Goal: Task Accomplishment & Management: Complete application form

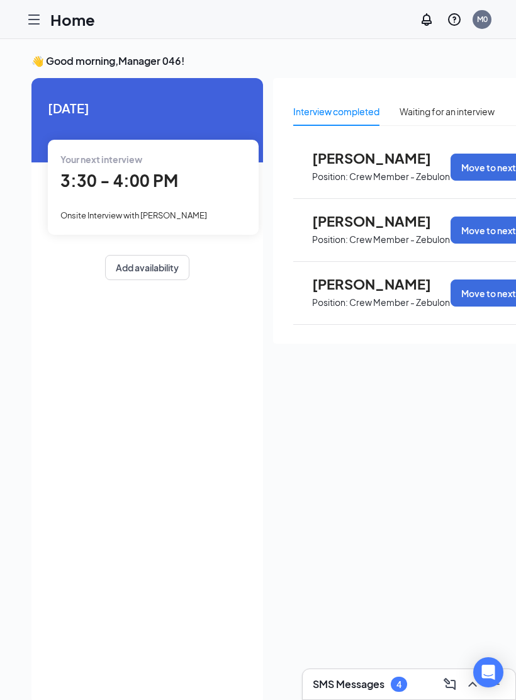
click at [26, 14] on icon "Hamburger" at bounding box center [33, 19] width 15 height 15
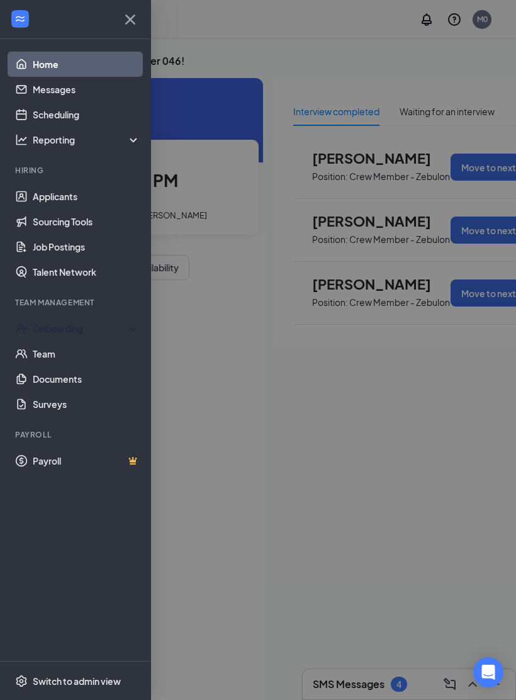
click at [78, 327] on div "Onboarding" at bounding box center [81, 328] width 97 height 13
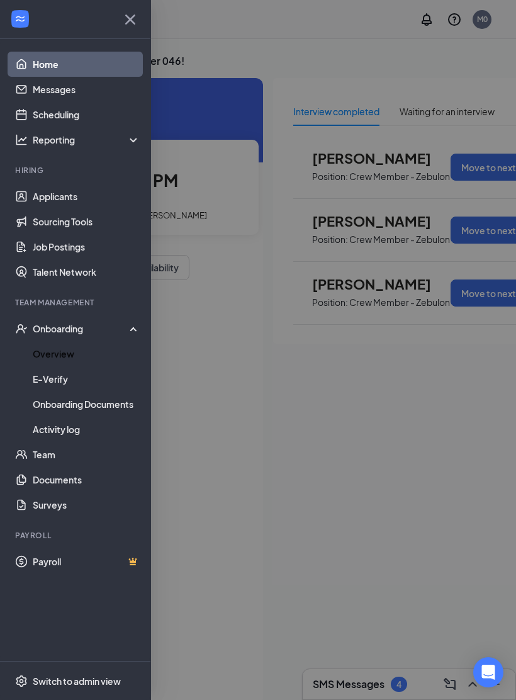
click at [88, 348] on link "Overview" at bounding box center [87, 353] width 108 height 25
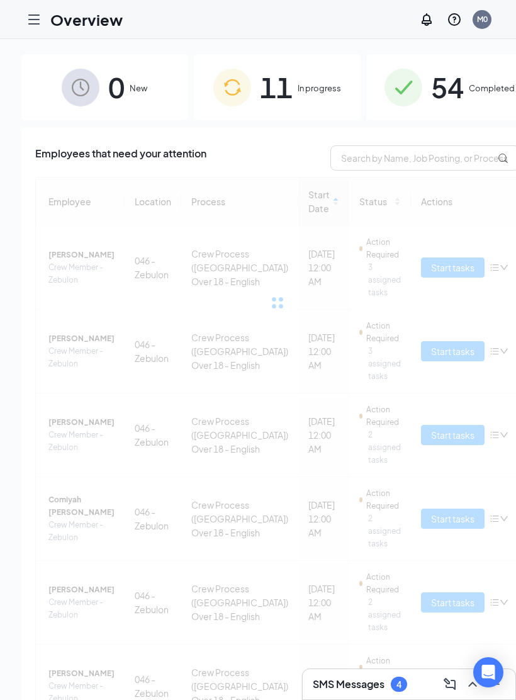
click at [310, 94] on span "In progress" at bounding box center [319, 88] width 43 height 13
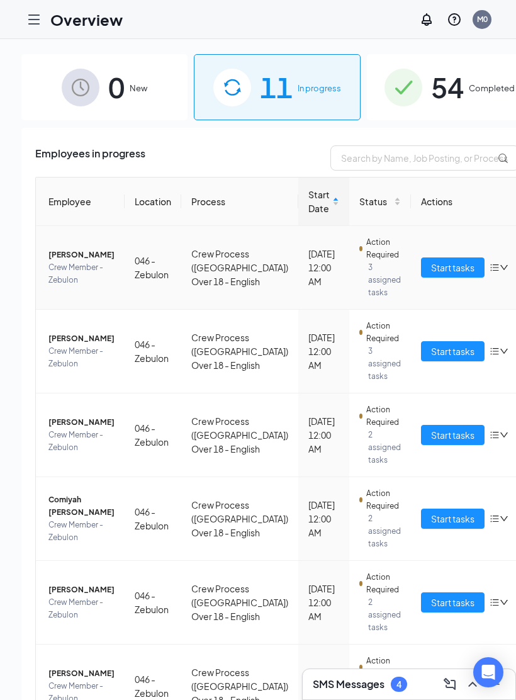
click at [115, 282] on span "Crew Member - Zebulon" at bounding box center [81, 273] width 66 height 25
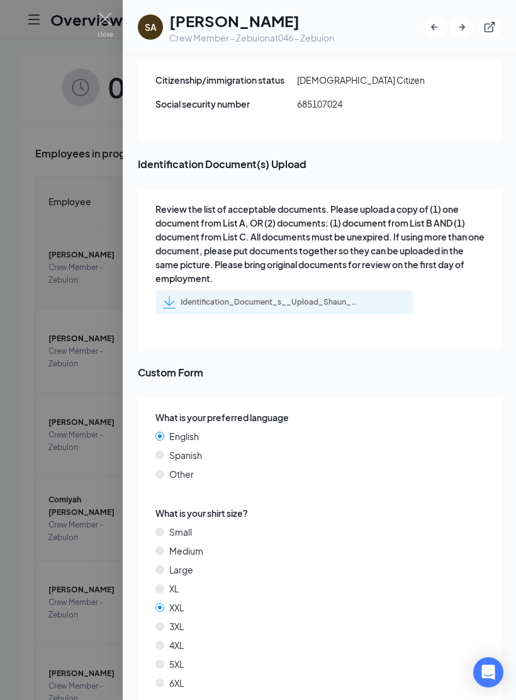
scroll to position [1604, 0]
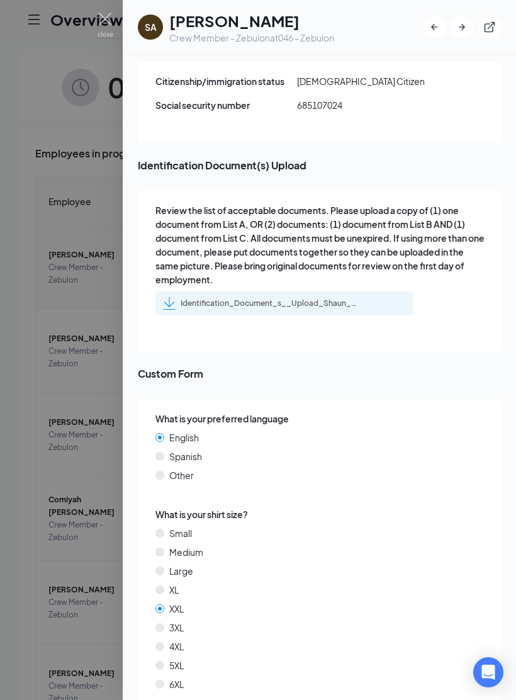
click at [66, 521] on div at bounding box center [258, 350] width 516 height 700
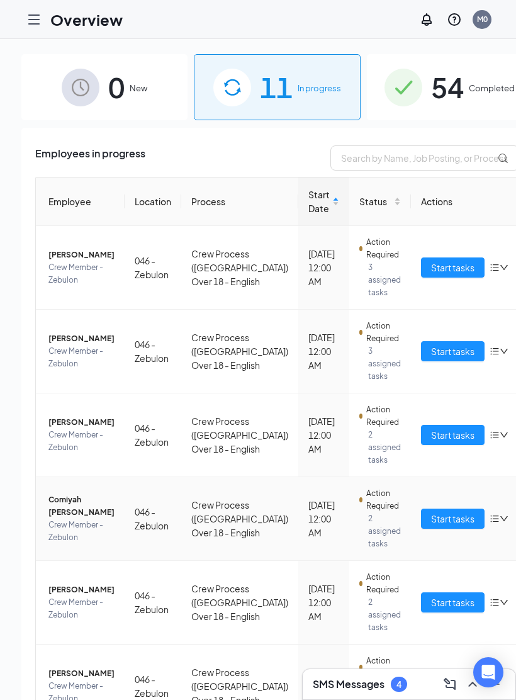
click at [78, 544] on span "Crew Member - Zebulon" at bounding box center [81, 531] width 66 height 25
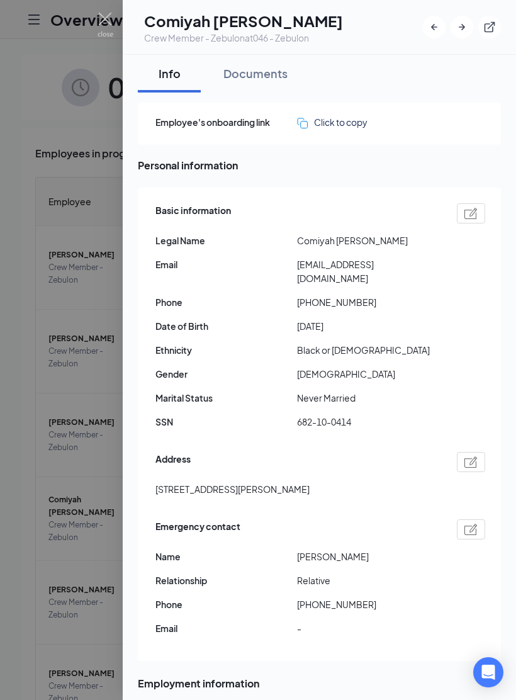
click at [76, 523] on div at bounding box center [258, 350] width 516 height 700
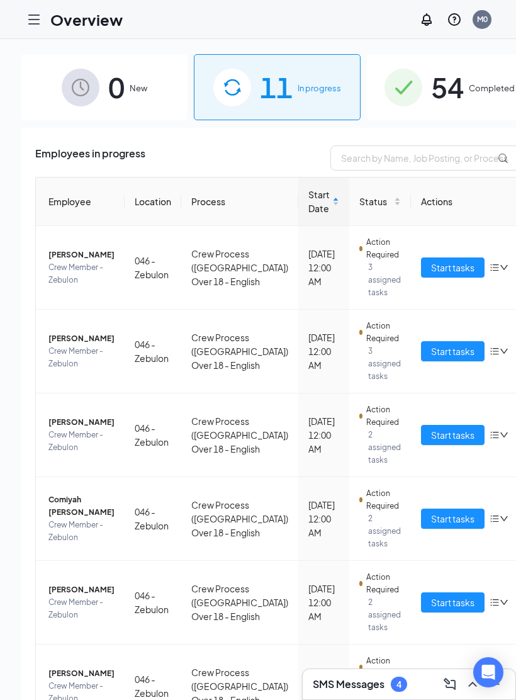
click at [338, 682] on h3 "SMS Messages" at bounding box center [349, 684] width 72 height 14
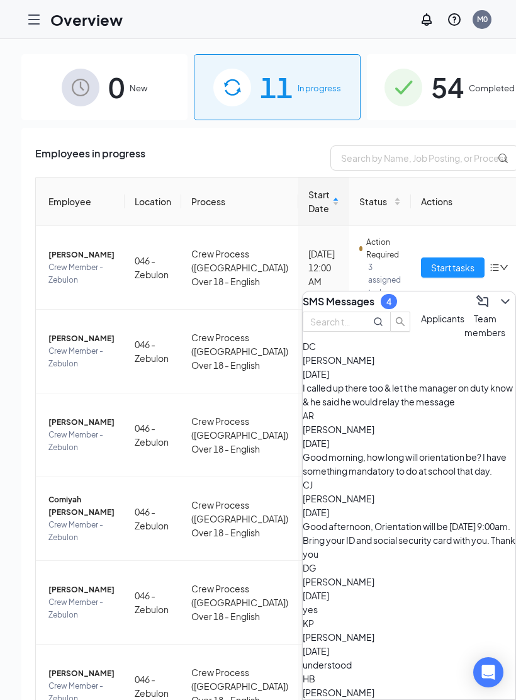
click at [357, 435] on span "[PERSON_NAME]" at bounding box center [339, 429] width 72 height 11
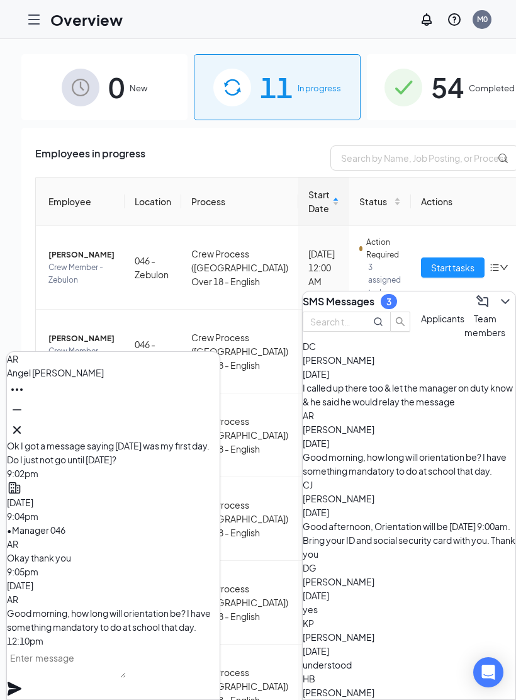
click at [27, 421] on button at bounding box center [17, 430] width 20 height 20
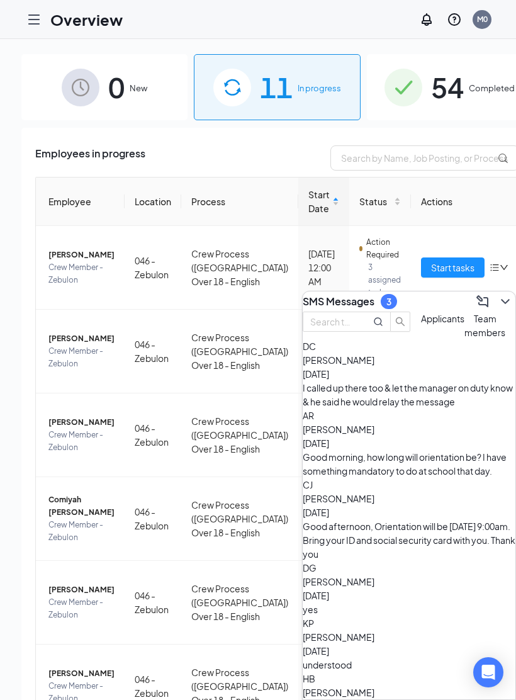
click at [498, 297] on icon "ChevronDown" at bounding box center [505, 301] width 15 height 15
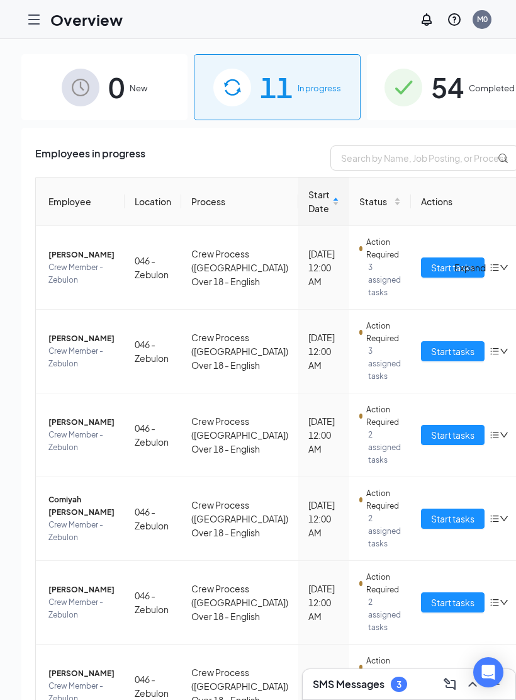
click at [78, 519] on span "Comiyah [PERSON_NAME]" at bounding box center [81, 506] width 66 height 25
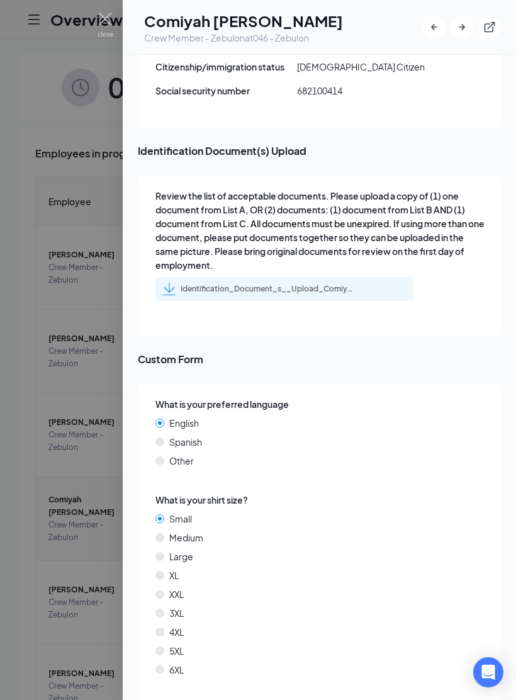
scroll to position [1604, 0]
click at [26, 336] on div at bounding box center [258, 350] width 516 height 700
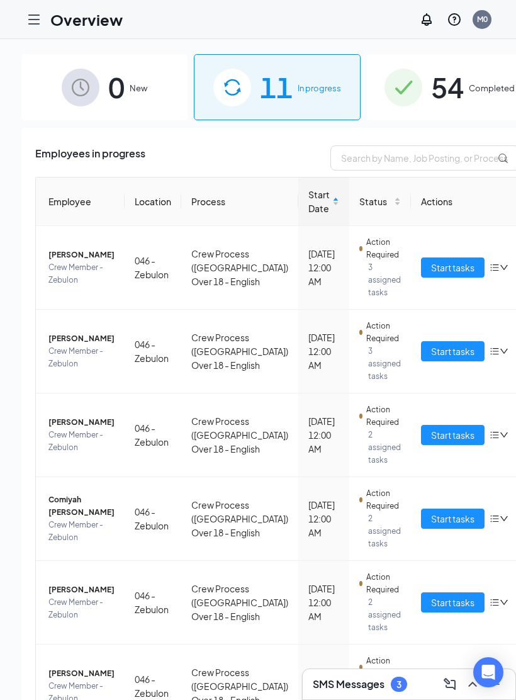
click at [45, 11] on div at bounding box center [33, 19] width 25 height 25
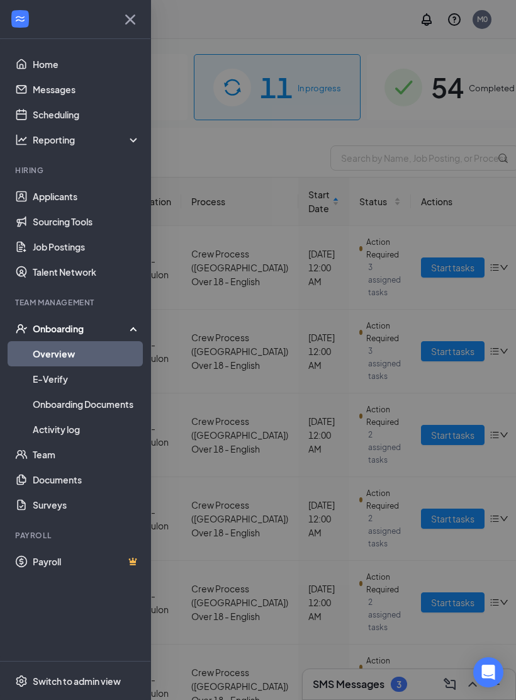
click at [44, 356] on link "Overview" at bounding box center [87, 353] width 108 height 25
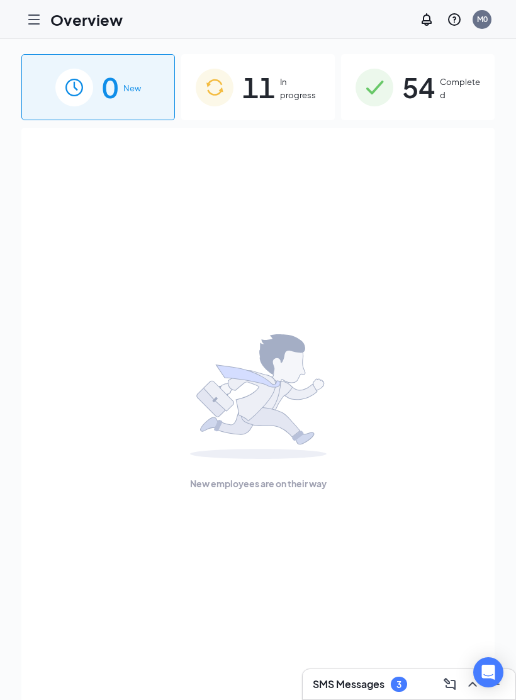
click at [286, 88] on span "In progress" at bounding box center [300, 89] width 40 height 26
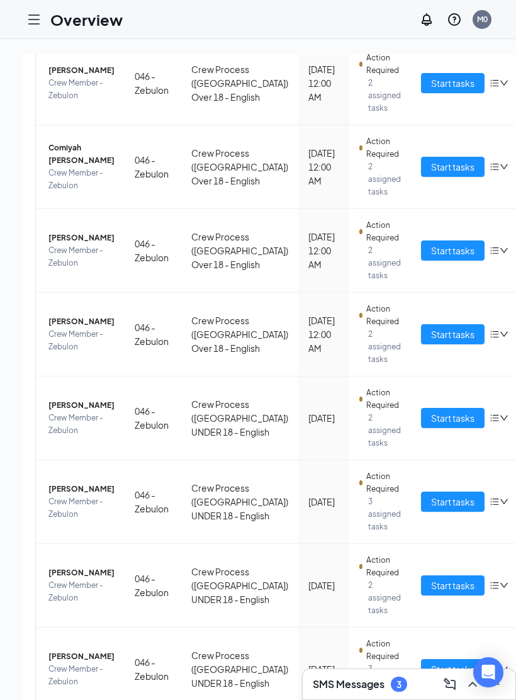
scroll to position [371, 0]
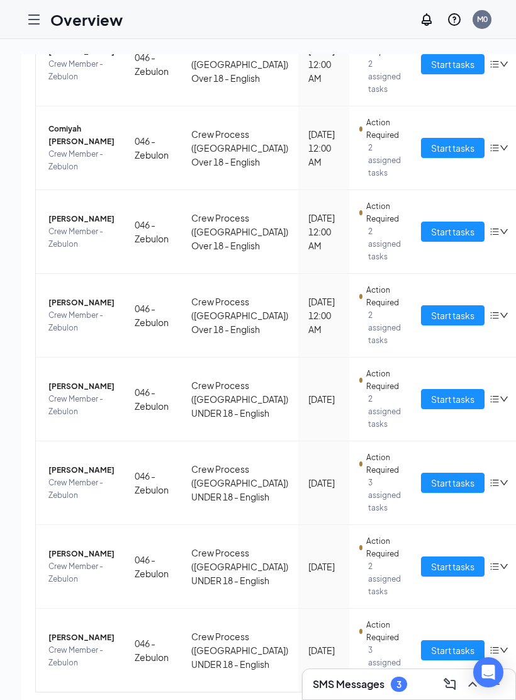
click at [431, 239] on span "Start tasks" at bounding box center [452, 232] width 43 height 14
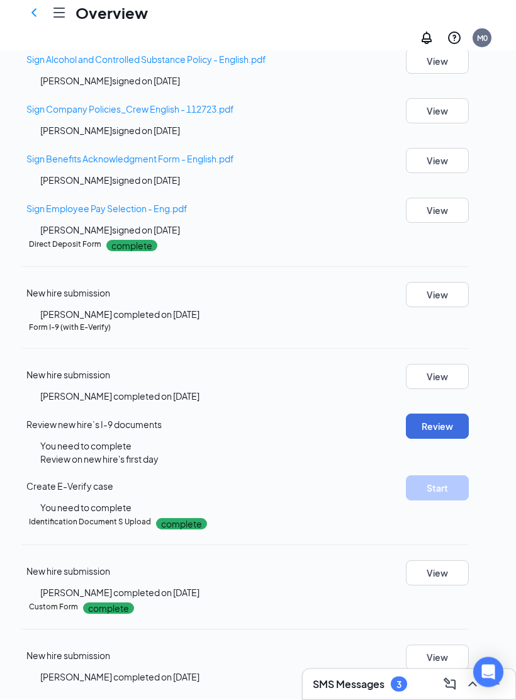
scroll to position [594, 0]
click at [451, 439] on button "Review" at bounding box center [437, 426] width 63 height 25
type input "[DATE]"
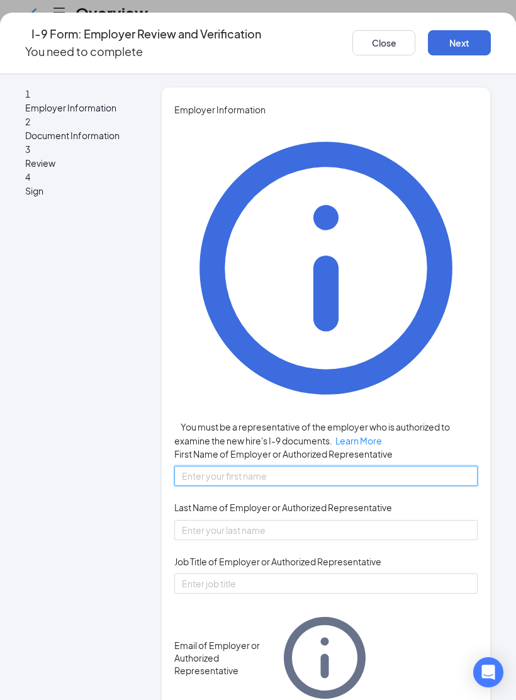
click at [366, 466] on input "First Name of Employer or Authorized Representative" at bounding box center [325, 476] width 303 height 20
type input "Katya"
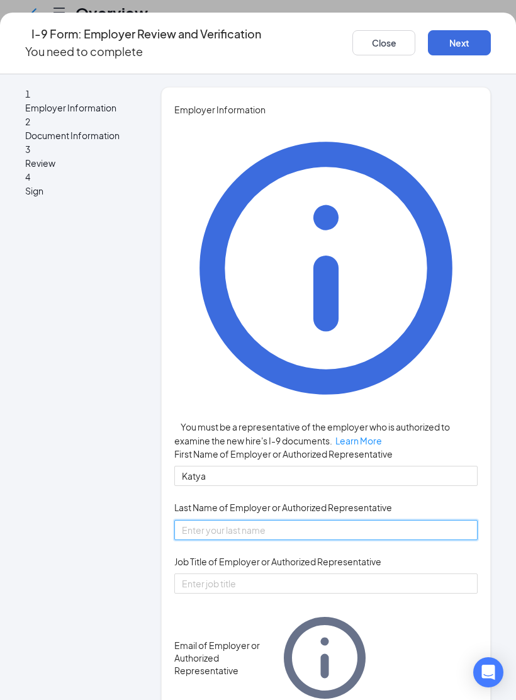
click at [368, 520] on input "Last Name of Employer or Authorized Representative" at bounding box center [325, 530] width 303 height 20
type input "Sterling"
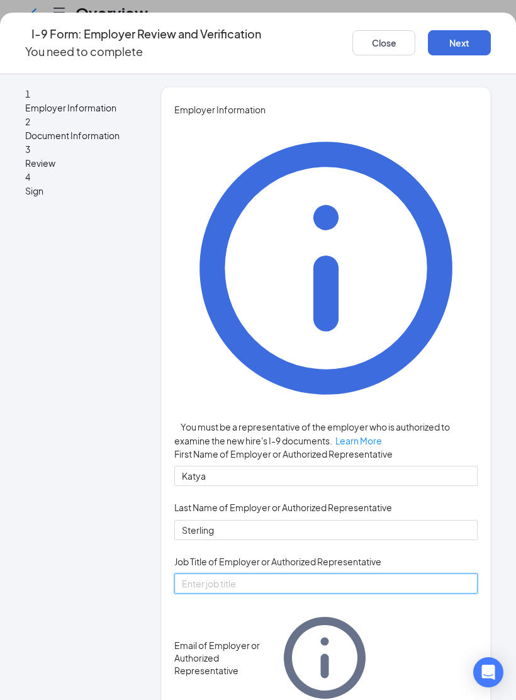
click at [349, 574] on input "Job Title of Employer or Authorized Representative" at bounding box center [325, 584] width 303 height 20
type input "Manager"
type input "D"
type input "[EMAIL_ADDRESS][DOMAIN_NAME]"
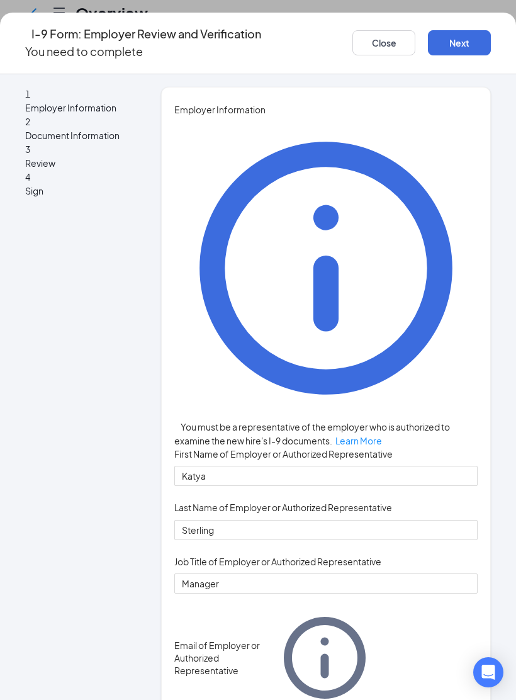
type input "9198591151"
click at [458, 35] on button "Next" at bounding box center [459, 42] width 63 height 25
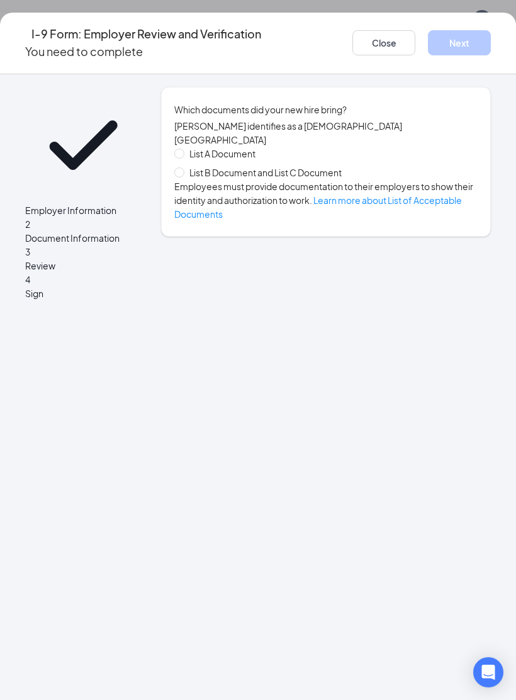
click at [183, 167] on input "List B Document and List C Document" at bounding box center [178, 171] width 9 height 9
radio input "true"
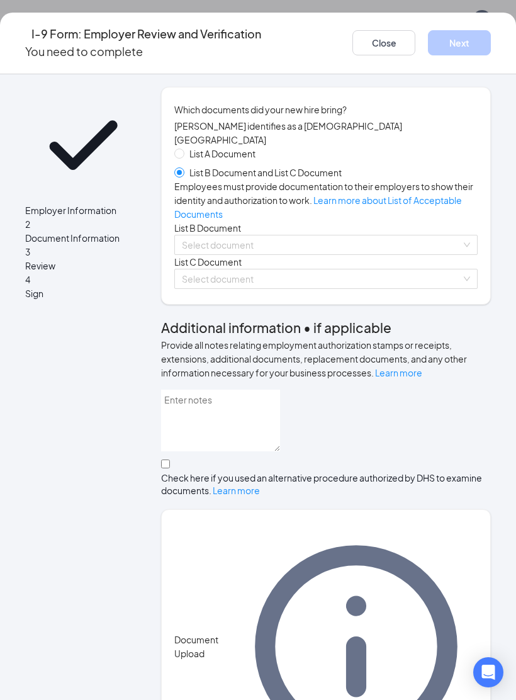
click at [329, 254] on input "search" at bounding box center [322, 244] width 280 height 19
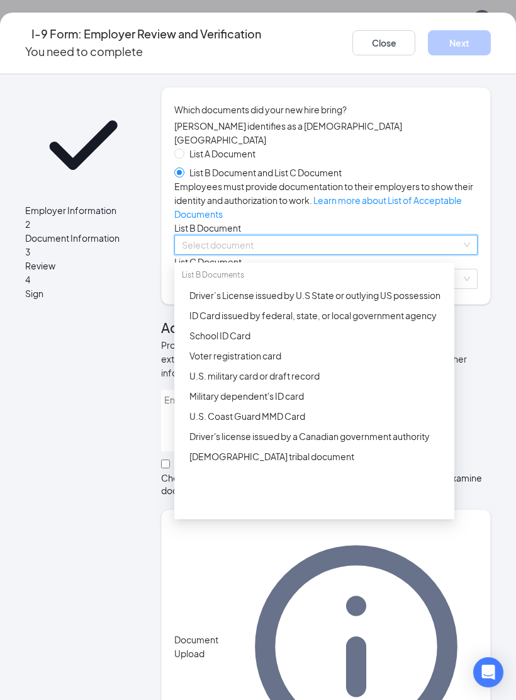
click at [353, 322] on div "ID Card issued by federal, state, or local government agency" at bounding box center [319, 316] width 258 height 14
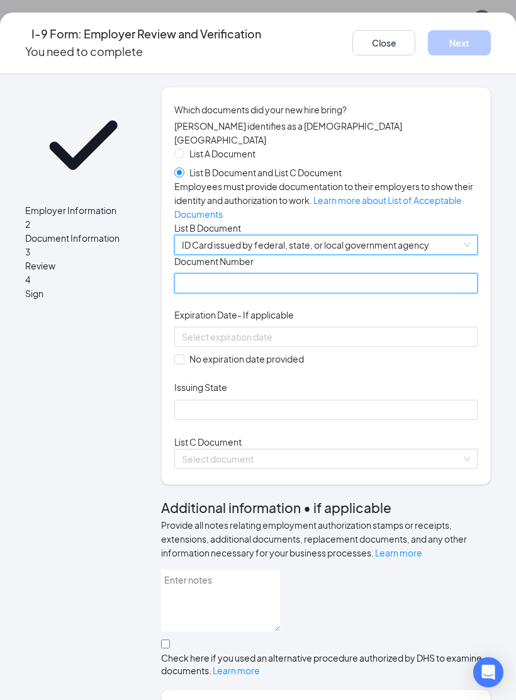
click at [326, 293] on input "Document Number" at bounding box center [325, 283] width 303 height 20
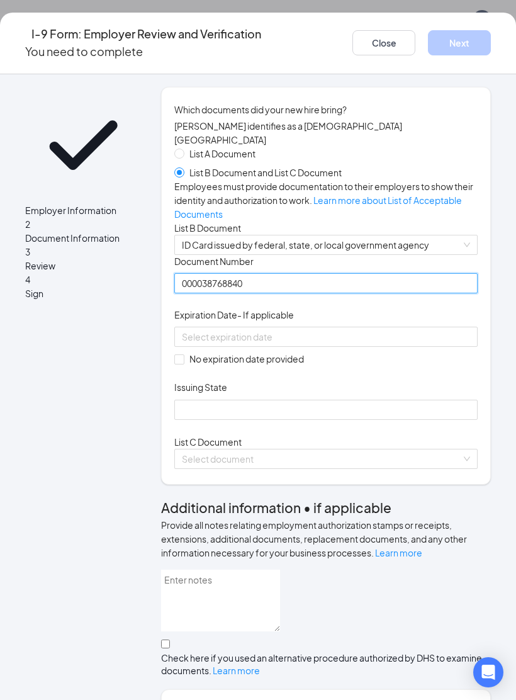
type input "000038768840"
click at [345, 344] on input at bounding box center [325, 337] width 286 height 14
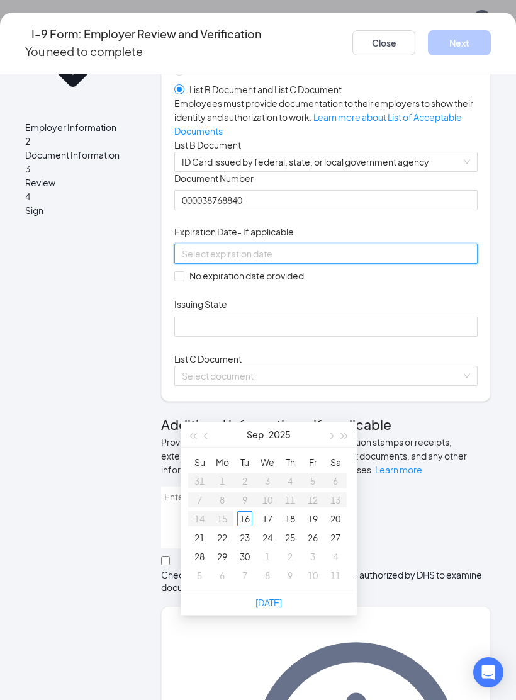
scroll to position [99, 0]
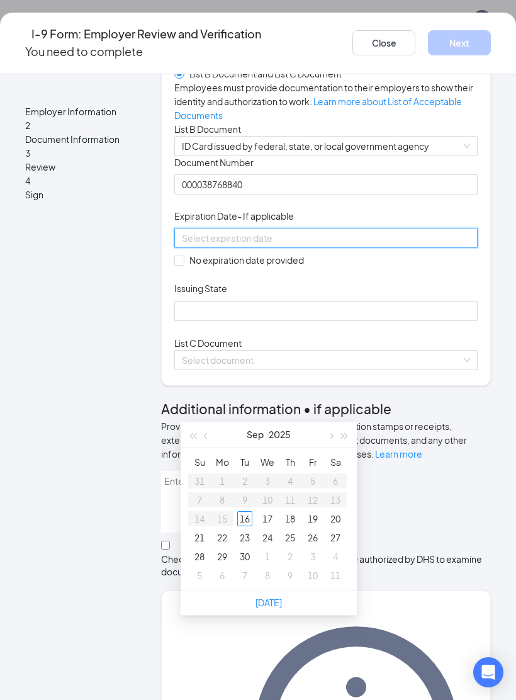
click at [342, 438] on span "button" at bounding box center [345, 436] width 6 height 6
click at [339, 438] on button "button" at bounding box center [345, 434] width 14 height 25
click at [339, 433] on button "button" at bounding box center [345, 434] width 14 height 25
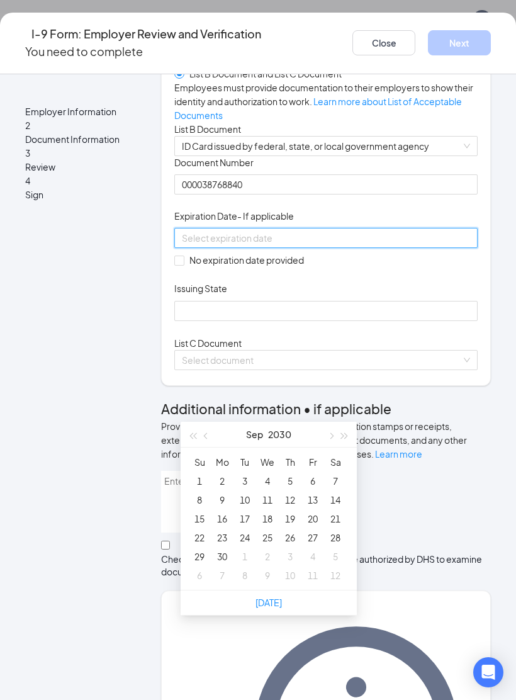
click at [339, 433] on button "button" at bounding box center [345, 434] width 14 height 25
click at [335, 433] on button "button" at bounding box center [331, 434] width 14 height 25
click at [338, 431] on button "button" at bounding box center [345, 434] width 14 height 25
click at [339, 437] on button "button" at bounding box center [345, 434] width 14 height 25
click at [207, 438] on button "button" at bounding box center [207, 434] width 14 height 25
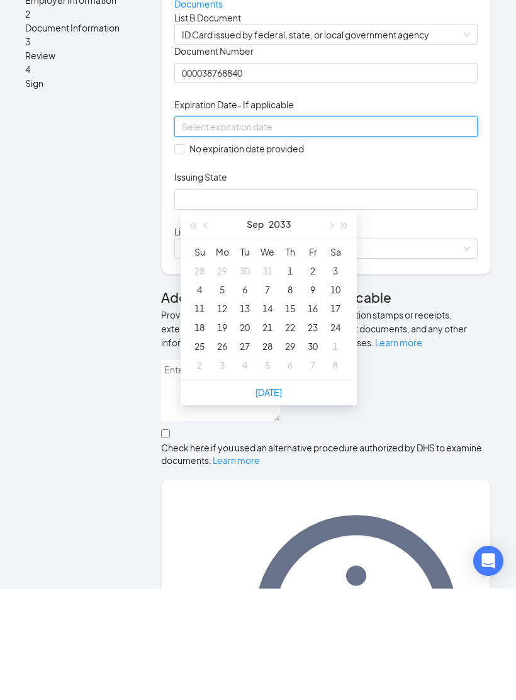
click at [324, 323] on button "button" at bounding box center [331, 335] width 14 height 25
type input "[DATE]"
click at [268, 375] on div "2" at bounding box center [267, 382] width 15 height 15
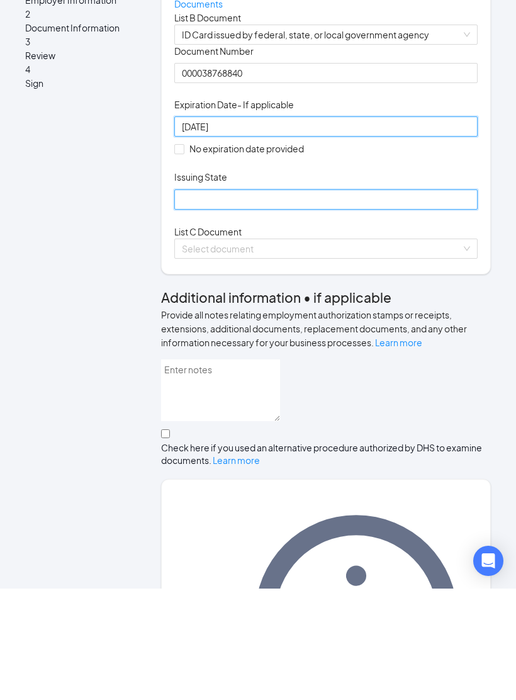
click at [350, 301] on input "Issuing State" at bounding box center [325, 311] width 303 height 20
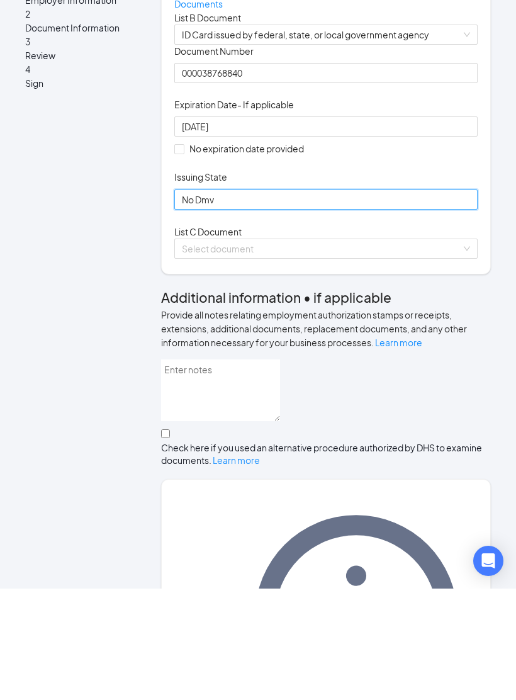
type input "No Dmv"
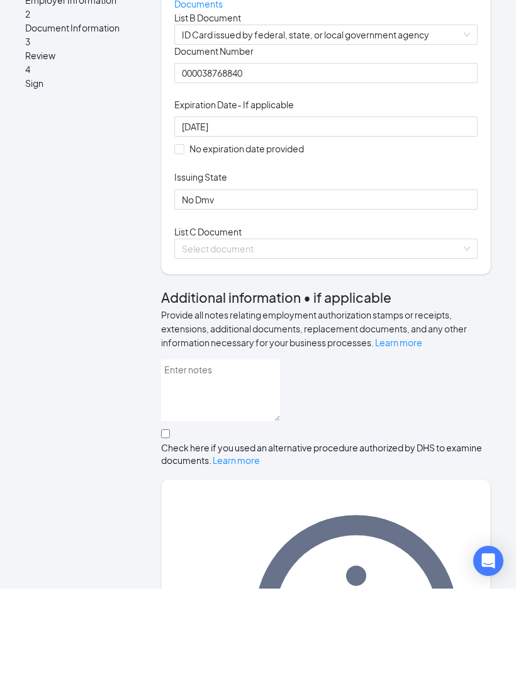
click at [378, 351] on input "search" at bounding box center [322, 360] width 280 height 19
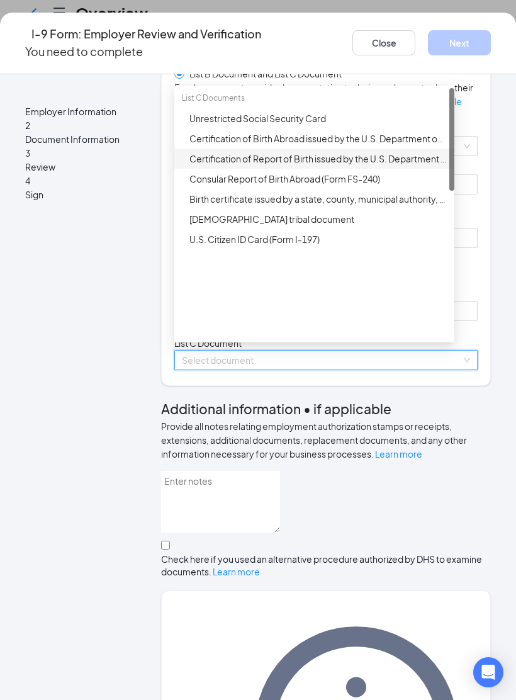
click at [421, 166] on div "Certification of Report of Birth issued by the U.S. Department of State (Form D…" at bounding box center [319, 159] width 258 height 14
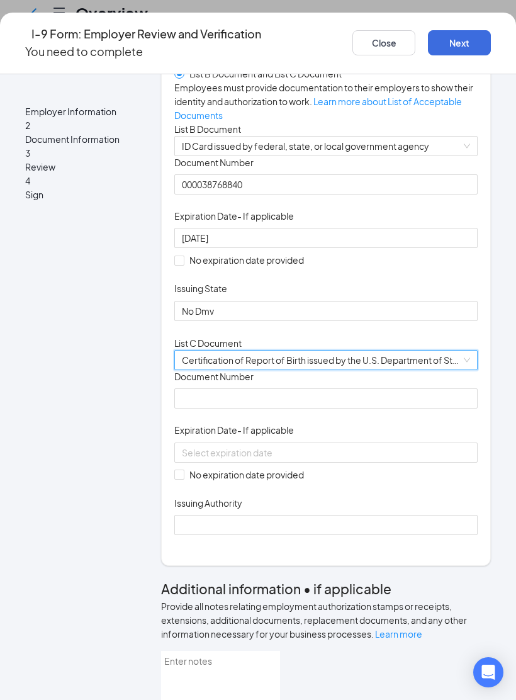
click at [386, 370] on span "Certification of Report of Birth issued by the U.S. Department of State (Form D…" at bounding box center [326, 360] width 288 height 19
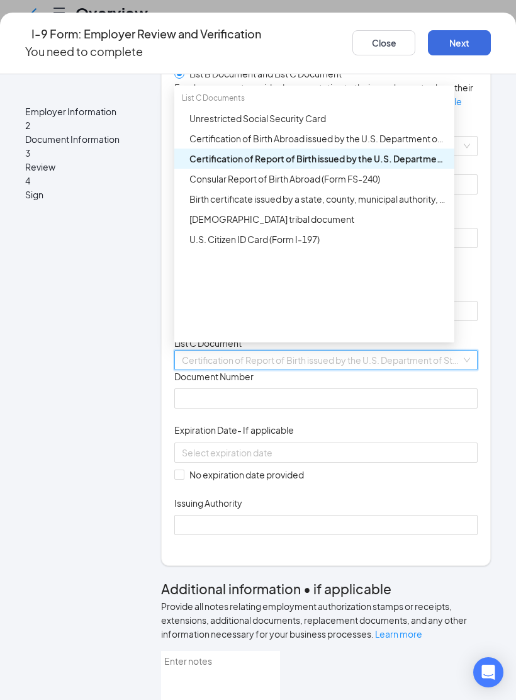
click at [400, 206] on div "Birth certificate issued by a state, county, municipal authority, or outlying p…" at bounding box center [319, 199] width 258 height 14
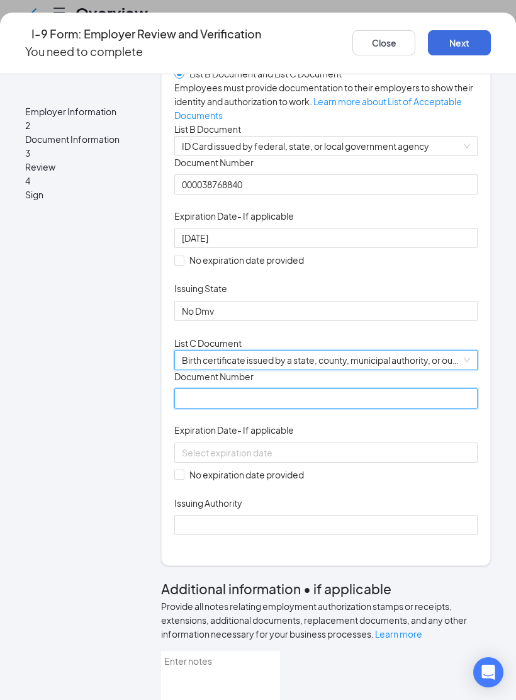
click at [344, 409] on input "Document Number" at bounding box center [325, 398] width 303 height 20
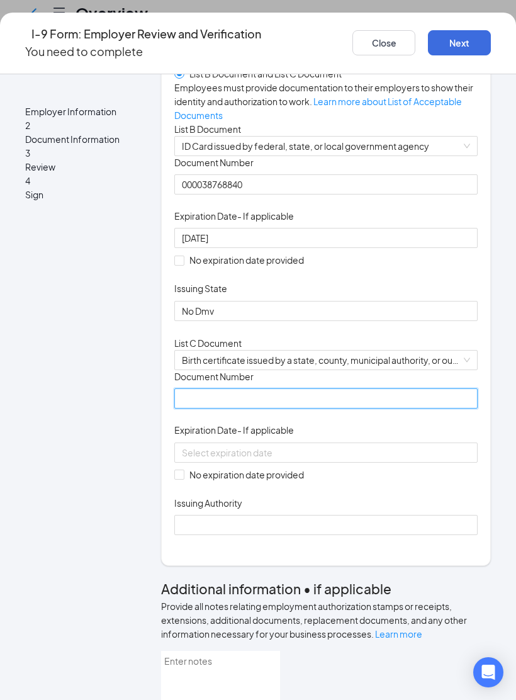
scroll to position [165, 0]
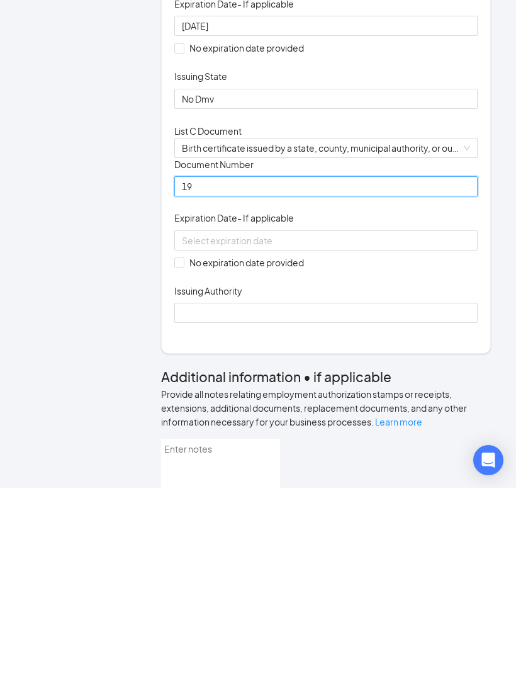
type input "1"
type input "041365"
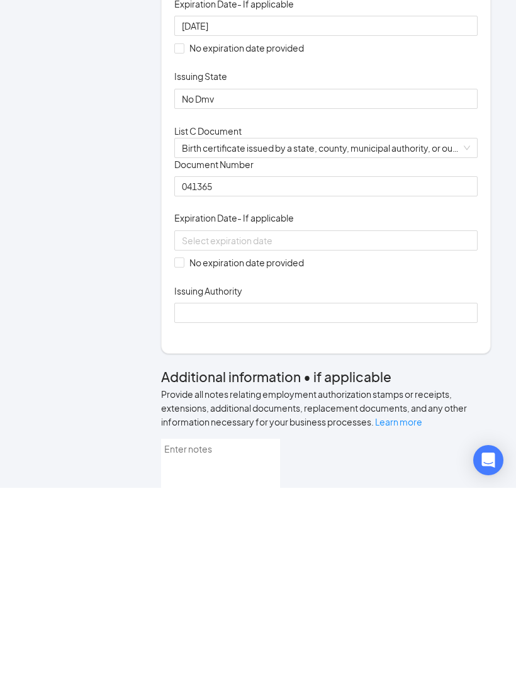
click at [194, 468] on span "No expiration date provided" at bounding box center [246, 475] width 125 height 14
click at [183, 470] on input "No expiration date provided" at bounding box center [178, 474] width 9 height 9
checkbox input "true"
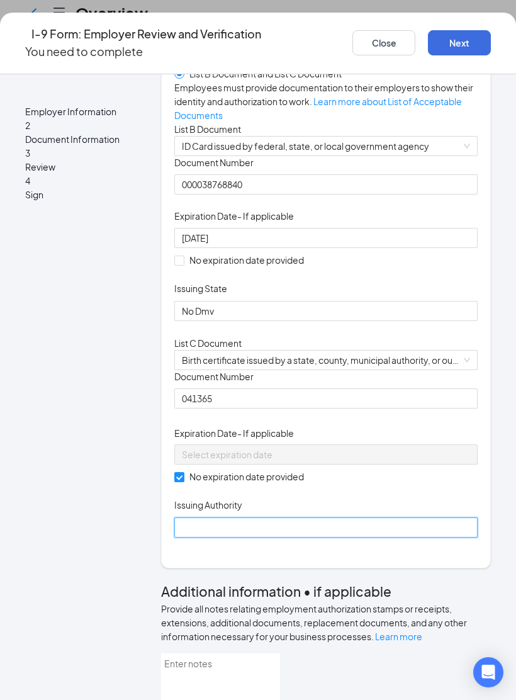
click at [283, 538] on input "Issuing Authority" at bounding box center [325, 528] width 303 height 20
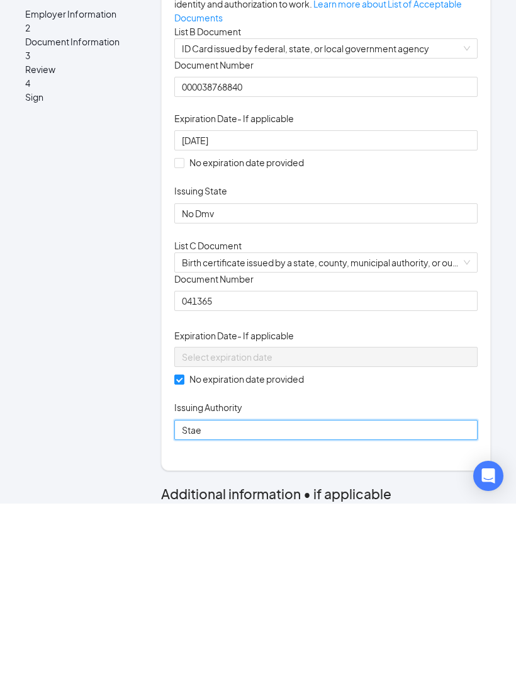
scroll to position [0, 0]
click at [285, 255] on div "Document Number" at bounding box center [325, 264] width 303 height 18
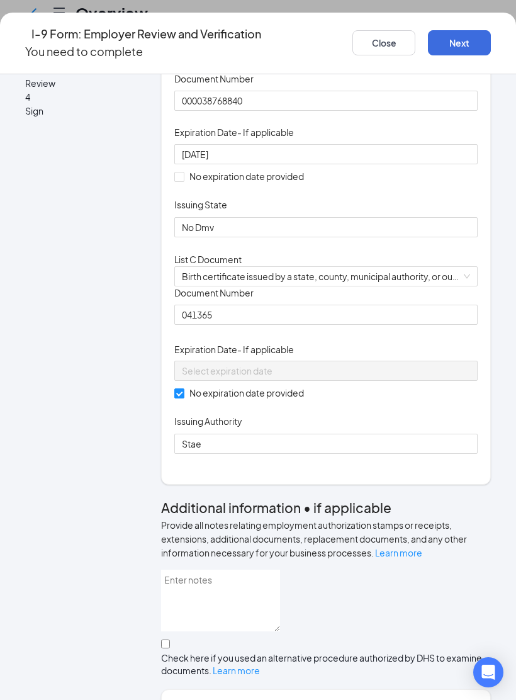
scroll to position [180, 0]
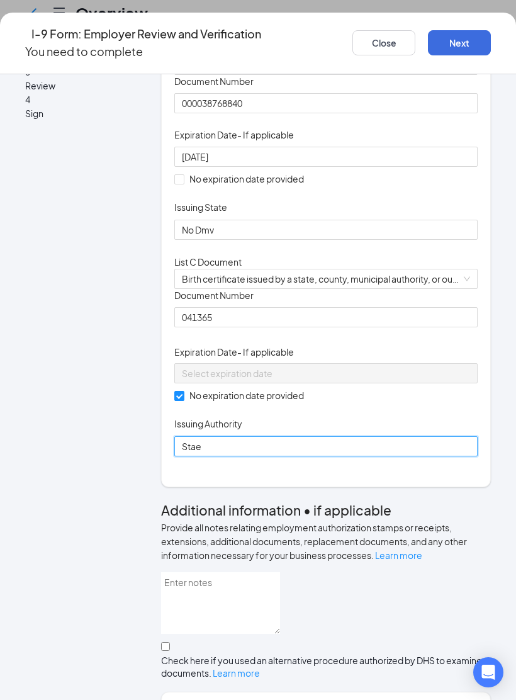
click at [285, 456] on input "Stae" at bounding box center [325, 446] width 303 height 20
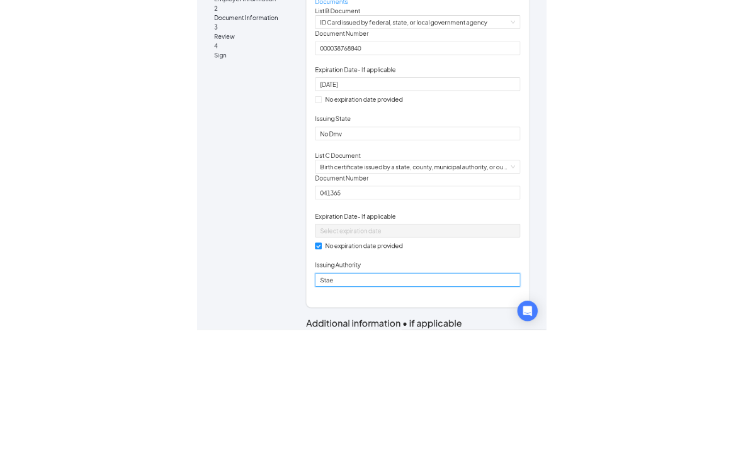
scroll to position [0, 0]
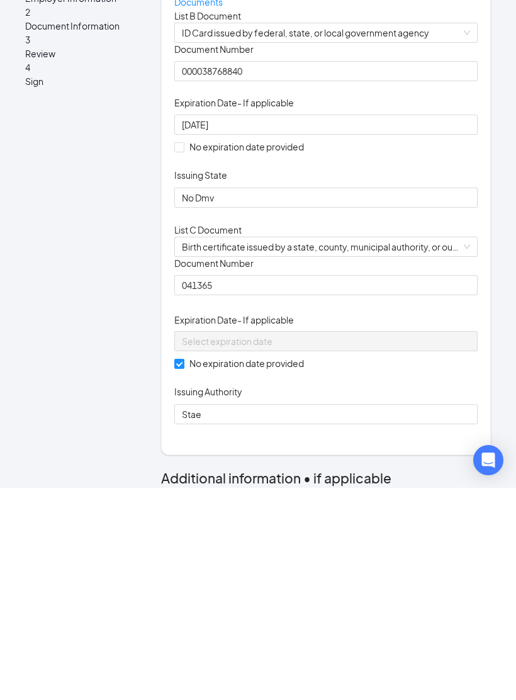
click at [293, 255] on div "Document Title ID Card issued by federal, state, or local government agency Doc…" at bounding box center [325, 337] width 303 height 165
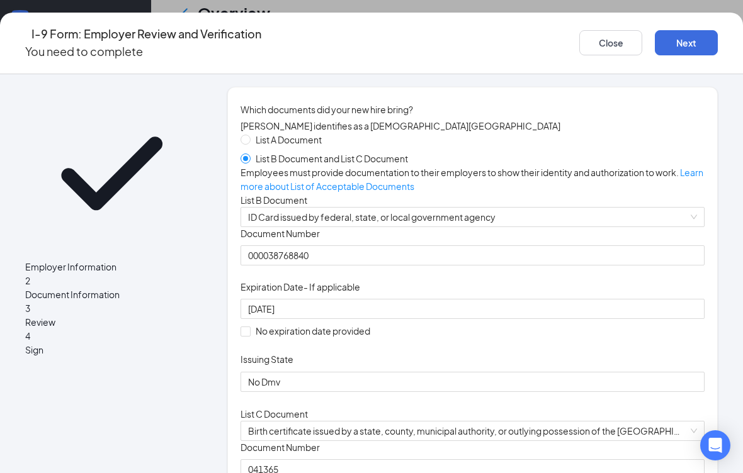
click at [387, 207] on div "List B Document" at bounding box center [473, 200] width 464 height 14
click at [516, 220] on div "List A Document List B Document and List C Document Employees must provide docu…" at bounding box center [473, 371] width 464 height 476
click at [382, 246] on div "Document Number" at bounding box center [473, 236] width 464 height 18
click at [305, 240] on span "Document Number" at bounding box center [280, 233] width 79 height 13
click at [305, 266] on input "000038768840" at bounding box center [473, 256] width 464 height 20
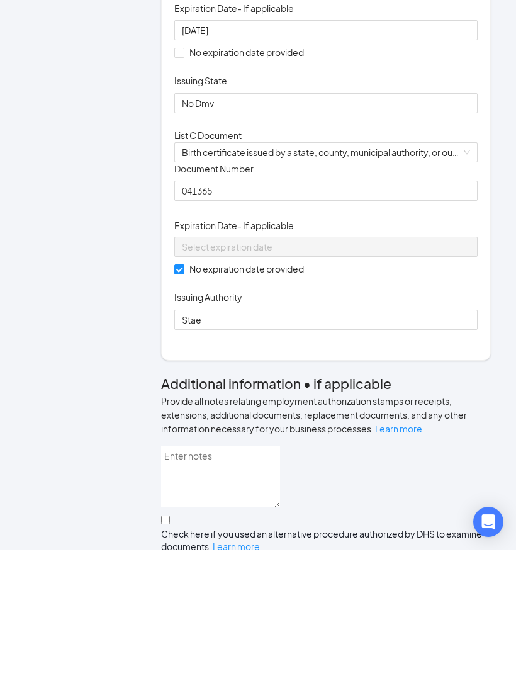
scroll to position [183, 0]
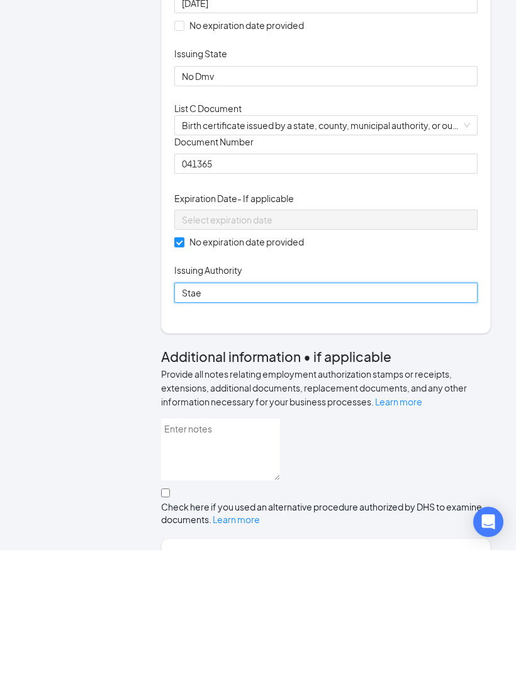
click at [306, 433] on input "Stae" at bounding box center [325, 443] width 303 height 20
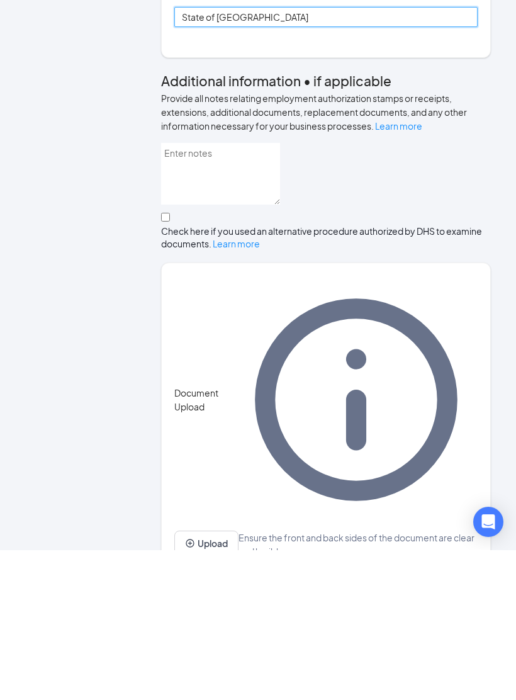
scroll to position [456, 0]
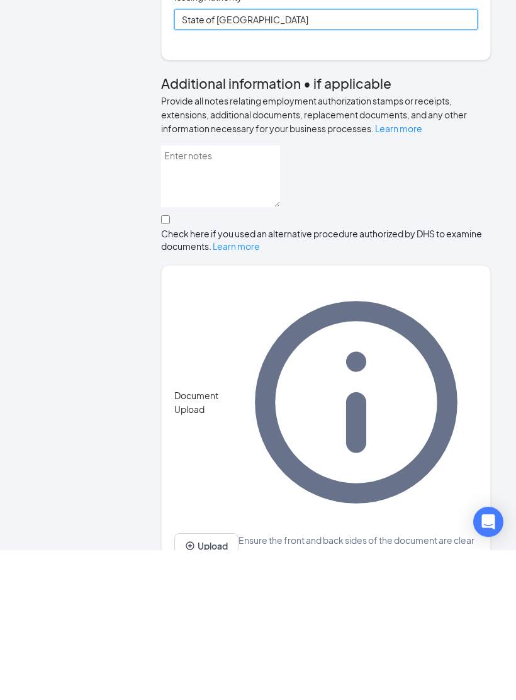
type input "State of [GEOGRAPHIC_DATA]"
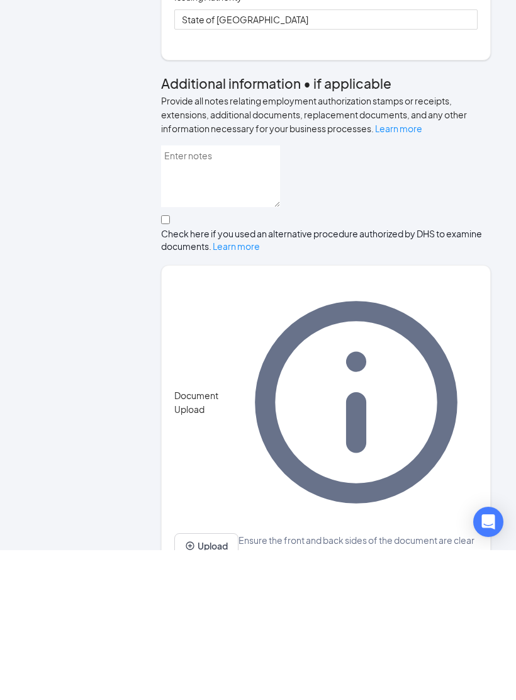
click at [219, 684] on button "Upload" at bounding box center [206, 696] width 64 height 25
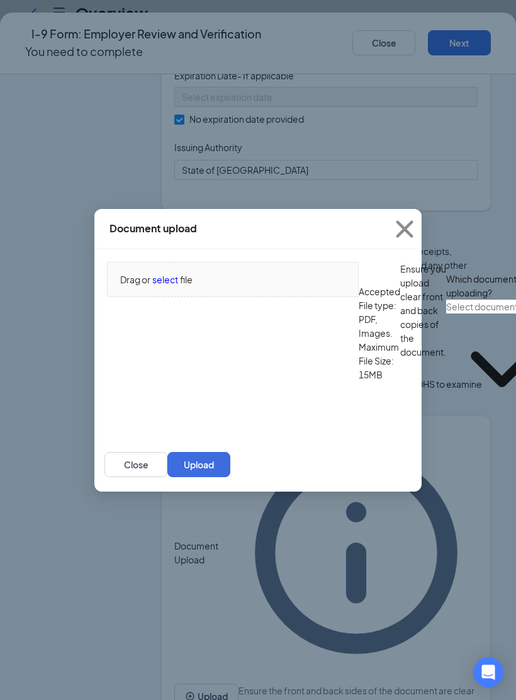
click at [288, 286] on div "Drag or select file" at bounding box center [233, 280] width 251 height 14
click at [188, 286] on span "file" at bounding box center [186, 280] width 13 height 14
click at [446, 314] on input "text" at bounding box center [501, 307] width 111 height 14
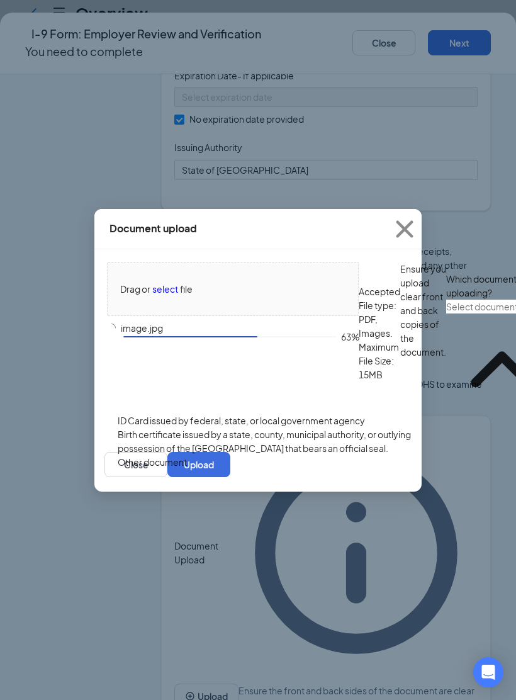
click at [314, 428] on div "ID Card issued by federal, state, or local government agency" at bounding box center [241, 421] width 247 height 14
type input "ID Card issued by federal, state, or local government agency"
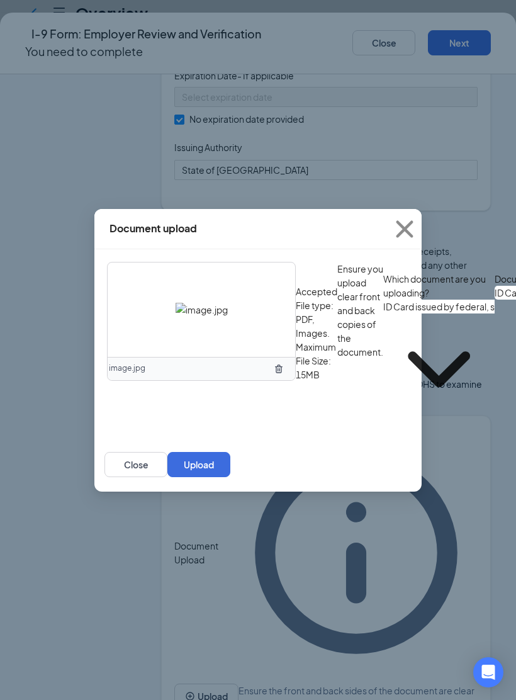
click at [230, 477] on button "Upload" at bounding box center [198, 464] width 63 height 25
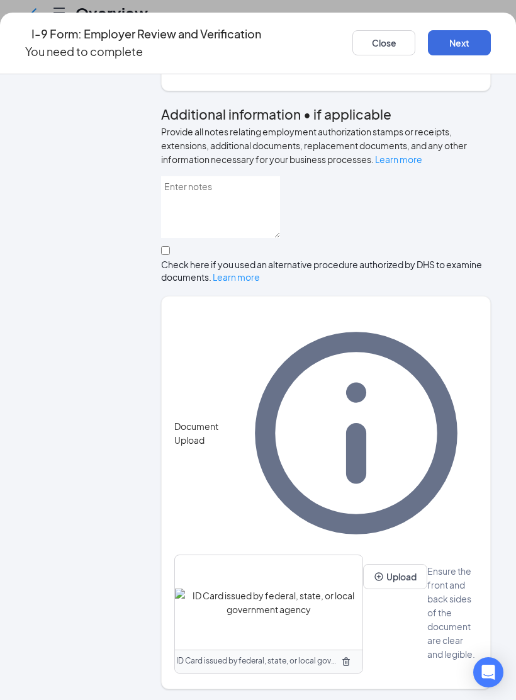
click at [363, 589] on button "Upload" at bounding box center [395, 576] width 64 height 25
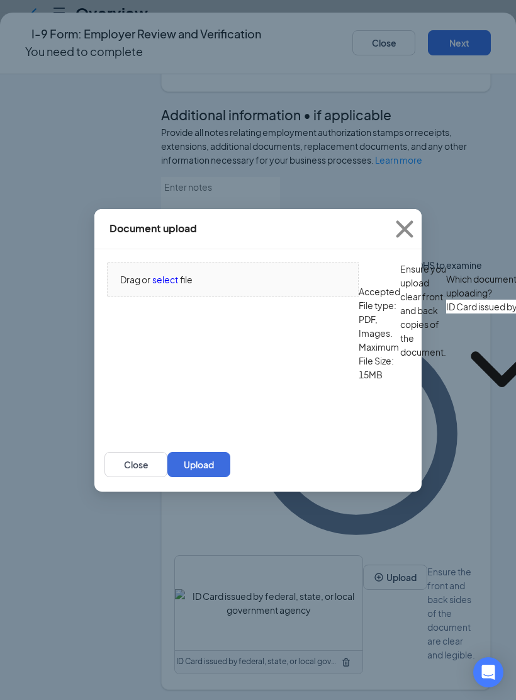
click at [145, 286] on span "Drag or" at bounding box center [135, 280] width 30 height 14
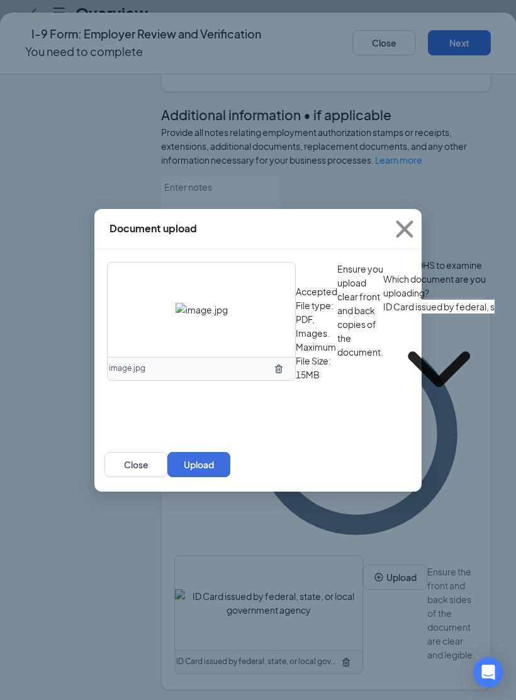
click at [230, 477] on button "Upload" at bounding box center [198, 464] width 63 height 25
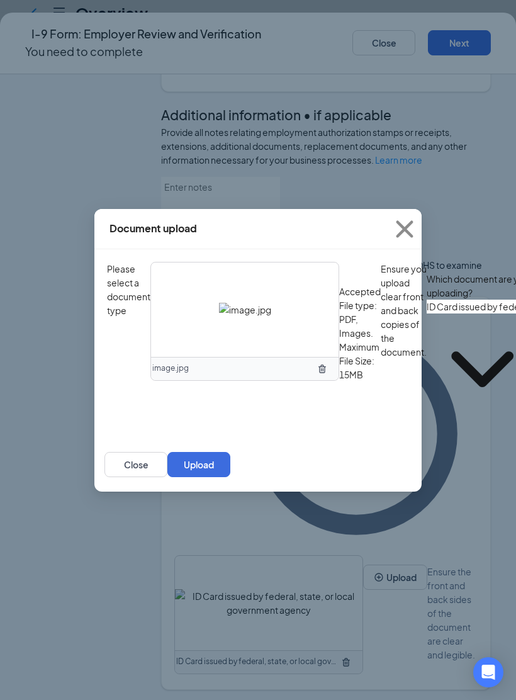
click at [427, 314] on input "ID Card issued by federal, state, or local government agency" at bounding box center [482, 307] width 111 height 14
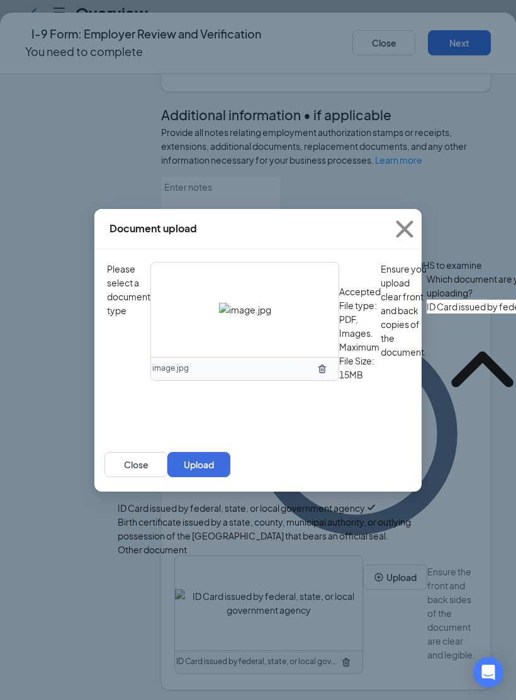
click at [276, 538] on div "Birth certificate issued by a state, county, municipal authority, or outlying p…" at bounding box center [270, 529] width 304 height 28
type input "Birth certificate issued by a state, county, municipal authority, or outlying p…"
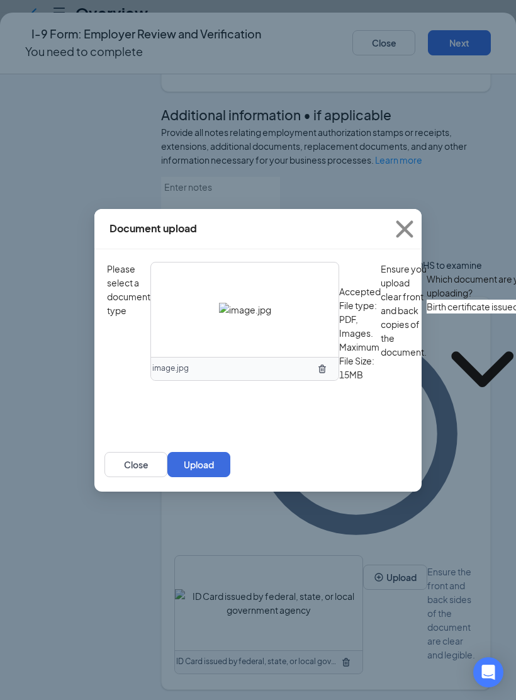
click at [230, 477] on button "Upload" at bounding box center [198, 464] width 63 height 25
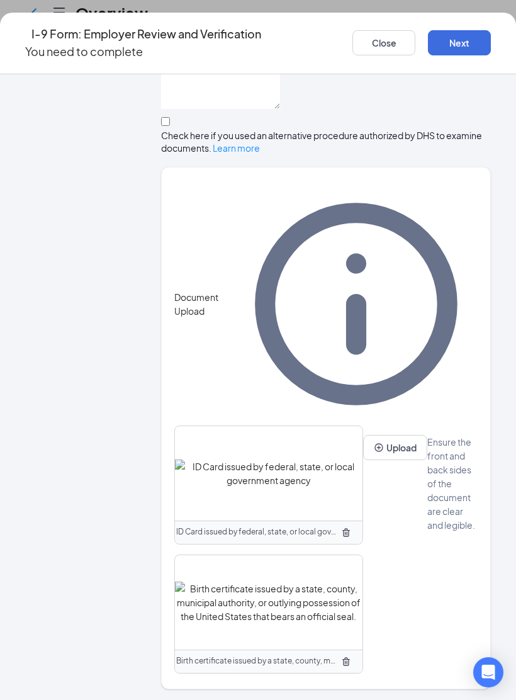
scroll to position [705, 0]
click at [453, 38] on button "Next" at bounding box center [459, 42] width 63 height 25
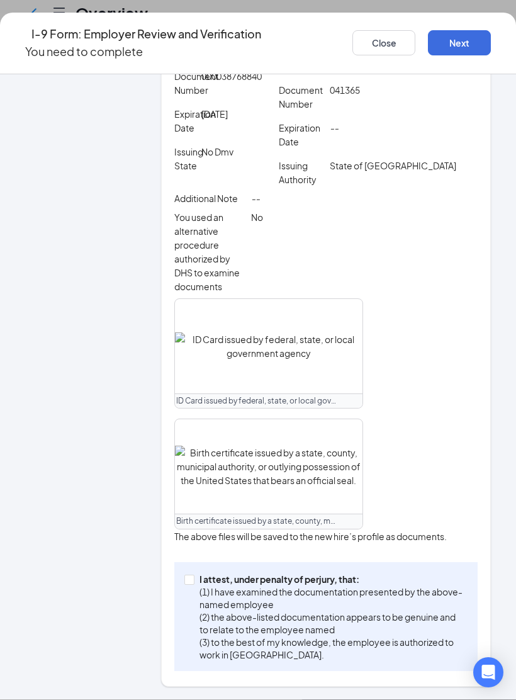
scroll to position [463, 0]
click at [203, 593] on span "I attest, under penalty of [PERSON_NAME], that: (1) I have examined the documen…" at bounding box center [331, 617] width 273 height 88
click at [193, 584] on input "I attest, under penalty of [PERSON_NAME], that: (1) I have examined the documen…" at bounding box center [188, 579] width 9 height 9
checkbox input "true"
click at [464, 39] on button "Next" at bounding box center [459, 42] width 63 height 25
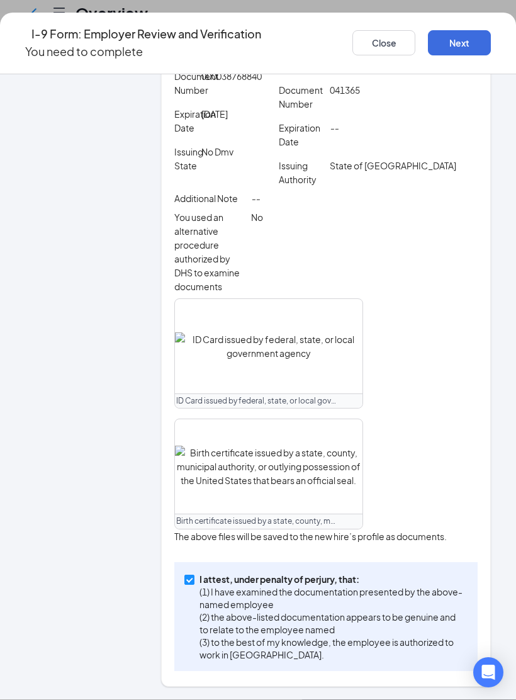
scroll to position [0, 0]
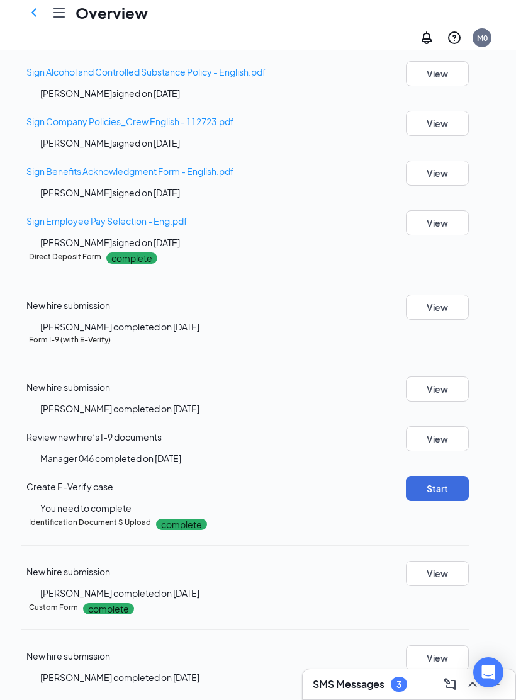
click at [445, 476] on button "Start" at bounding box center [437, 488] width 63 height 25
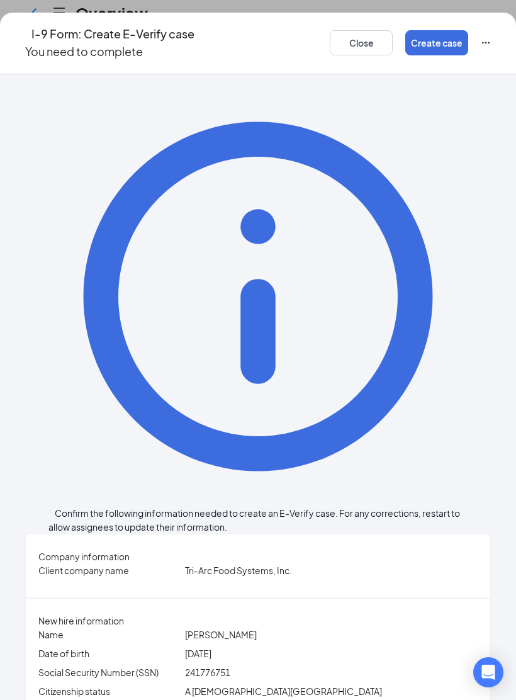
click at [419, 44] on button "Create case" at bounding box center [436, 42] width 63 height 25
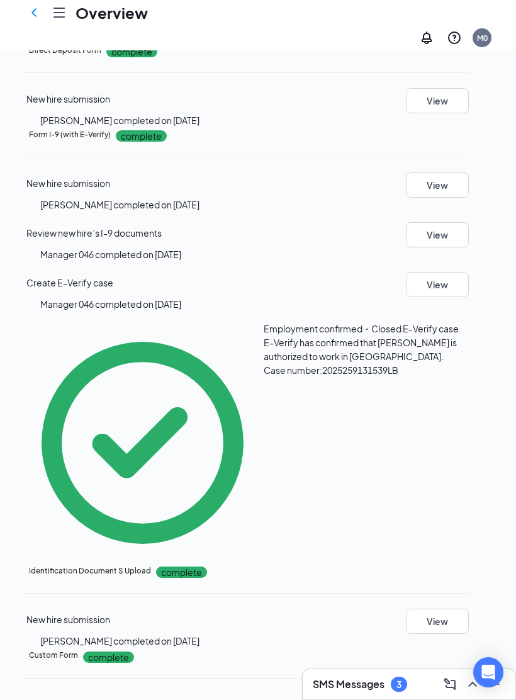
click at [62, 20] on icon "Hamburger" at bounding box center [59, 12] width 15 height 15
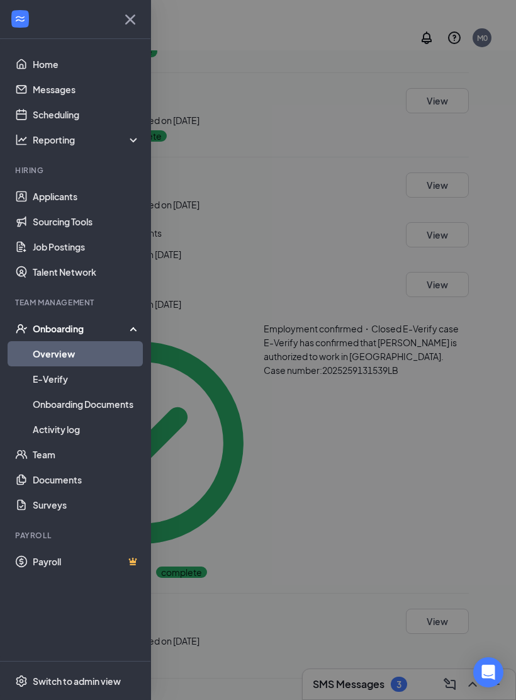
click at [372, 264] on div at bounding box center [258, 350] width 516 height 700
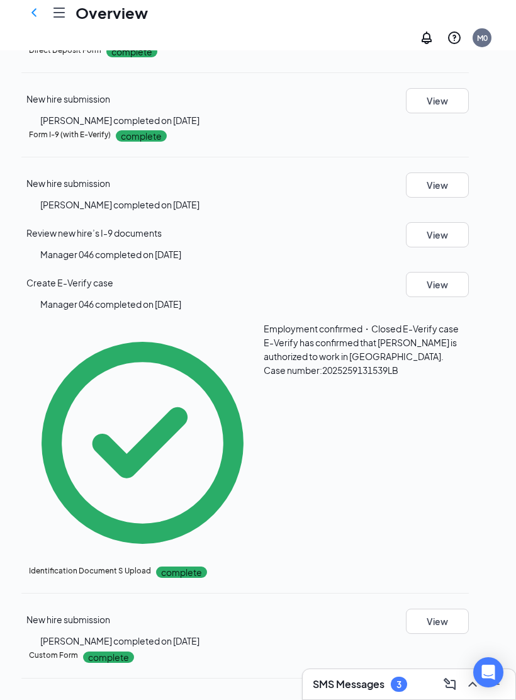
click at [35, 12] on icon "ChevronLeft" at bounding box center [33, 12] width 15 height 15
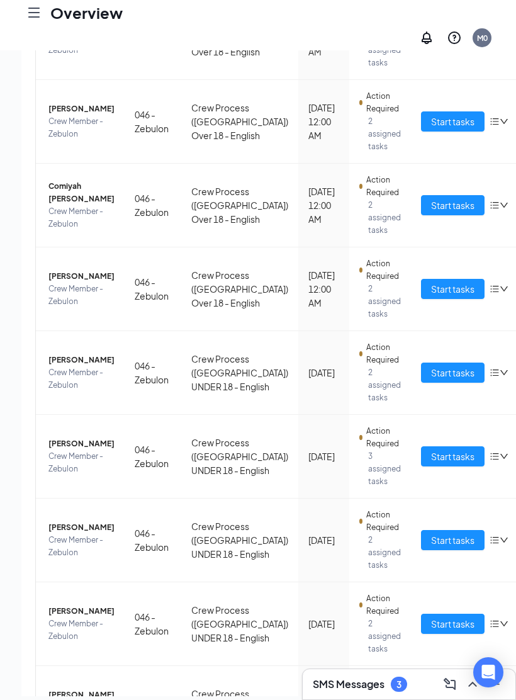
scroll to position [267, 0]
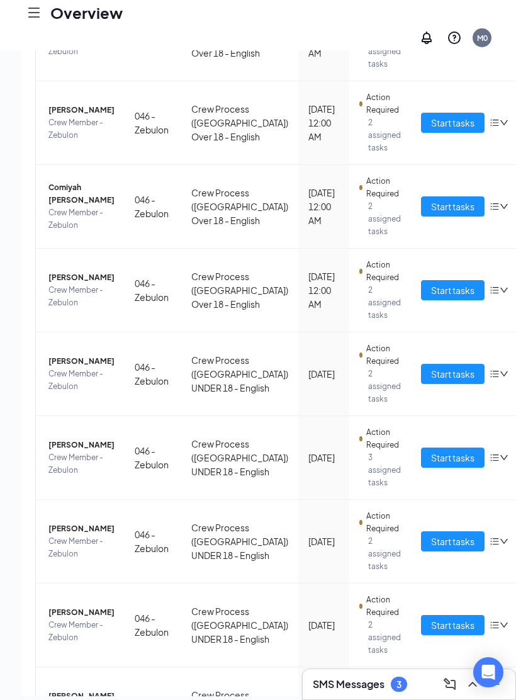
click at [431, 297] on span "Start tasks" at bounding box center [452, 290] width 43 height 14
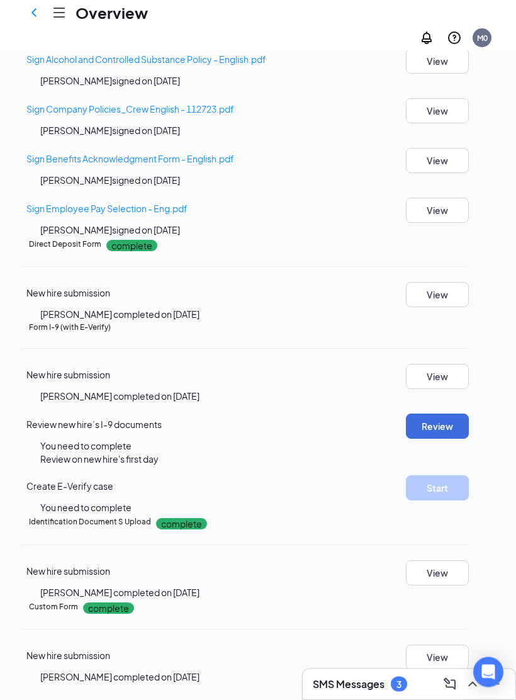
scroll to position [577, 0]
click at [460, 439] on button "Review" at bounding box center [437, 426] width 63 height 25
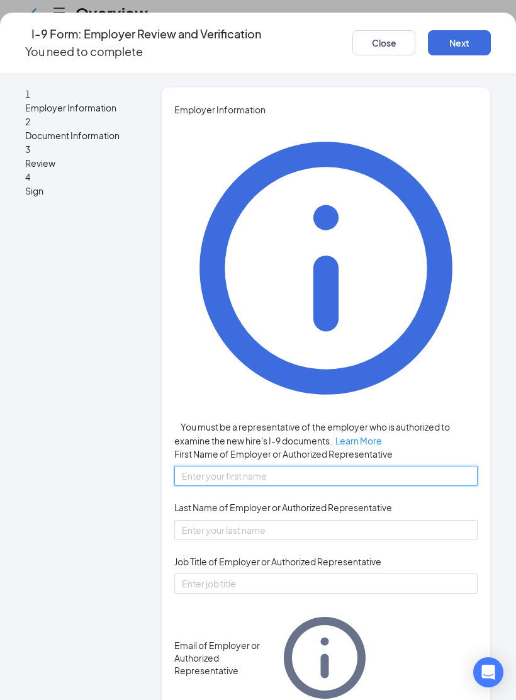
click at [362, 466] on input "First Name of Employer or Authorized Representative" at bounding box center [325, 476] width 303 height 20
type input "Katya"
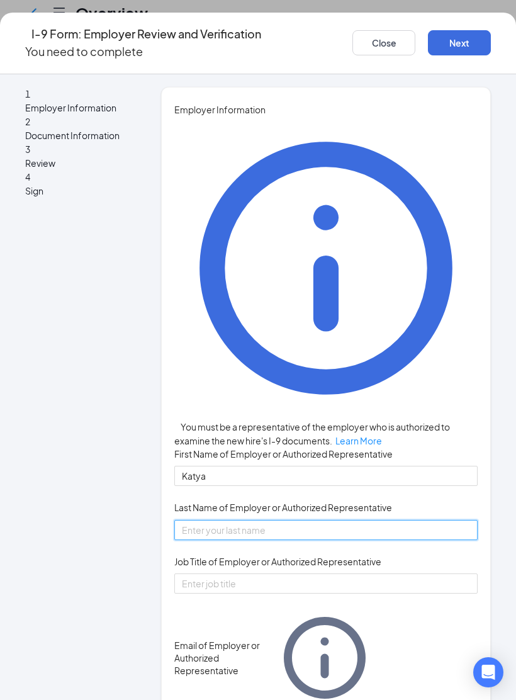
click at [320, 520] on input "Last Name of Employer or Authorized Representative" at bounding box center [325, 530] width 303 height 20
type input "Sterling"
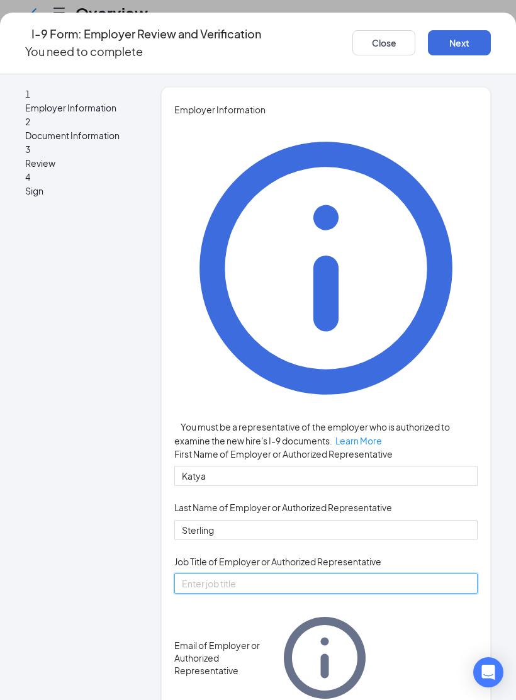
click at [355, 574] on input "Job Title of Employer or Authorized Representative" at bounding box center [325, 584] width 303 height 20
type input "Manager"
type input "[EMAIL_ADDRESS][DOMAIN_NAME]"
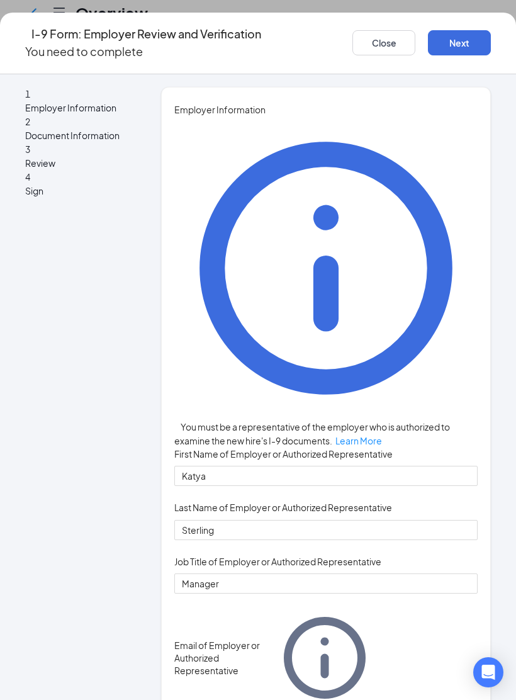
type input "9198591151"
click at [443, 48] on button "Next" at bounding box center [459, 42] width 63 height 25
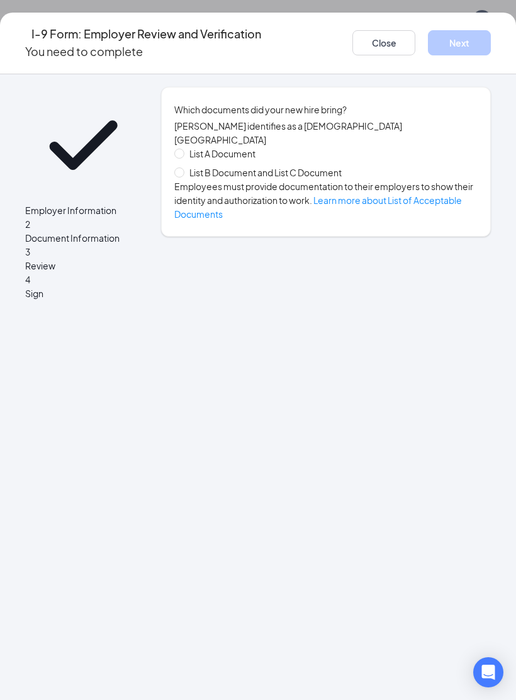
click at [324, 166] on span "List B Document and List C Document" at bounding box center [265, 173] width 162 height 14
click at [183, 167] on input "List B Document and List C Document" at bounding box center [178, 171] width 9 height 9
radio input "true"
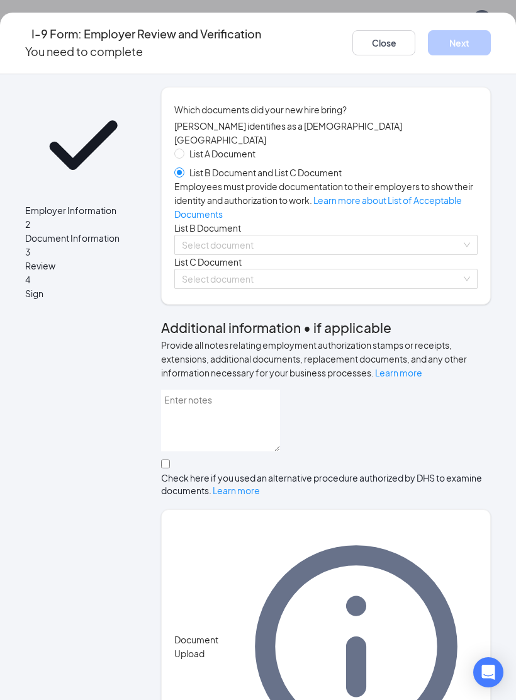
click at [305, 254] on input "search" at bounding box center [322, 244] width 280 height 19
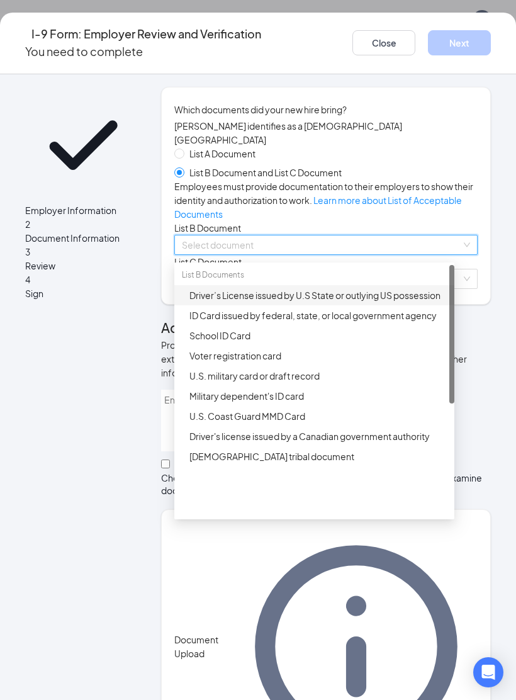
click at [384, 302] on div "Driver’s License issued by U.S State or outlying US possession" at bounding box center [319, 295] width 258 height 14
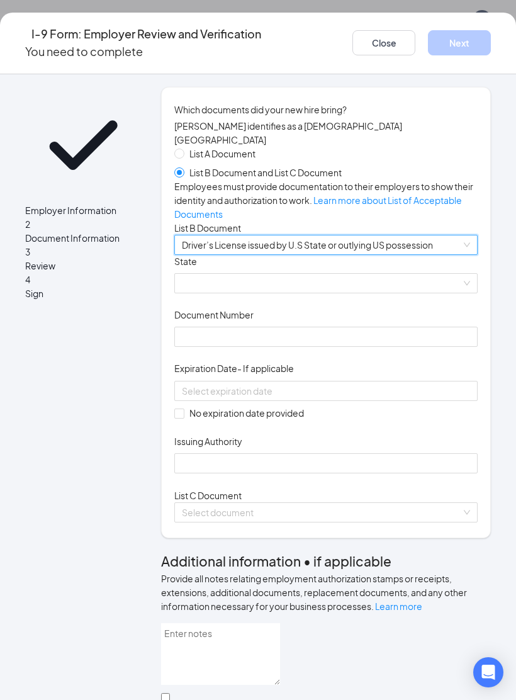
click at [356, 293] on span at bounding box center [326, 283] width 288 height 19
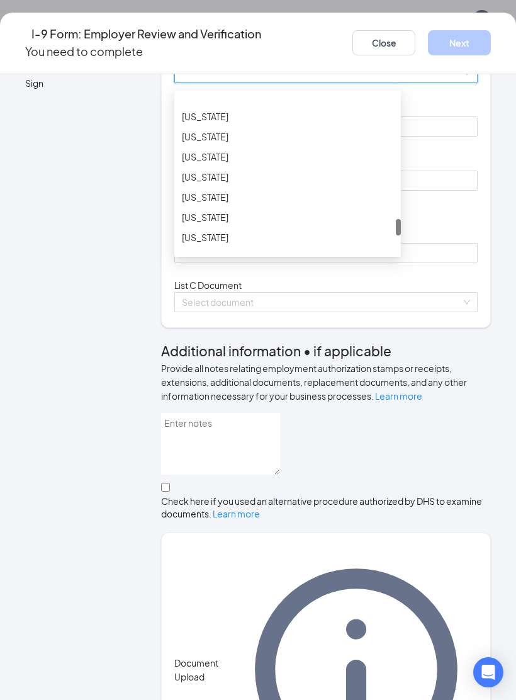
scroll to position [1242, 0]
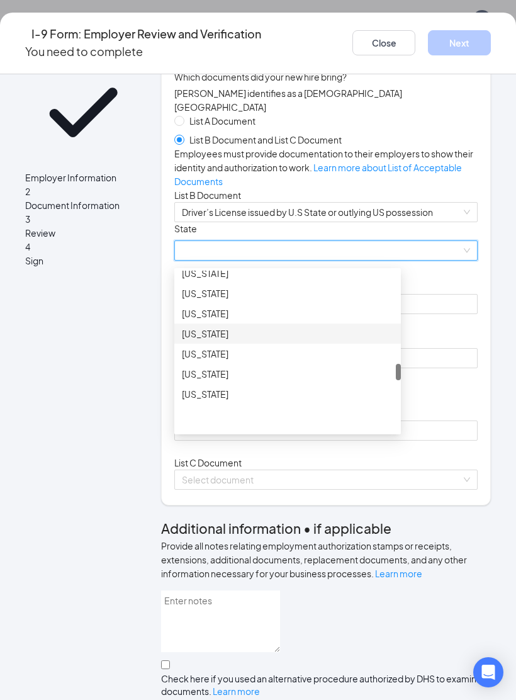
click at [238, 341] on div "[US_STATE]" at bounding box center [288, 334] width 212 height 14
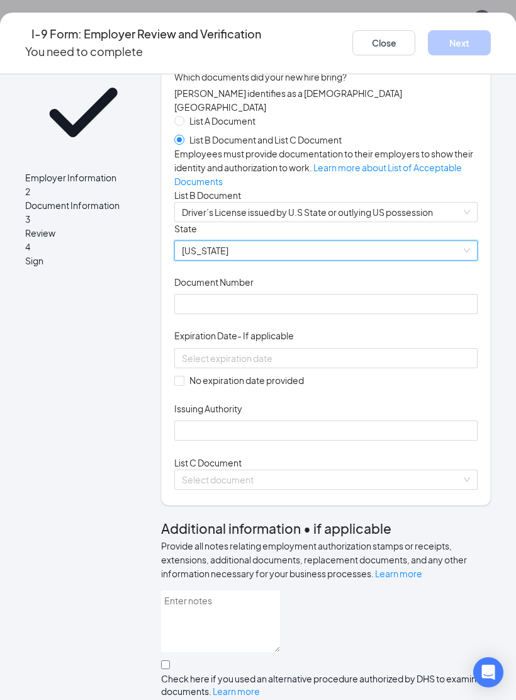
click at [238, 365] on input at bounding box center [325, 358] width 286 height 14
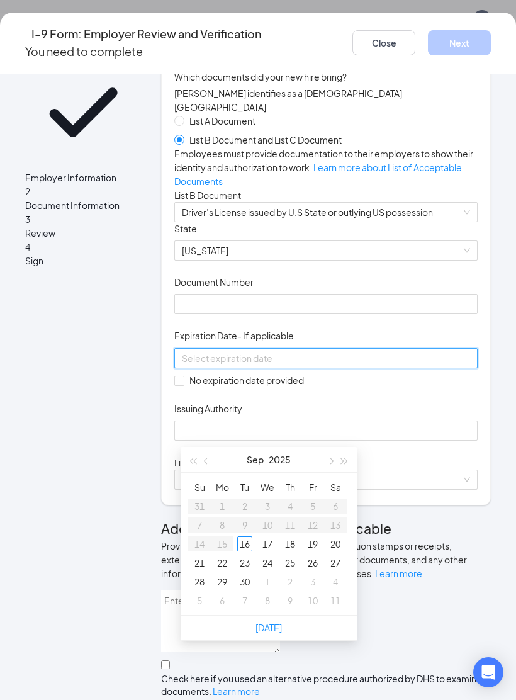
click at [300, 260] on span "[US_STATE]" at bounding box center [326, 250] width 288 height 19
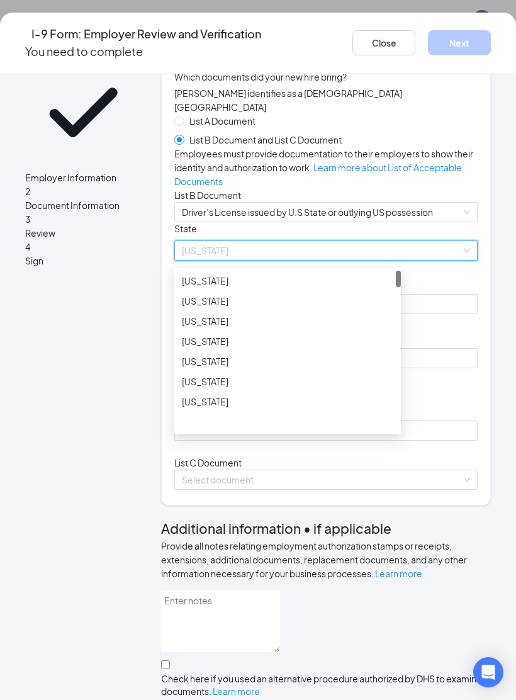
click at [298, 260] on span "[US_STATE]" at bounding box center [326, 250] width 288 height 19
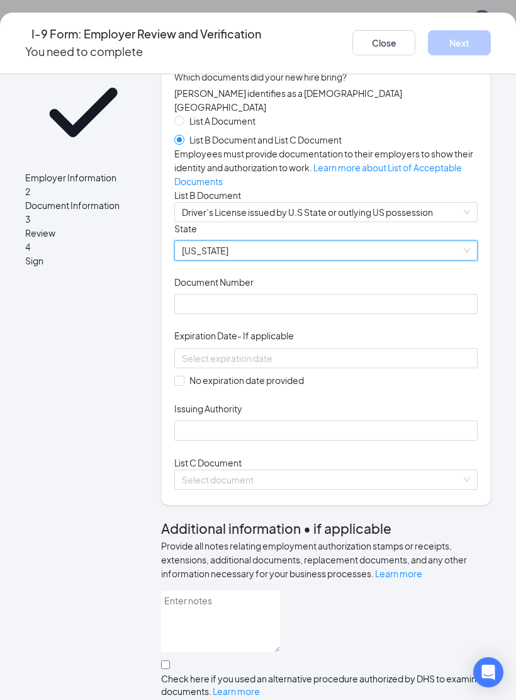
click at [392, 260] on span "[US_STATE]" at bounding box center [326, 250] width 288 height 19
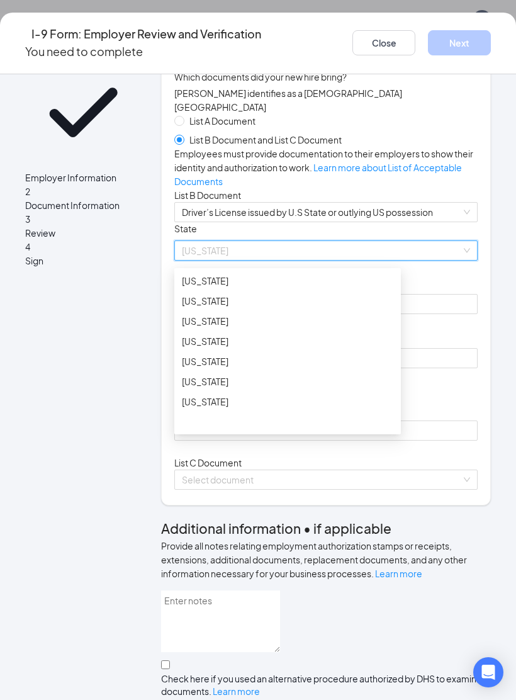
click at [394, 260] on span "[US_STATE]" at bounding box center [326, 250] width 288 height 19
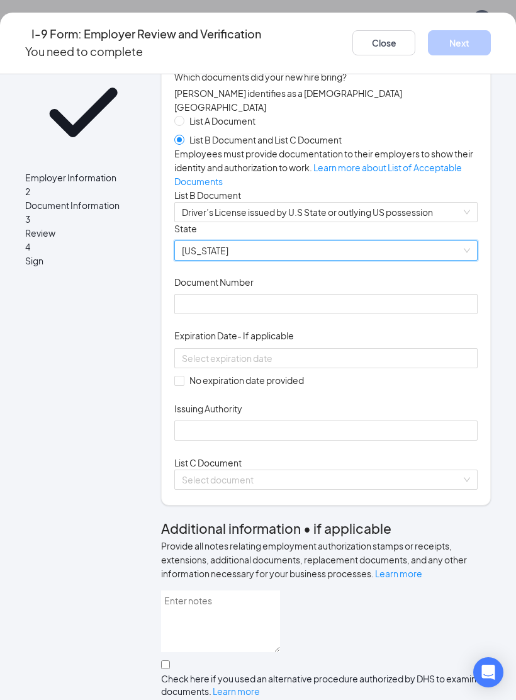
click at [392, 260] on span "[US_STATE]" at bounding box center [326, 250] width 288 height 19
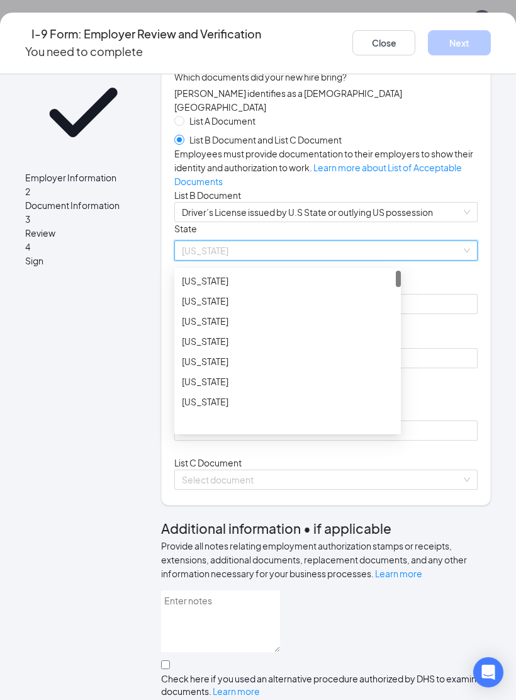
click at [392, 260] on span "[US_STATE]" at bounding box center [326, 250] width 288 height 19
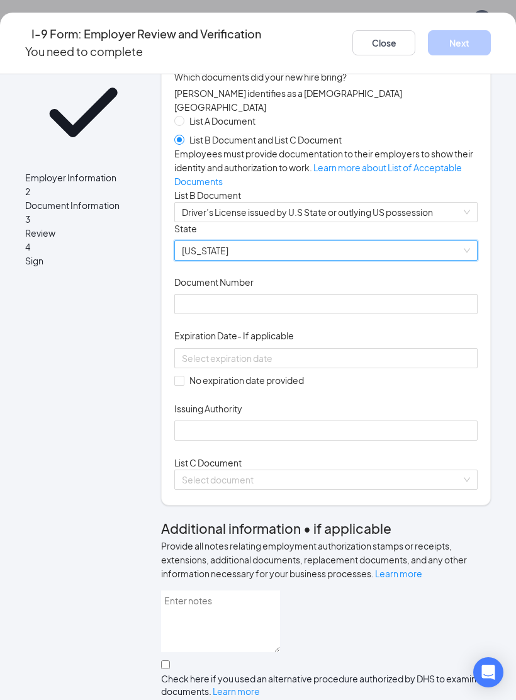
click at [397, 260] on span "[US_STATE]" at bounding box center [326, 250] width 288 height 19
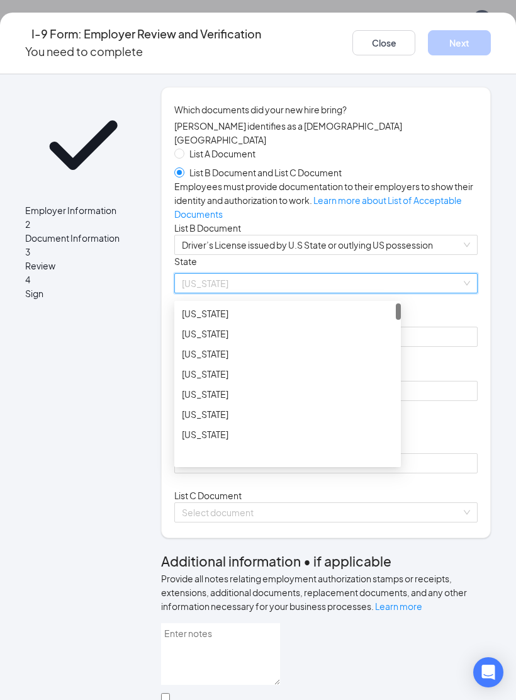
click at [426, 254] on span "Driver’s License issued by U.S State or outlying US possession" at bounding box center [326, 244] width 288 height 19
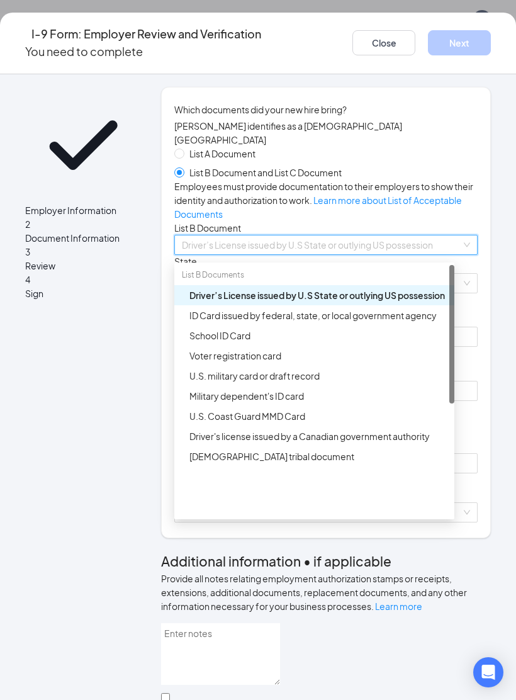
click at [465, 241] on div "Which documents did your new hire bring? [PERSON_NAME] identifies as a [DEMOGRA…" at bounding box center [326, 313] width 330 height 452
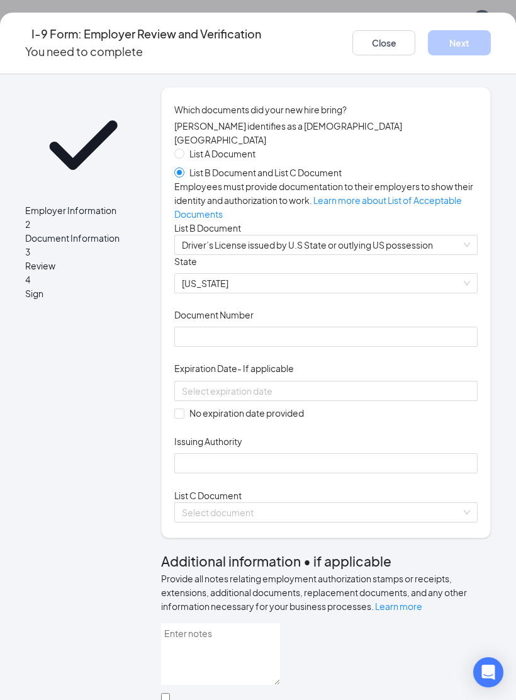
click at [354, 293] on div "[US_STATE]" at bounding box center [325, 283] width 303 height 20
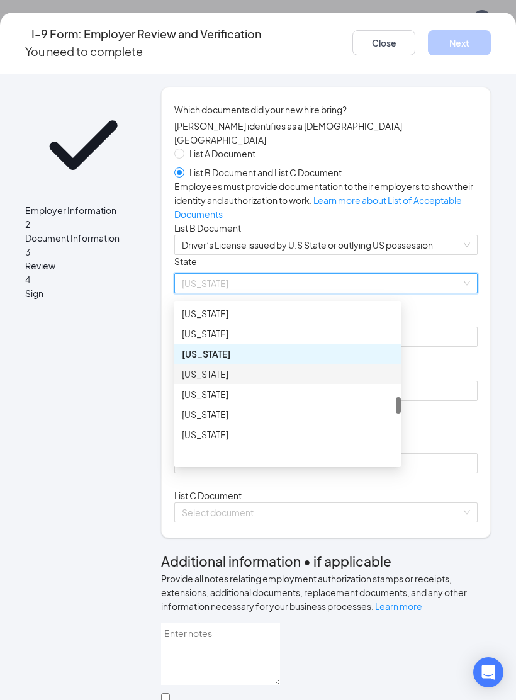
click at [318, 381] on div "[US_STATE]" at bounding box center [288, 374] width 212 height 14
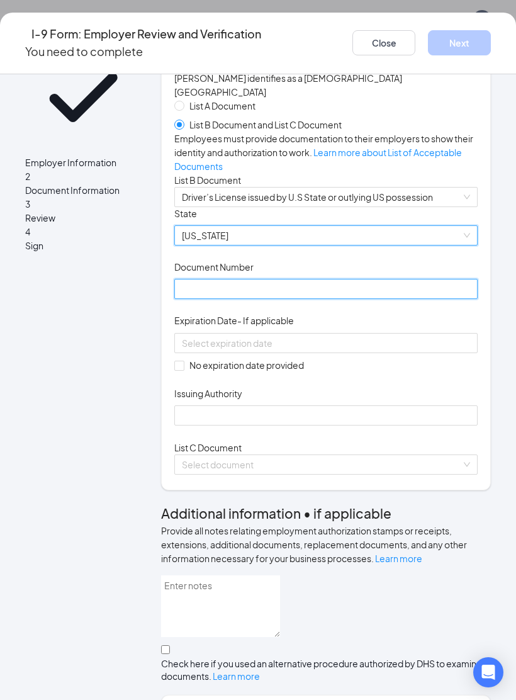
click at [385, 299] on input "Document Number" at bounding box center [325, 289] width 303 height 20
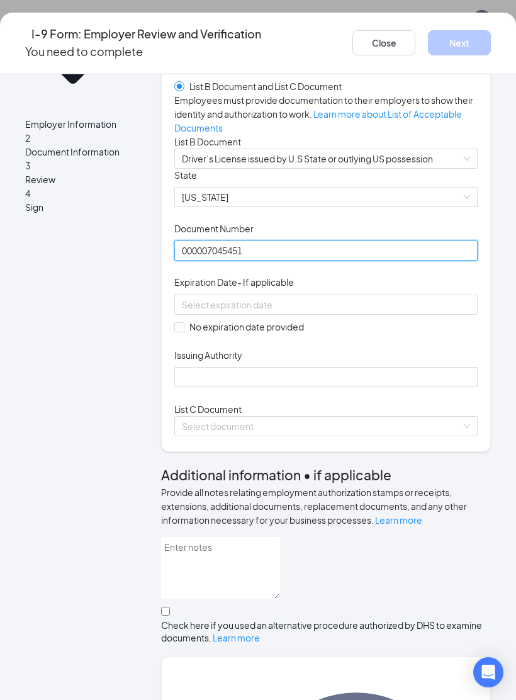
type input "000007045451"
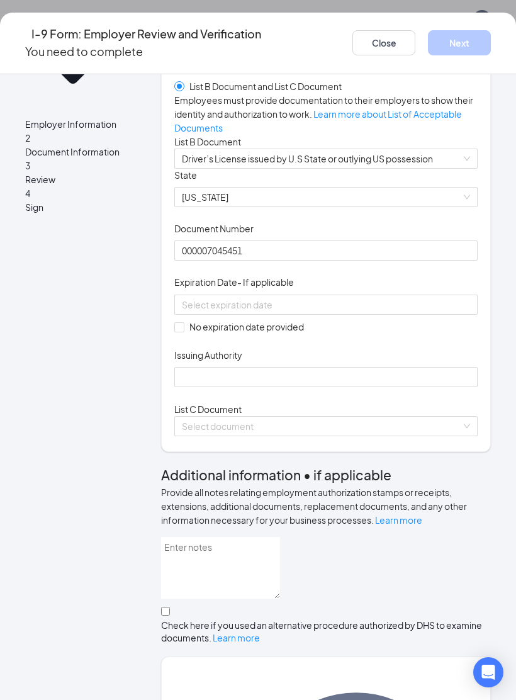
click at [394, 312] on div at bounding box center [326, 305] width 288 height 14
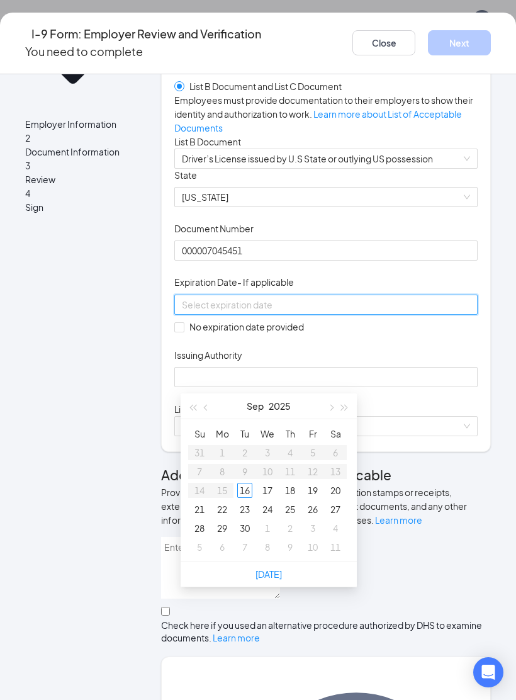
click at [339, 398] on button "button" at bounding box center [345, 406] width 14 height 25
click at [335, 403] on button "button" at bounding box center [331, 406] width 14 height 25
click at [335, 402] on button "button" at bounding box center [331, 406] width 14 height 25
click at [332, 403] on button "button" at bounding box center [331, 406] width 14 height 25
click at [342, 409] on span "button" at bounding box center [345, 408] width 6 height 6
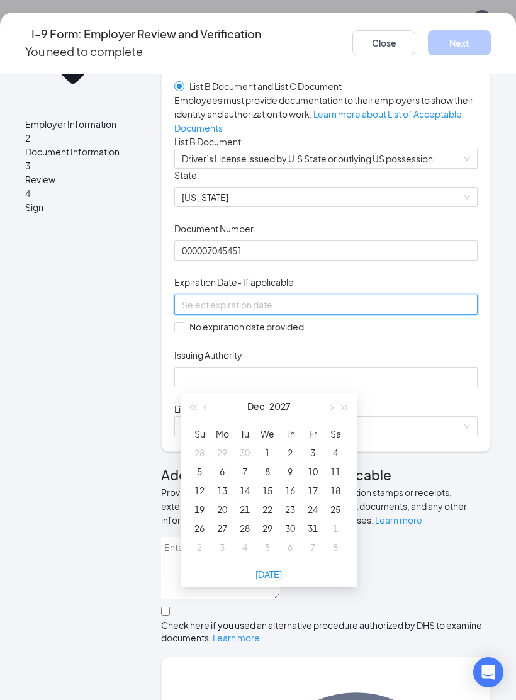
click at [342, 409] on span "button" at bounding box center [345, 408] width 6 height 6
click at [349, 407] on button "button" at bounding box center [345, 406] width 14 height 25
click at [354, 411] on div "[DATE]" at bounding box center [269, 407] width 176 height 26
click at [342, 414] on button "button" at bounding box center [345, 406] width 14 height 25
click at [342, 413] on button "button" at bounding box center [345, 406] width 14 height 25
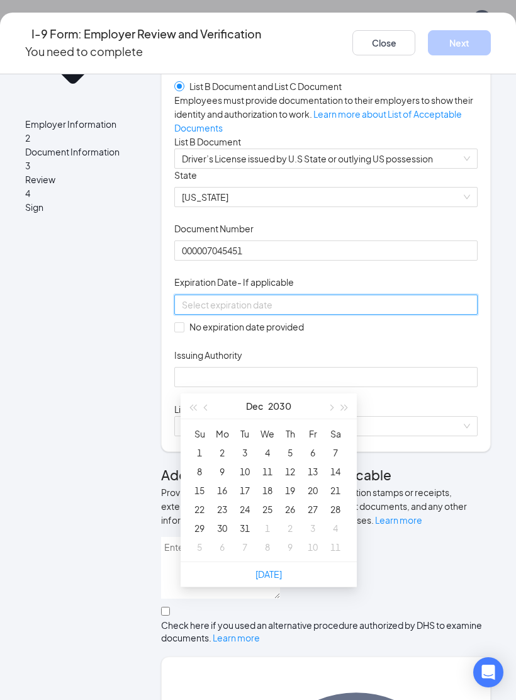
click at [346, 404] on button "button" at bounding box center [345, 406] width 14 height 25
click at [309, 334] on label "No expiration date provided" at bounding box center [241, 327] width 135 height 14
click at [183, 331] on input "No expiration date provided" at bounding box center [178, 326] width 9 height 9
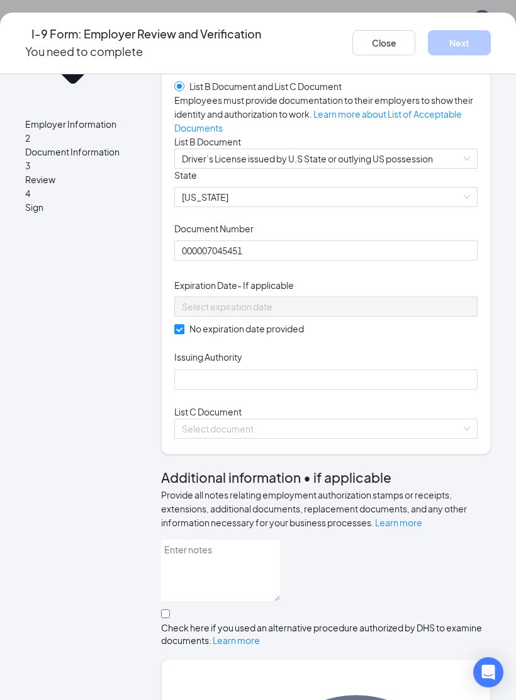
click at [309, 336] on label "No expiration date provided" at bounding box center [241, 329] width 135 height 14
click at [183, 333] on input "No expiration date provided" at bounding box center [178, 328] width 9 height 9
checkbox input "false"
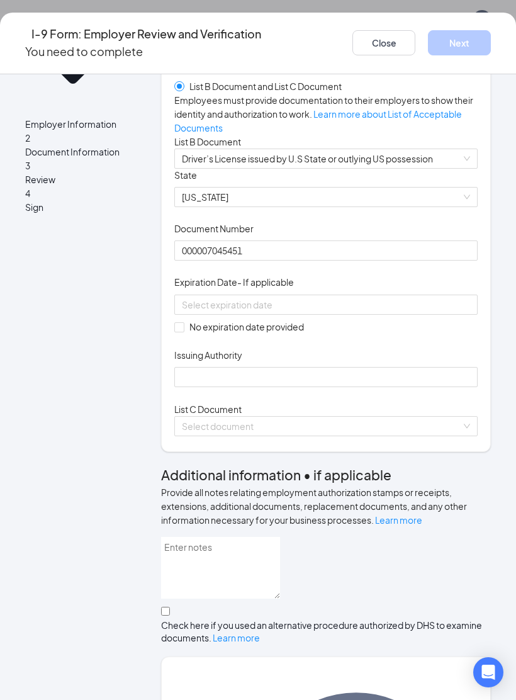
click at [399, 312] on div at bounding box center [326, 305] width 288 height 14
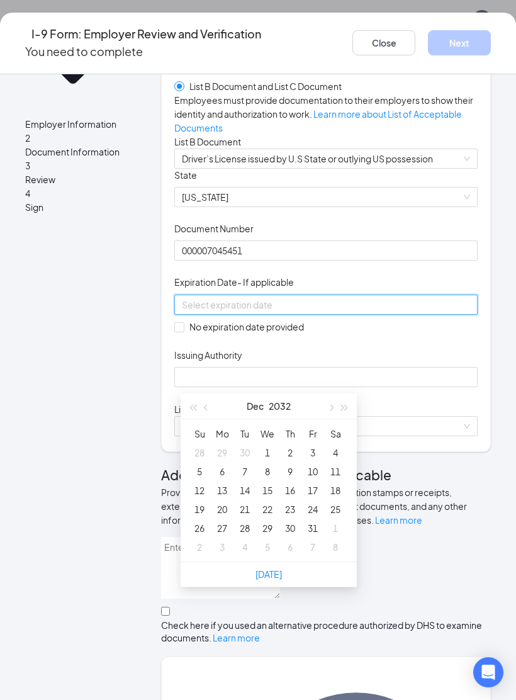
click at [345, 411] on button "button" at bounding box center [345, 406] width 14 height 25
click at [208, 400] on button "button" at bounding box center [207, 406] width 14 height 25
click at [207, 400] on button "button" at bounding box center [207, 406] width 14 height 25
click at [210, 402] on button "button" at bounding box center [207, 406] width 14 height 25
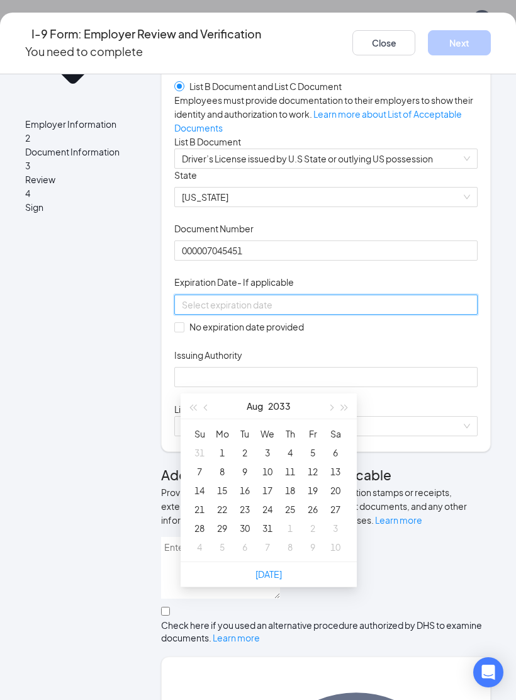
click at [209, 401] on button "button" at bounding box center [207, 406] width 14 height 25
click at [210, 408] on button "button" at bounding box center [207, 406] width 14 height 25
click at [210, 407] on button "button" at bounding box center [207, 406] width 14 height 25
click at [210, 403] on button "button" at bounding box center [207, 406] width 14 height 25
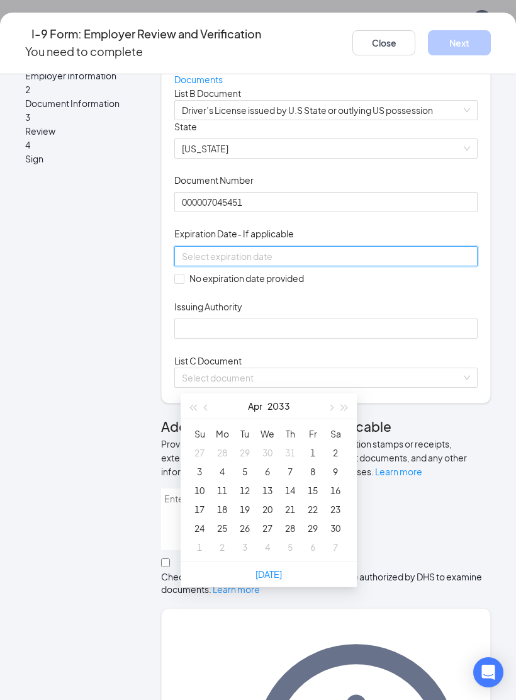
scroll to position [134, 0]
type input "[DATE]"
click at [313, 465] on div "8" at bounding box center [312, 471] width 15 height 15
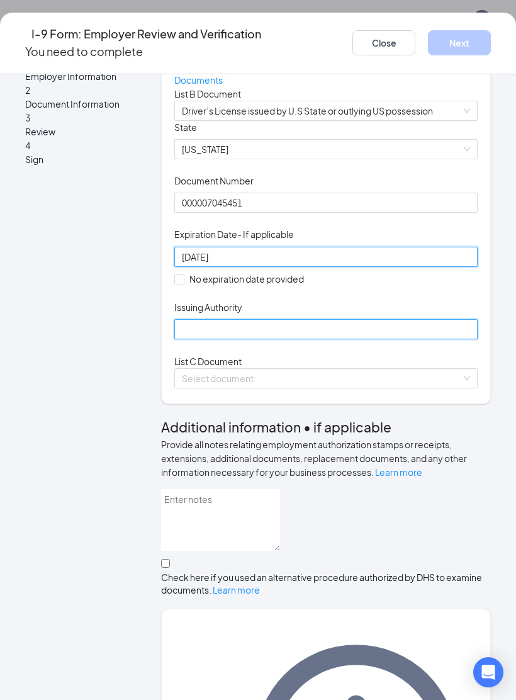
click at [354, 339] on input "Issuing Authority" at bounding box center [325, 329] width 303 height 20
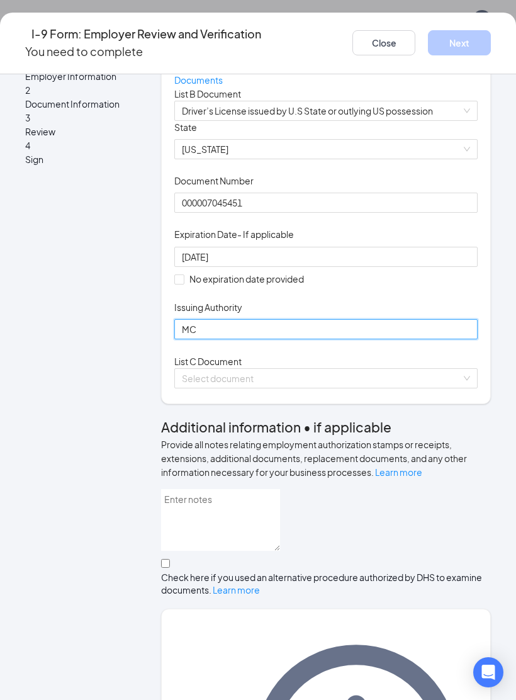
type input "M"
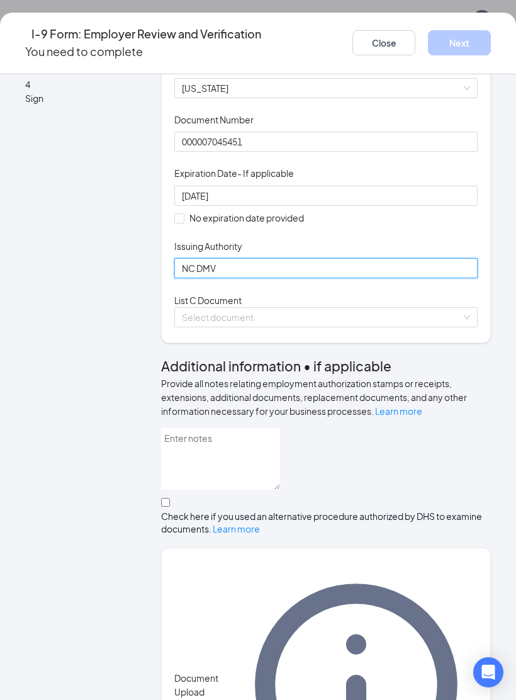
scroll to position [195, 0]
type input "NC DMV"
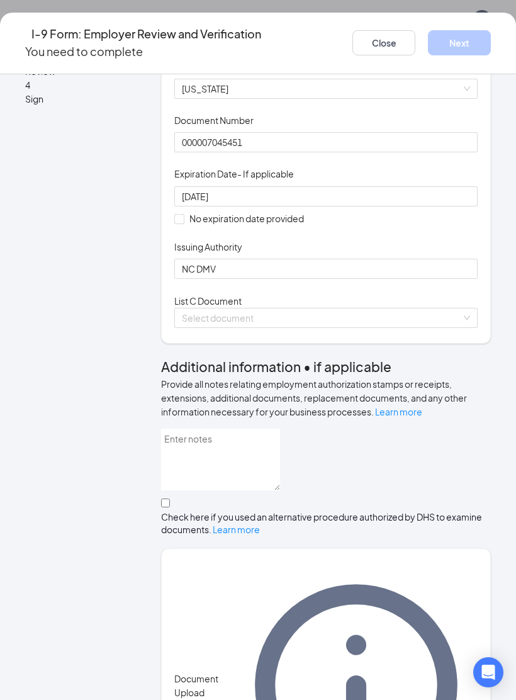
click at [411, 327] on input "search" at bounding box center [322, 318] width 280 height 19
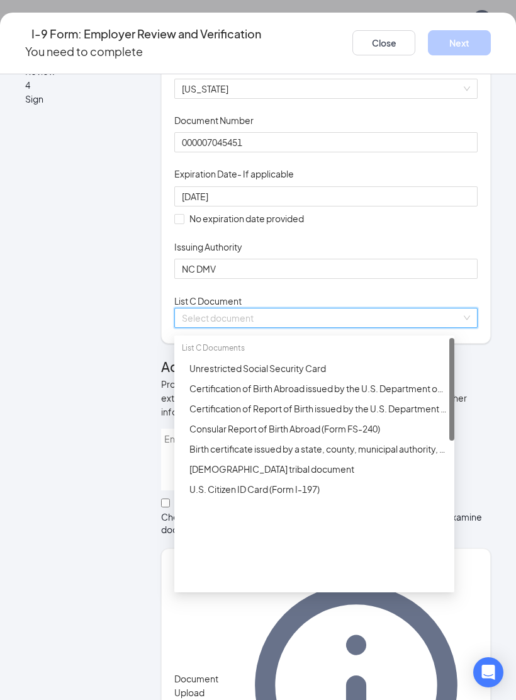
click at [356, 375] on div "Unrestricted Social Security Card" at bounding box center [319, 368] width 258 height 14
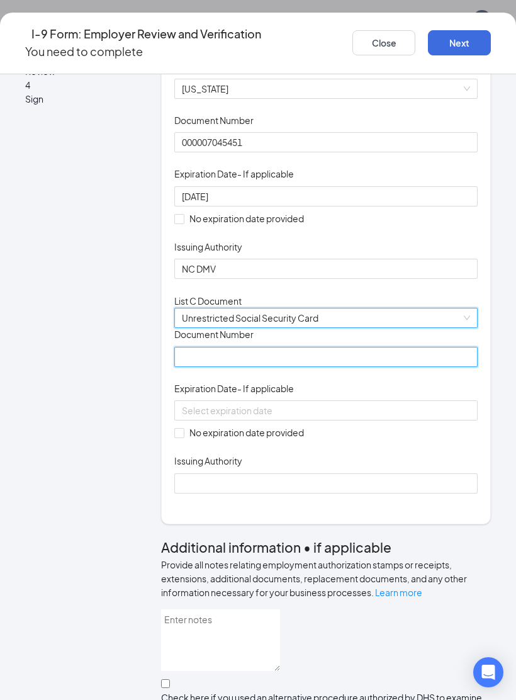
click at [367, 367] on input "Document Number" at bounding box center [325, 357] width 303 height 20
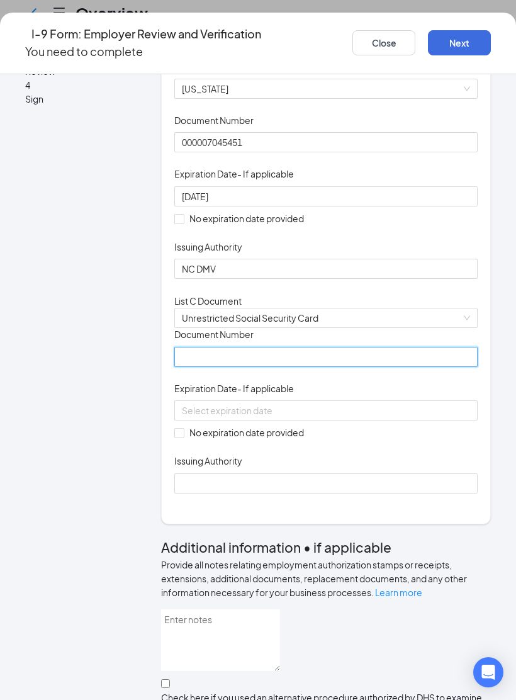
scroll to position [23, 0]
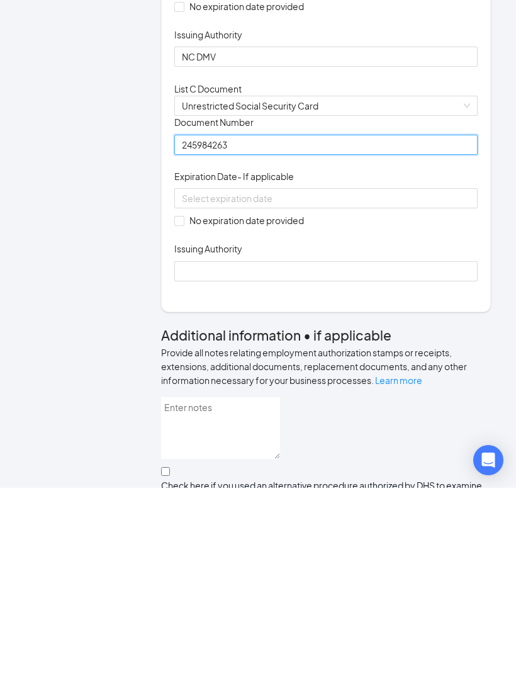
type input "245984263"
click at [183, 428] on input "No expiration date provided" at bounding box center [178, 432] width 9 height 9
checkbox input "true"
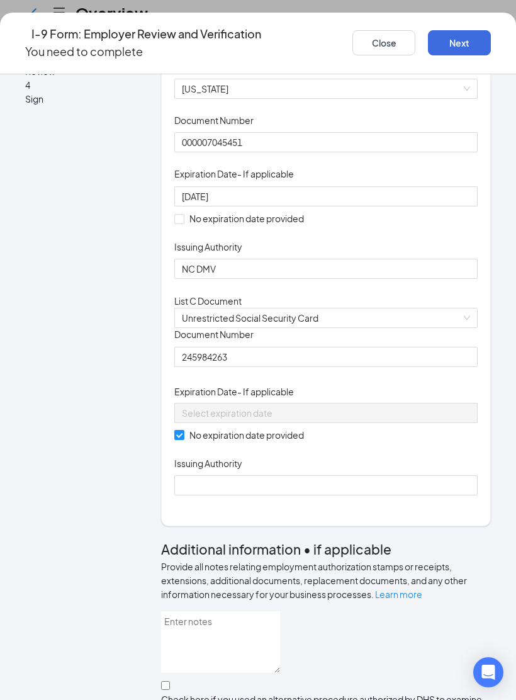
click at [380, 308] on div "List C Document" at bounding box center [325, 301] width 303 height 14
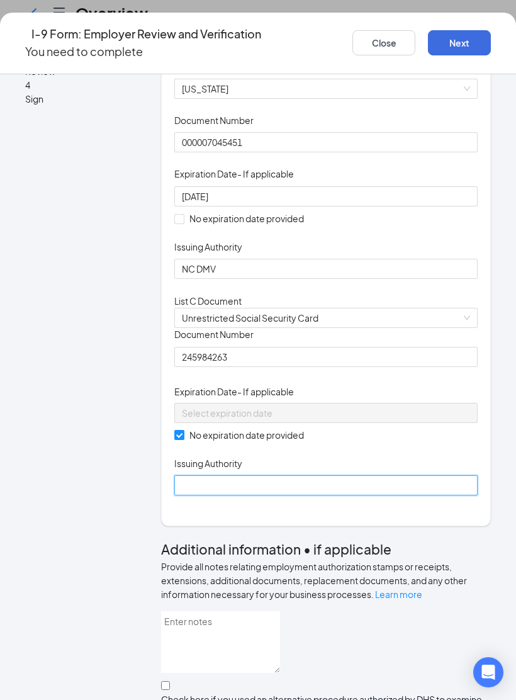
click at [331, 496] on input "Issuing Authority" at bounding box center [325, 485] width 303 height 20
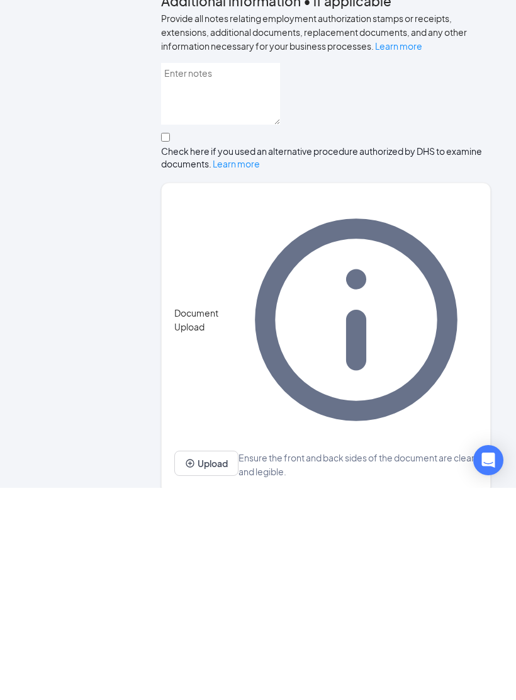
scroll to position [530, 0]
type input "Social Security Administration"
click at [229, 664] on button "Upload" at bounding box center [206, 676] width 64 height 25
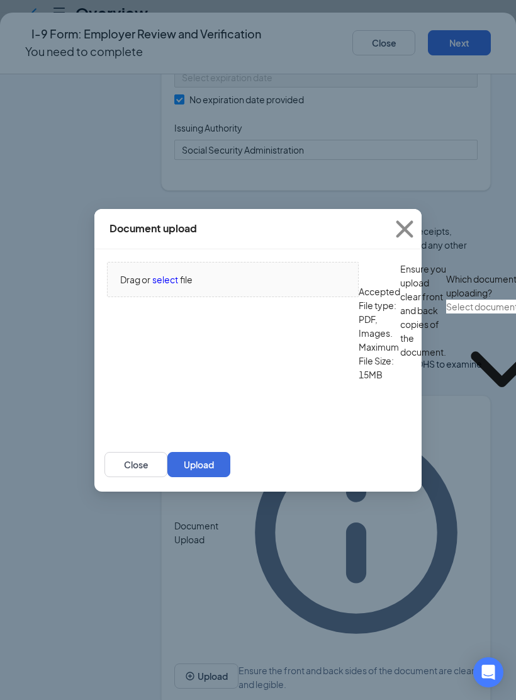
click at [167, 285] on span "Drag or select file" at bounding box center [233, 280] width 251 height 34
click at [446, 314] on input "text" at bounding box center [501, 307] width 111 height 14
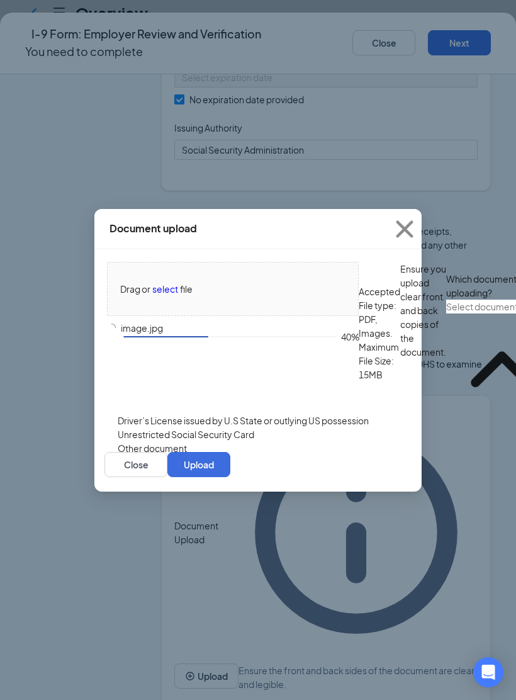
click at [319, 428] on div "Driver’s License issued by U.S State or outlying US possession" at bounding box center [243, 421] width 251 height 14
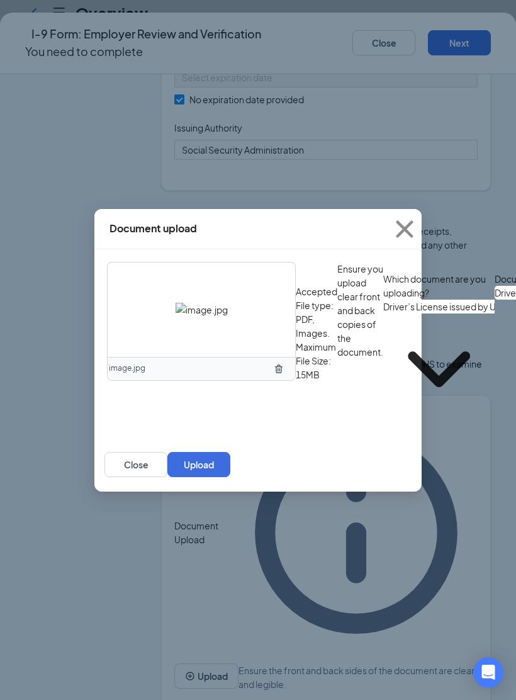
click at [230, 477] on button "Upload" at bounding box center [198, 464] width 63 height 25
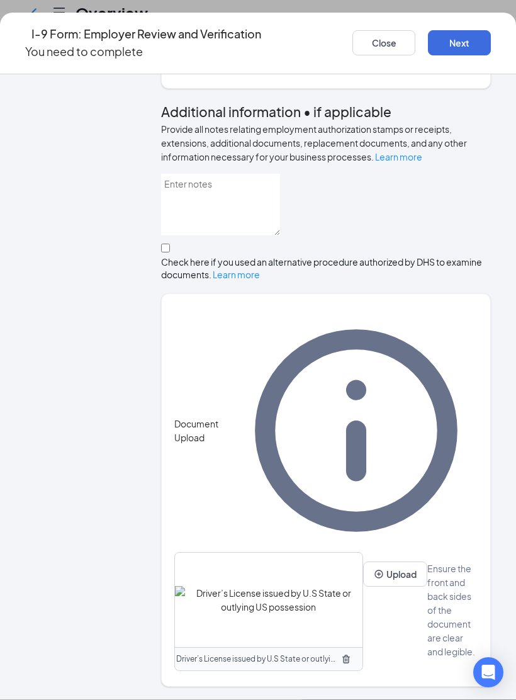
scroll to position [649, 0]
click at [363, 587] on button "Upload" at bounding box center [395, 574] width 64 height 25
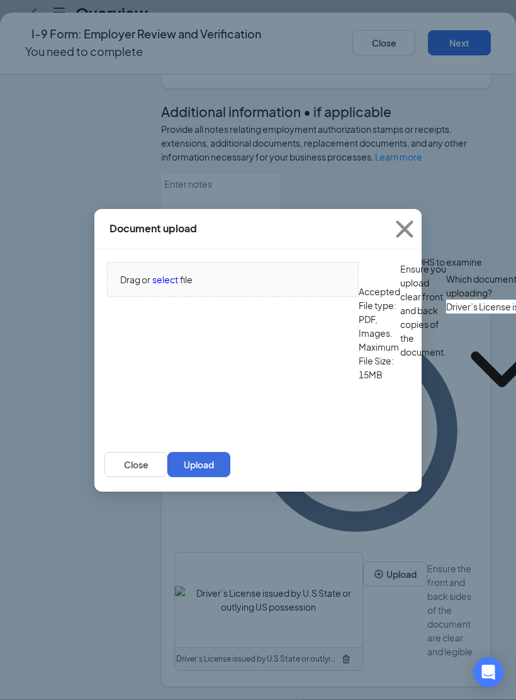
click at [446, 314] on input "Driver’s License issued by U.S State or outlying US possession" at bounding box center [501, 307] width 111 height 14
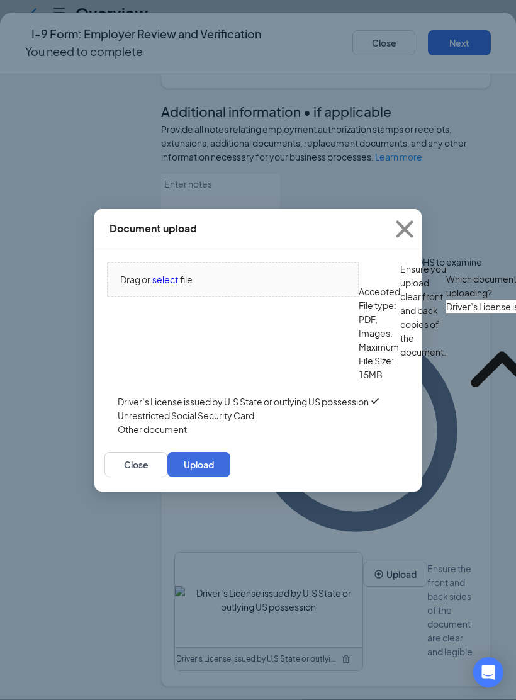
click at [254, 422] on div "Unrestricted Social Security Card" at bounding box center [186, 416] width 137 height 14
type input "Unrestricted Social Security Card"
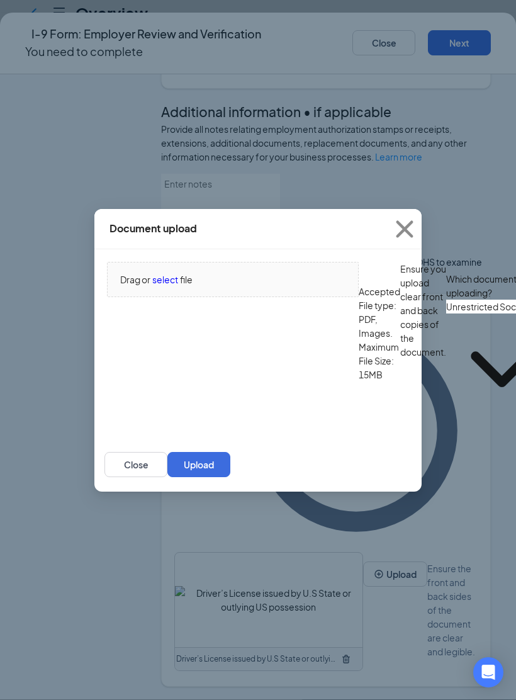
click at [166, 275] on span "Drag or select file" at bounding box center [233, 280] width 251 height 34
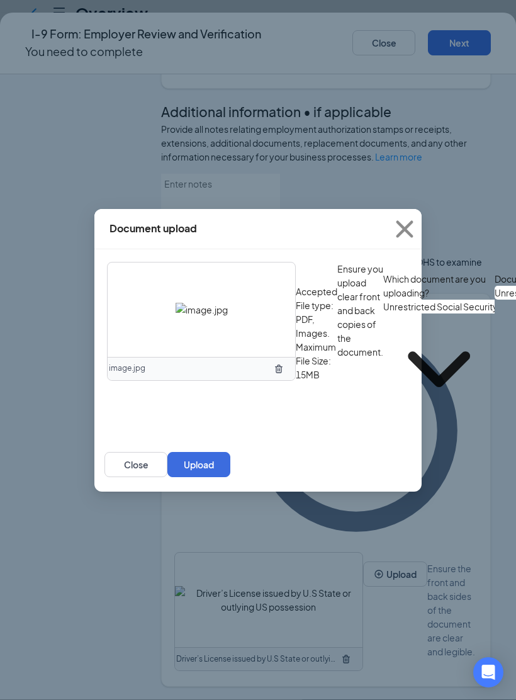
click at [230, 477] on button "Upload" at bounding box center [198, 464] width 63 height 25
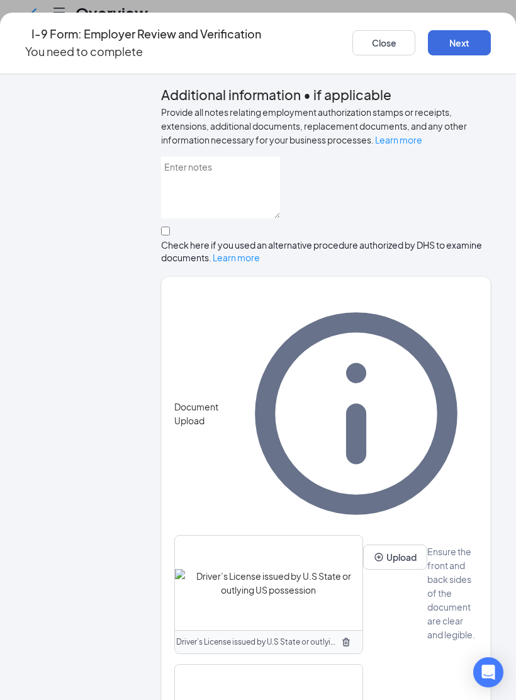
click at [468, 47] on button "Next" at bounding box center [459, 42] width 63 height 25
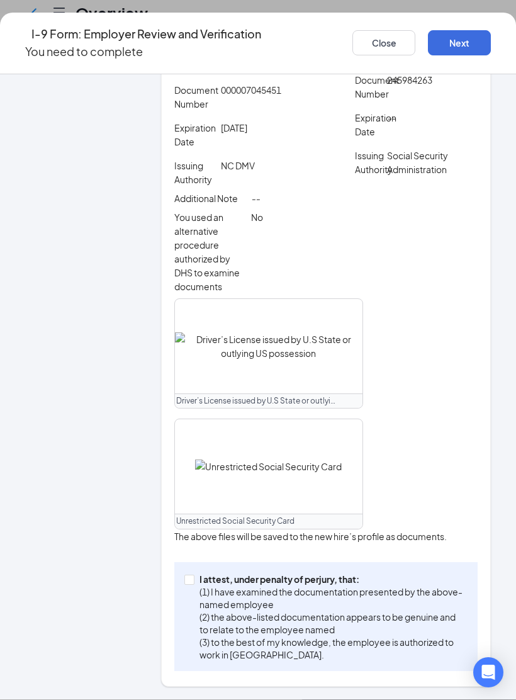
scroll to position [470, 0]
click at [193, 582] on input "I attest, under penalty of [PERSON_NAME], that: (1) I have examined the documen…" at bounding box center [188, 579] width 9 height 9
checkbox input "true"
click at [469, 30] on button "Next" at bounding box center [459, 42] width 63 height 25
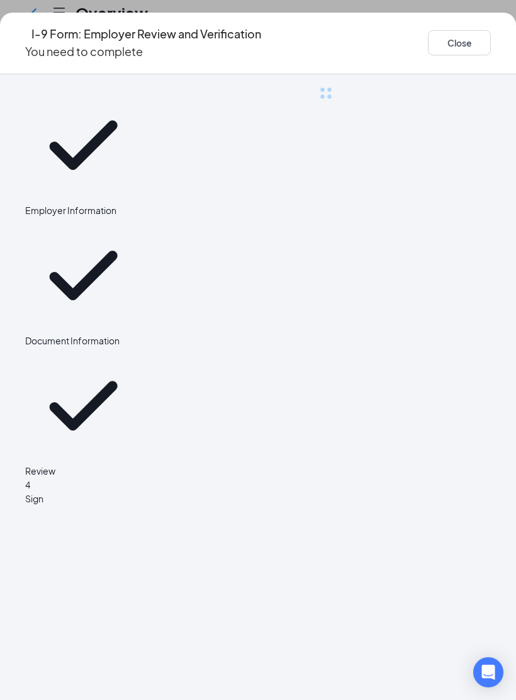
scroll to position [0, 0]
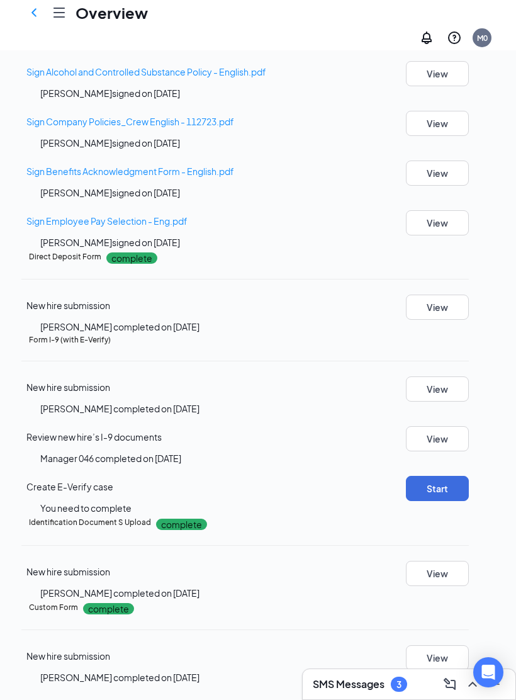
click at [455, 501] on button "Start" at bounding box center [437, 488] width 63 height 25
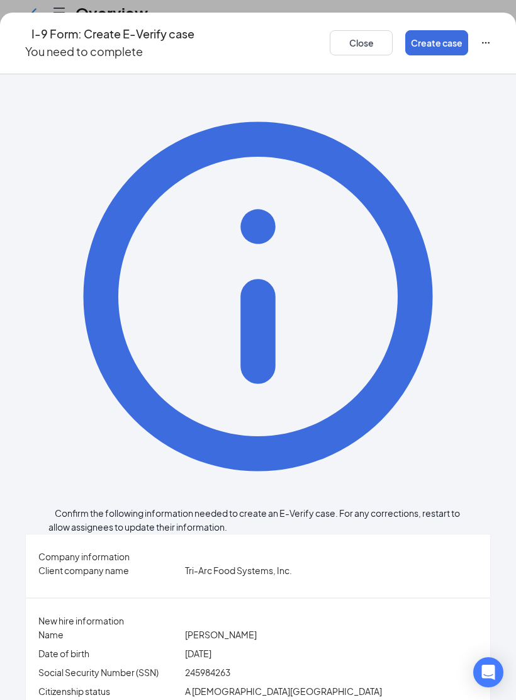
click at [419, 42] on button "Create case" at bounding box center [436, 42] width 63 height 25
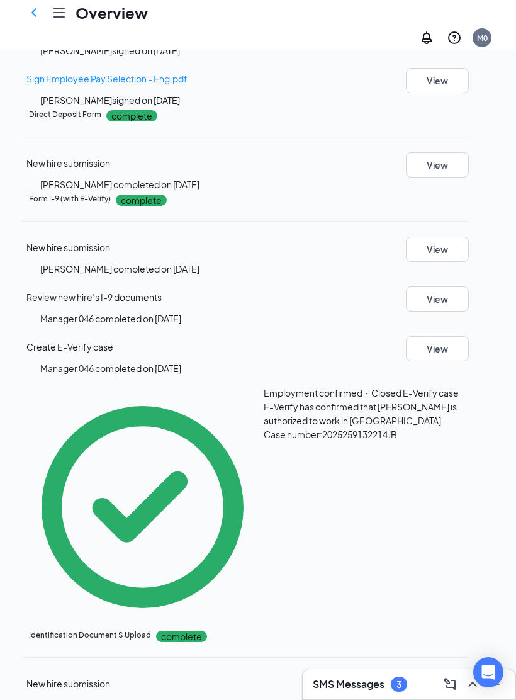
click at [58, 20] on icon "Hamburger" at bounding box center [59, 12] width 15 height 15
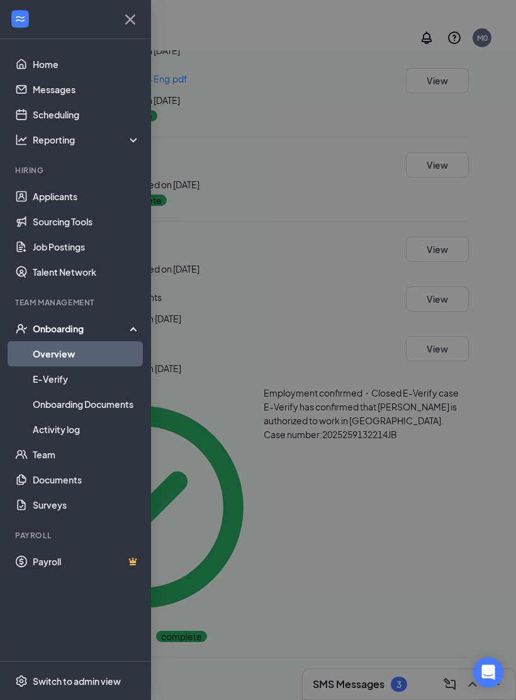
click at [115, 353] on link "Overview" at bounding box center [87, 353] width 108 height 25
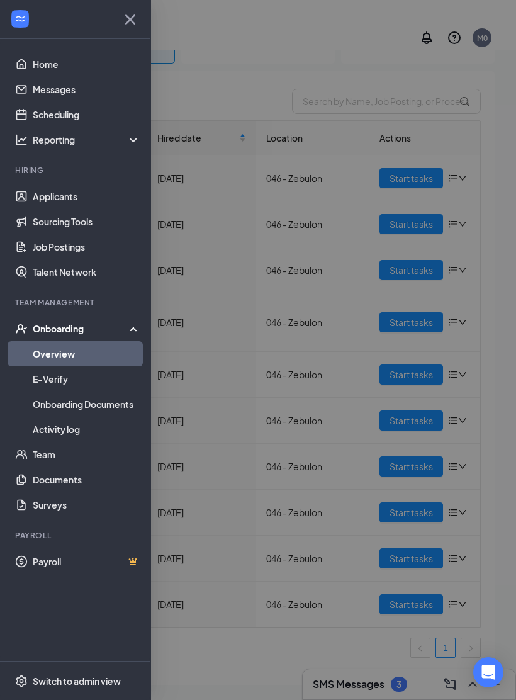
scroll to position [72, 0]
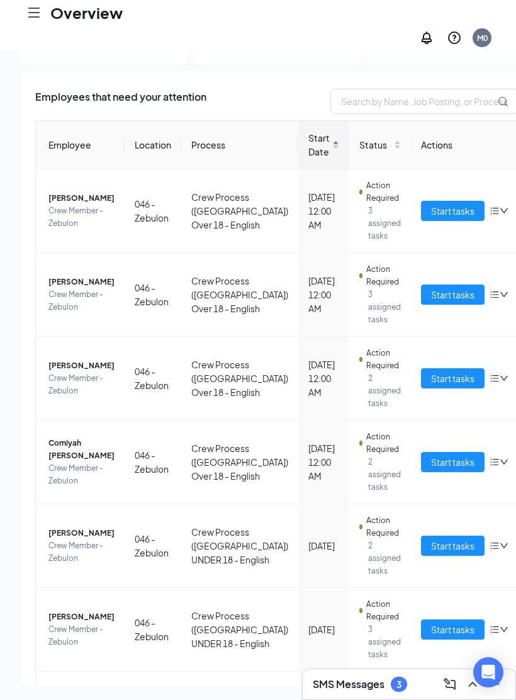
click at [431, 205] on span "Start tasks" at bounding box center [452, 211] width 43 height 14
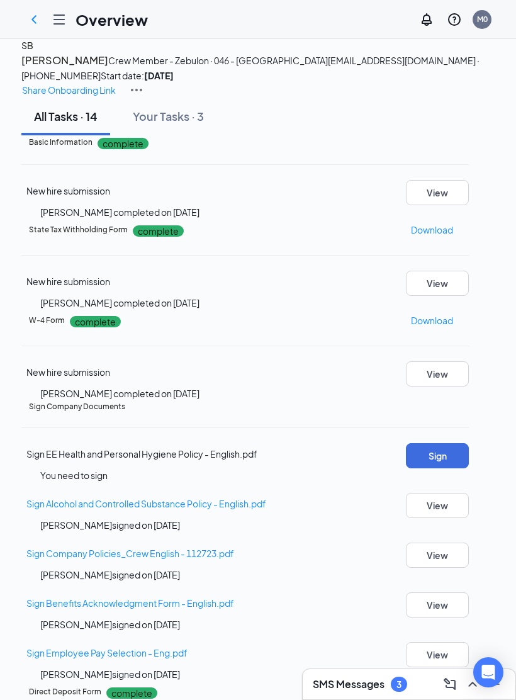
scroll to position [203, 0]
click at [458, 443] on button "Sign" at bounding box center [437, 455] width 63 height 25
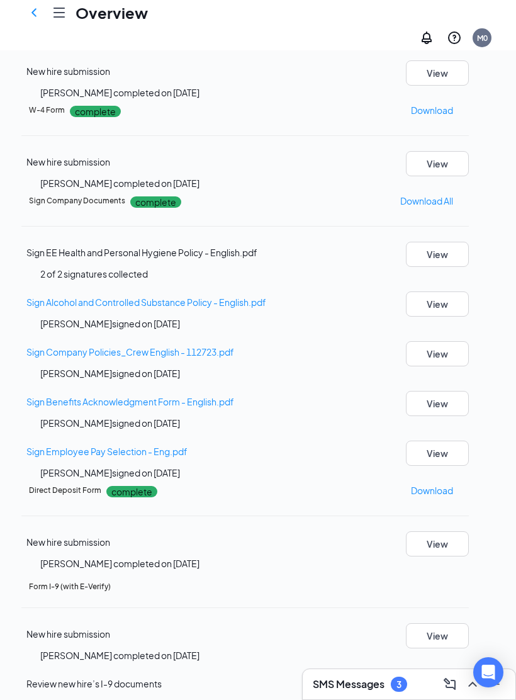
scroll to position [307, 0]
click at [461, 673] on button "Review" at bounding box center [437, 685] width 63 height 25
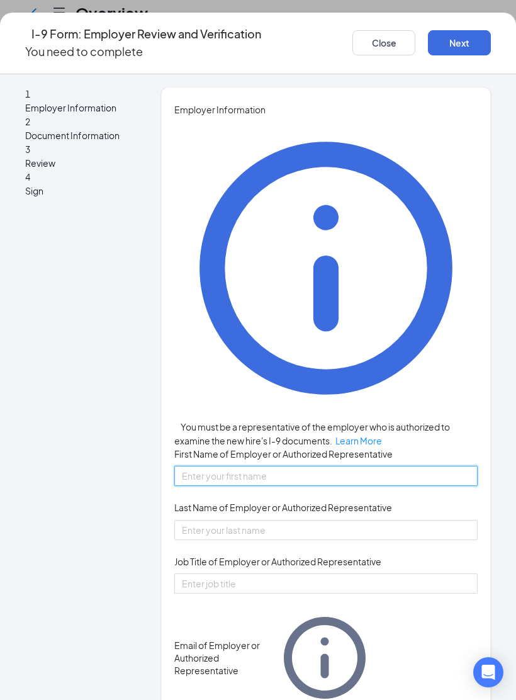
click at [358, 466] on input "First Name of Employer or Authorized Representative" at bounding box center [325, 476] width 303 height 20
type input "Katya"
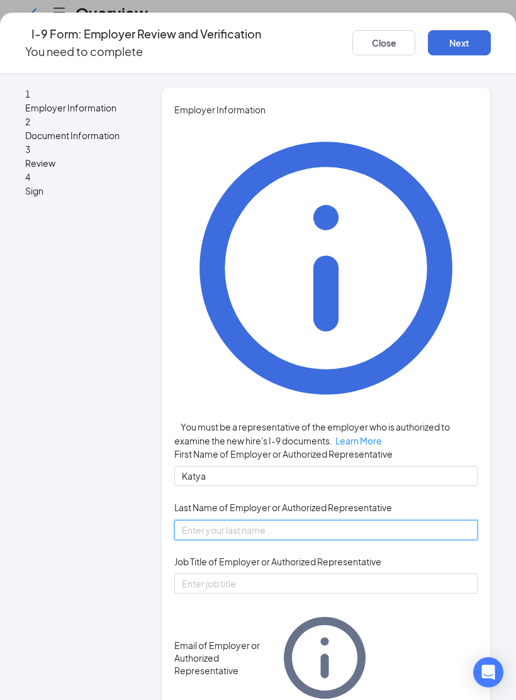
click at [321, 520] on input "Last Name of Employer or Authorized Representative" at bounding box center [325, 530] width 303 height 20
type input "Sterling"
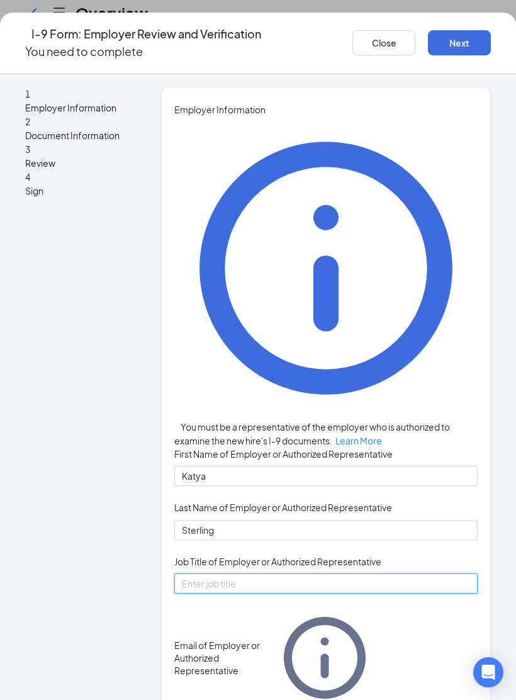
click at [363, 574] on input "Job Title of Employer or Authorized Representative" at bounding box center [325, 584] width 303 height 20
type input "Manager"
type input "[EMAIL_ADDRESS][DOMAIN_NAME]"
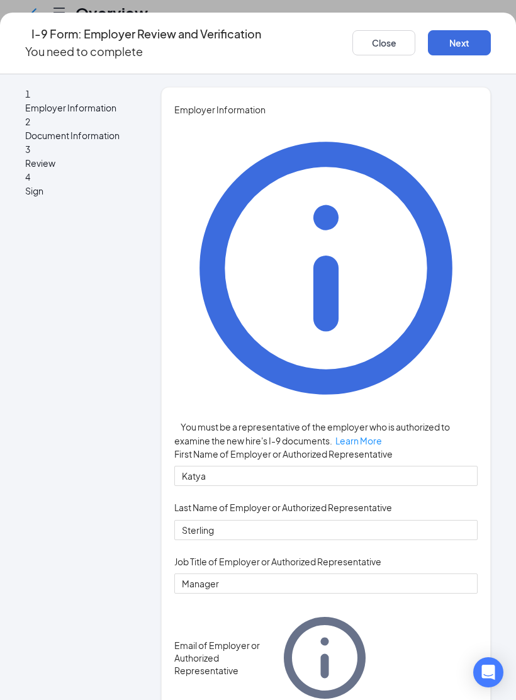
type input "9198591151"
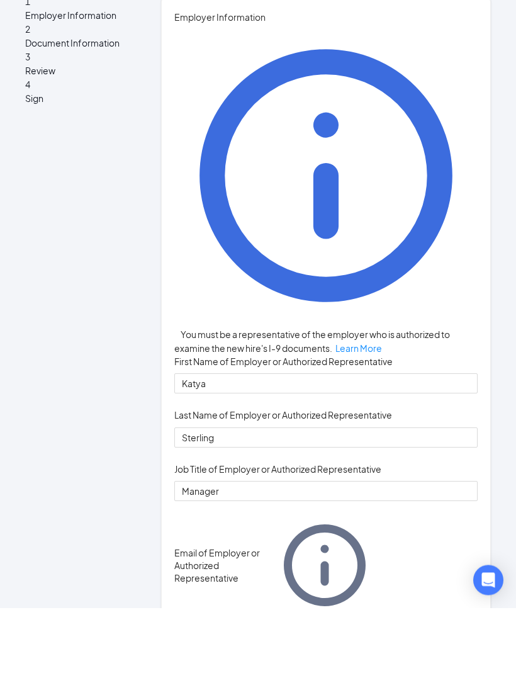
scroll to position [0, 0]
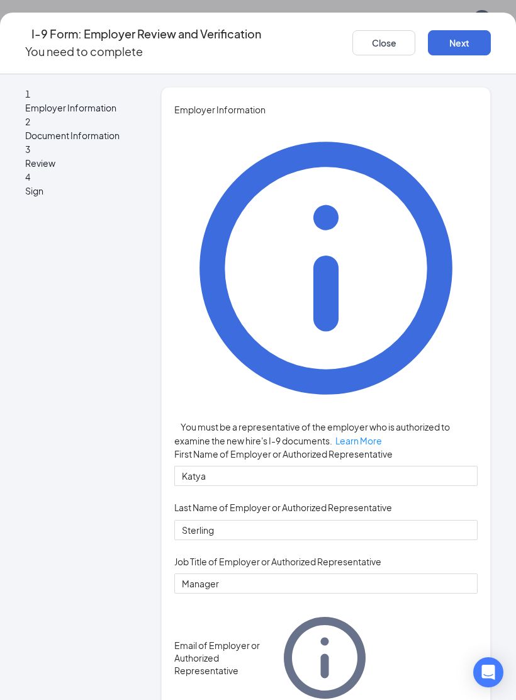
click at [460, 32] on button "Next" at bounding box center [459, 42] width 63 height 25
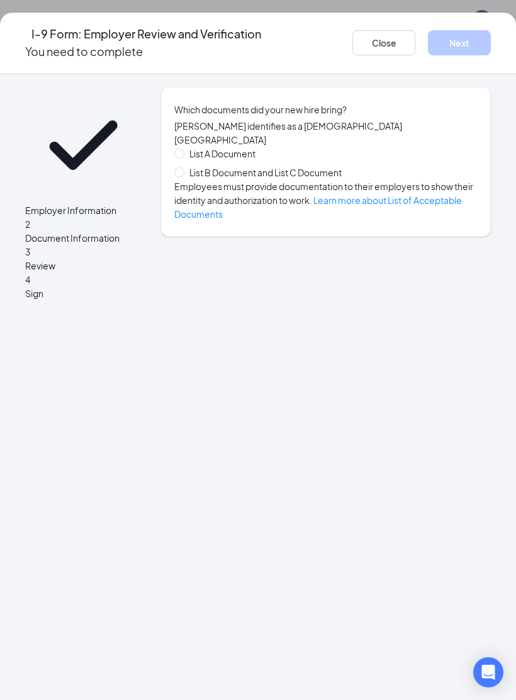
click at [321, 171] on span "List B Document and List C Document" at bounding box center [265, 173] width 162 height 14
click at [183, 171] on input "List B Document and List C Document" at bounding box center [178, 171] width 9 height 9
radio input "true"
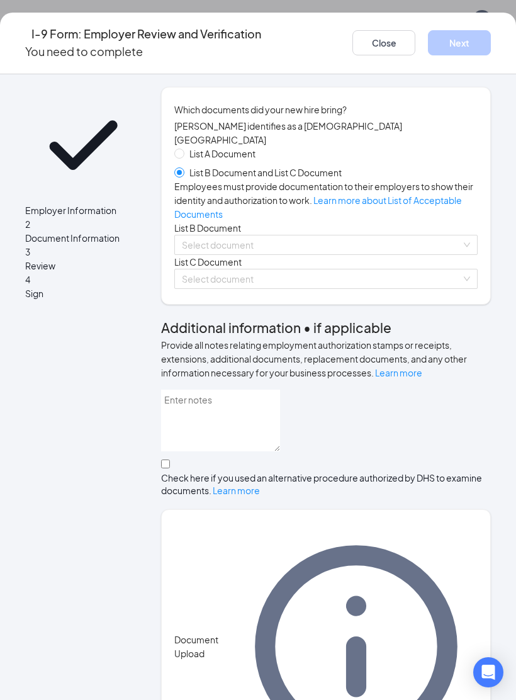
click at [355, 254] on input "search" at bounding box center [322, 244] width 280 height 19
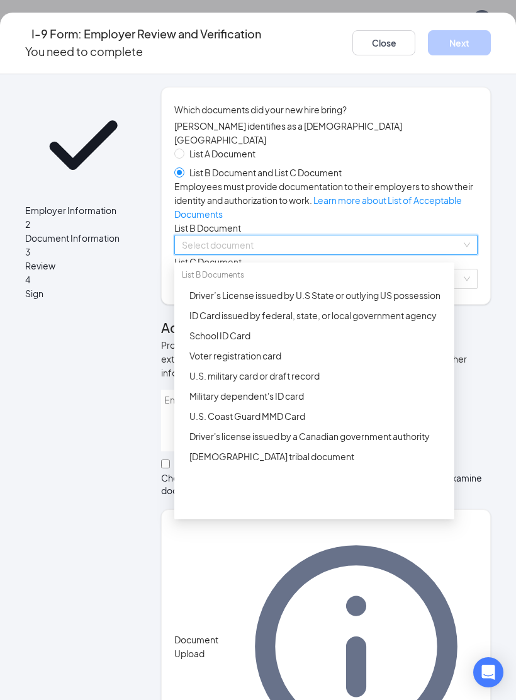
click at [419, 302] on div "Driver’s License issued by U.S State or outlying US possession" at bounding box center [319, 295] width 258 height 14
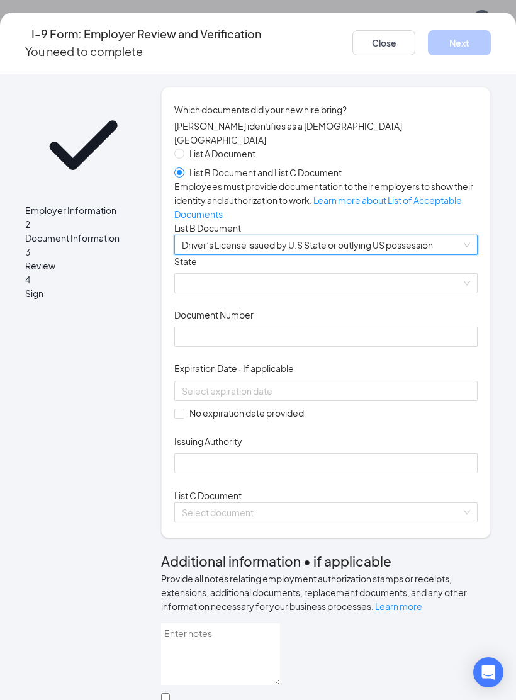
click at [383, 293] on span at bounding box center [326, 283] width 288 height 19
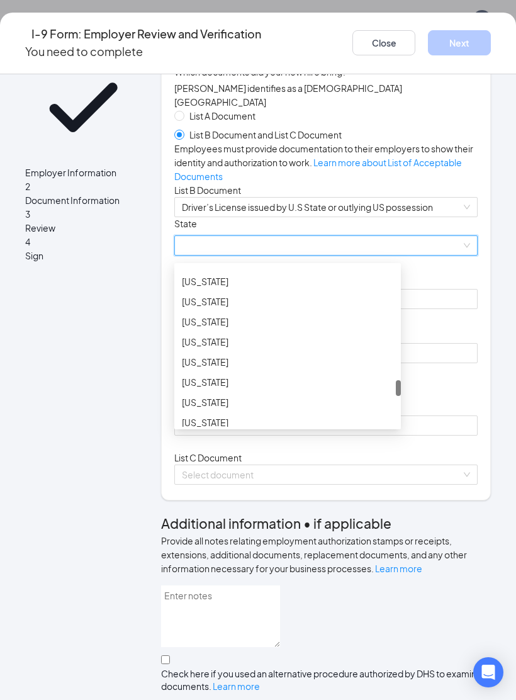
scroll to position [1101, 0]
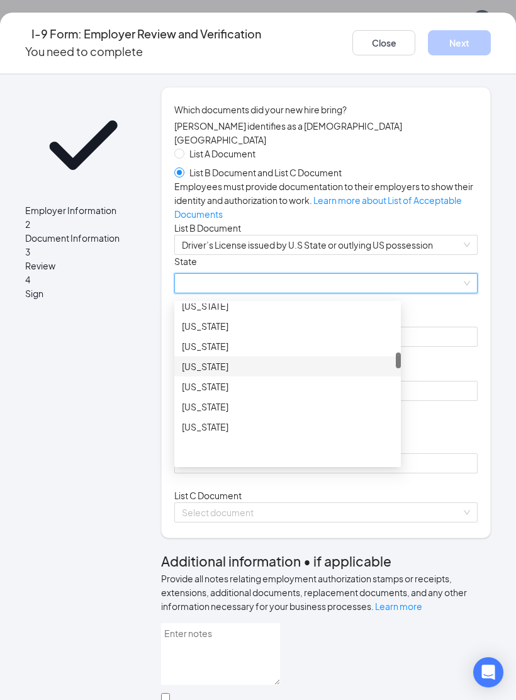
click at [234, 373] on div "[US_STATE]" at bounding box center [288, 367] width 212 height 14
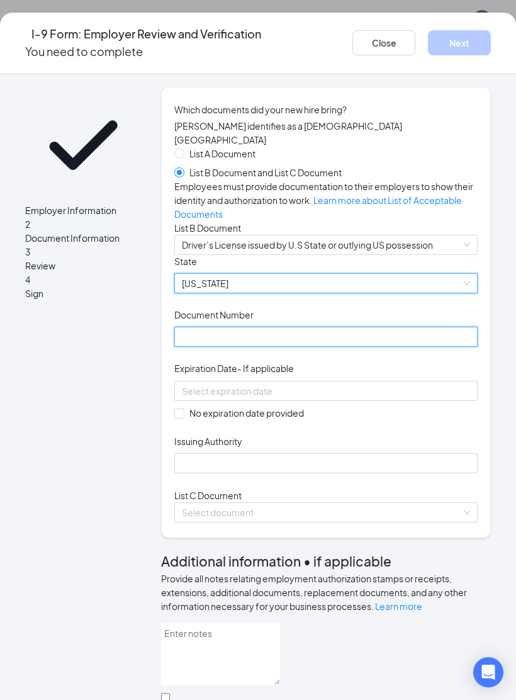
click at [337, 347] on input "Document Number" at bounding box center [325, 337] width 303 height 20
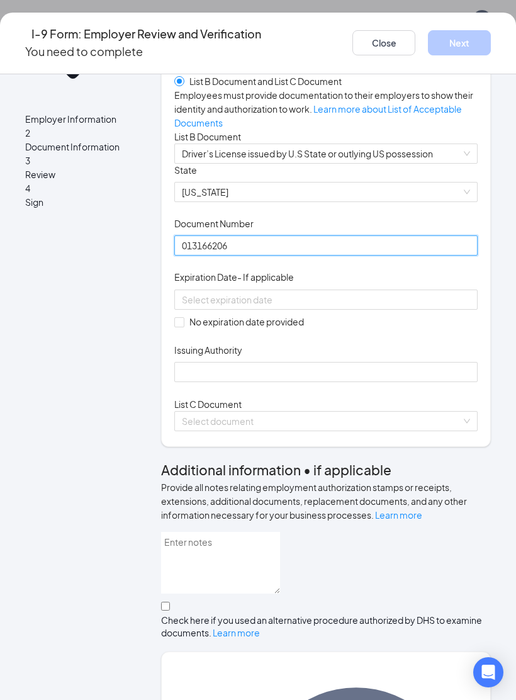
type input "013166206"
click at [315, 307] on input at bounding box center [325, 300] width 286 height 14
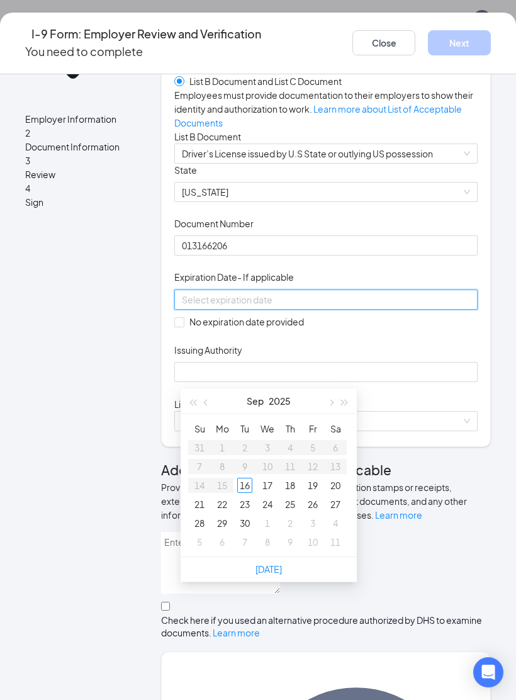
click at [338, 405] on button "button" at bounding box center [345, 400] width 14 height 25
click at [337, 405] on button "button" at bounding box center [331, 400] width 14 height 25
click at [346, 401] on span "button" at bounding box center [345, 403] width 6 height 6
click at [346, 404] on button "button" at bounding box center [345, 400] width 14 height 25
click at [346, 404] on span "button" at bounding box center [345, 403] width 6 height 6
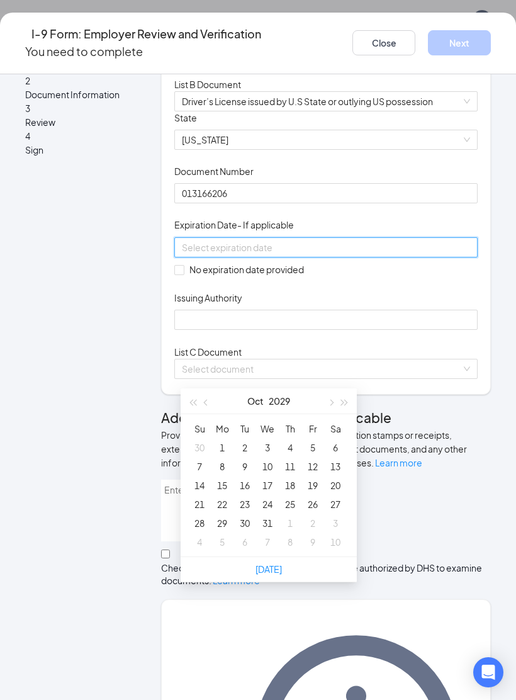
click at [210, 399] on button "button" at bounding box center [207, 400] width 14 height 25
click at [220, 395] on div "[DATE]" at bounding box center [269, 400] width 110 height 25
click at [211, 398] on button "button" at bounding box center [207, 400] width 14 height 25
click at [209, 401] on span "button" at bounding box center [207, 403] width 6 height 6
click at [210, 400] on button "button" at bounding box center [207, 400] width 14 height 25
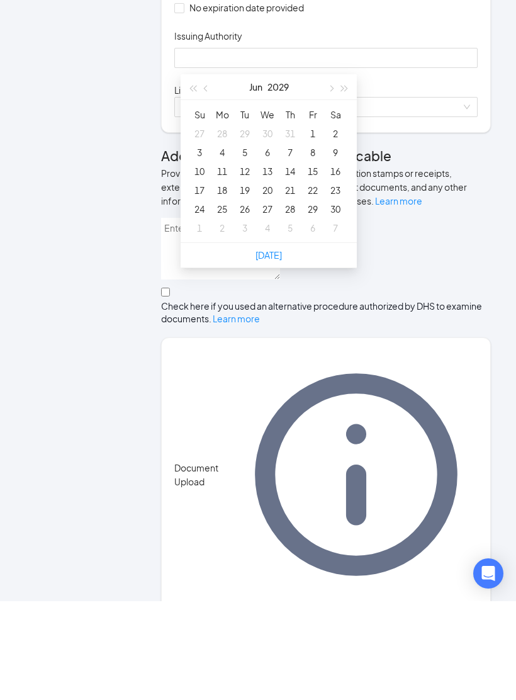
type input "[DATE]"
click at [313, 300] on div "29" at bounding box center [312, 307] width 15 height 15
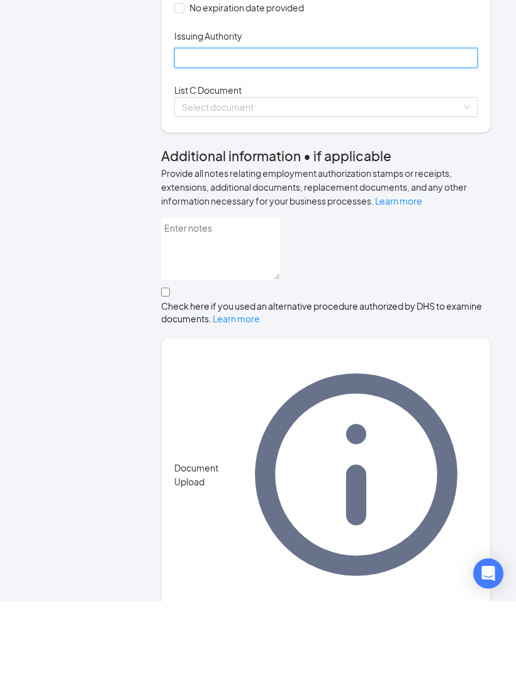
click at [372, 147] on input "Issuing Authority" at bounding box center [325, 157] width 303 height 20
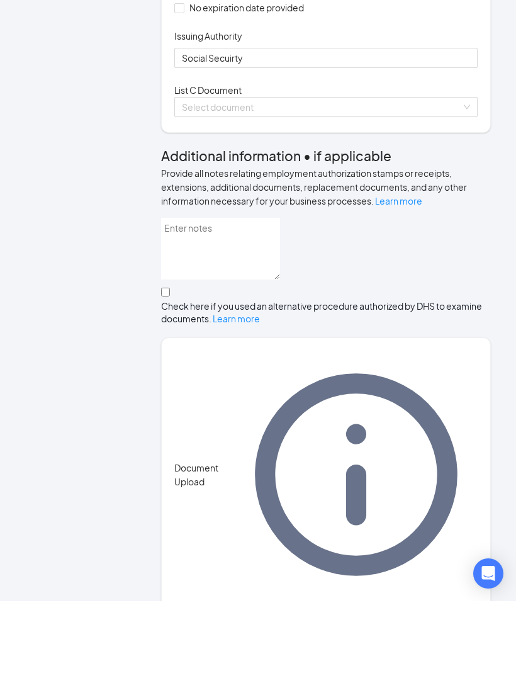
click at [351, 212] on input "search" at bounding box center [322, 205] width 280 height 19
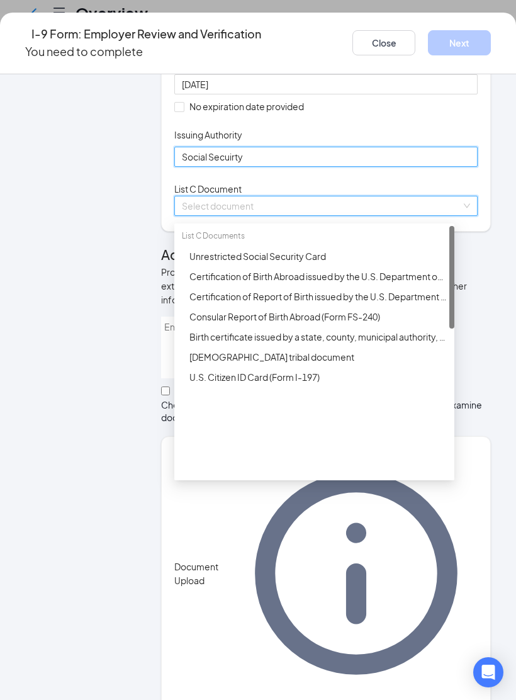
click at [326, 167] on input "Social Secuirty" at bounding box center [325, 157] width 303 height 20
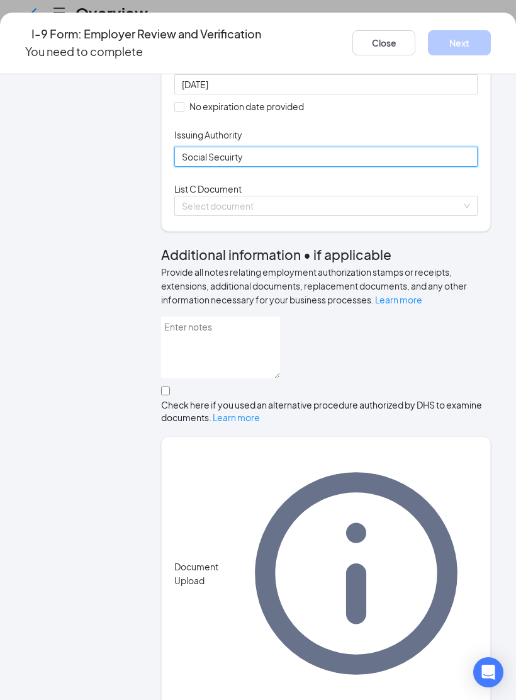
click at [346, 167] on input "Social Secuirty" at bounding box center [325, 157] width 303 height 20
type input "Social Security"
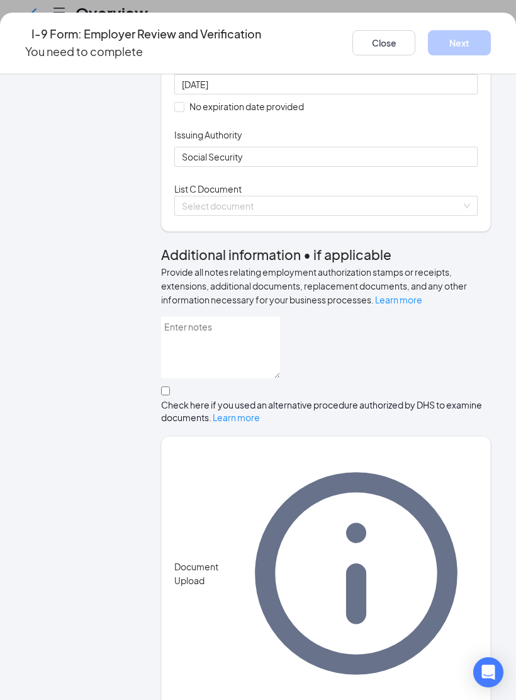
click at [345, 215] on input "search" at bounding box center [322, 205] width 280 height 19
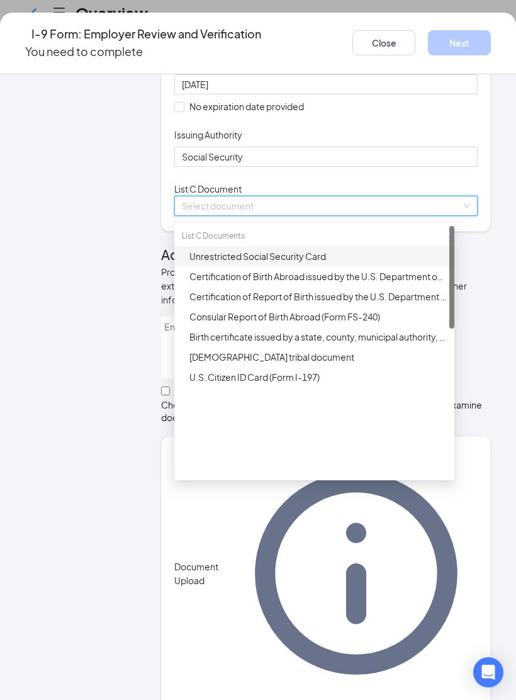
click at [354, 263] on div "Unrestricted Social Security Card" at bounding box center [319, 256] width 258 height 14
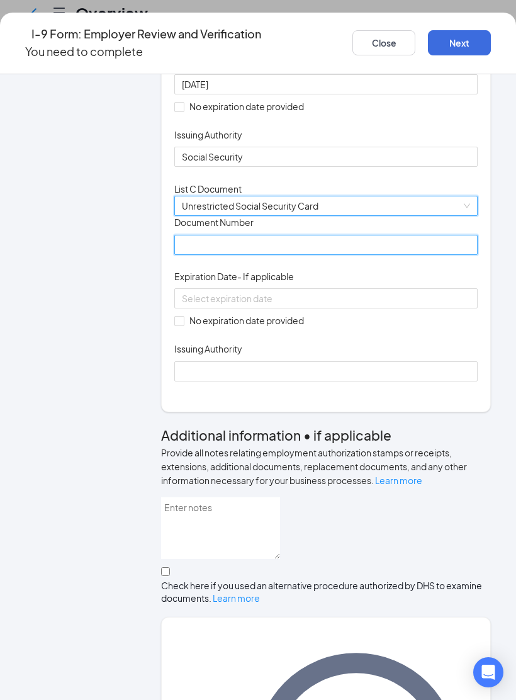
click at [322, 255] on input "Document Number" at bounding box center [325, 245] width 303 height 20
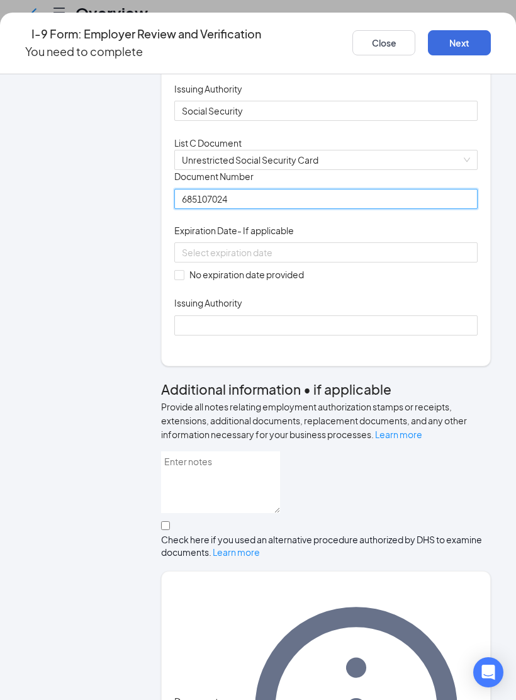
scroll to position [351, 0]
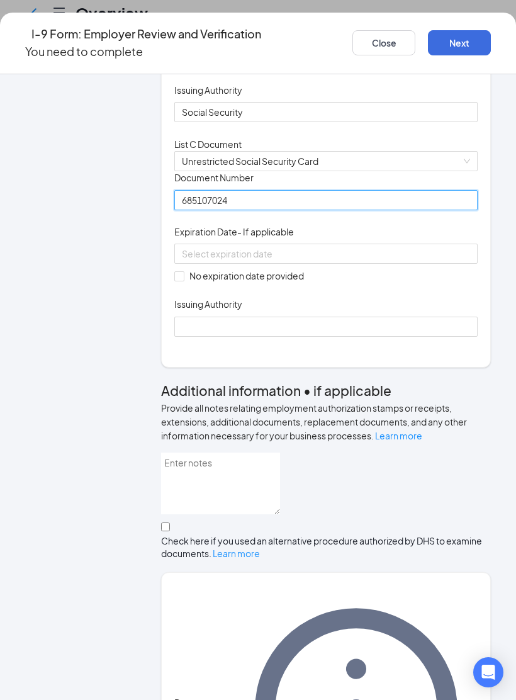
type input "685107024"
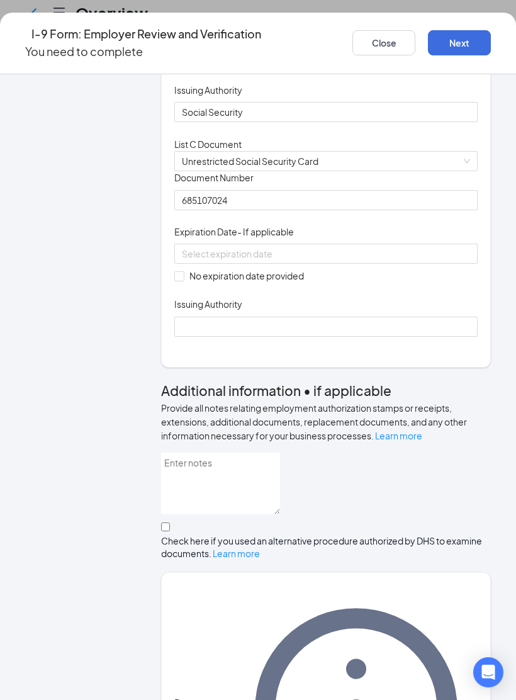
click at [183, 280] on input "No expiration date provided" at bounding box center [178, 275] width 9 height 9
checkbox input "true"
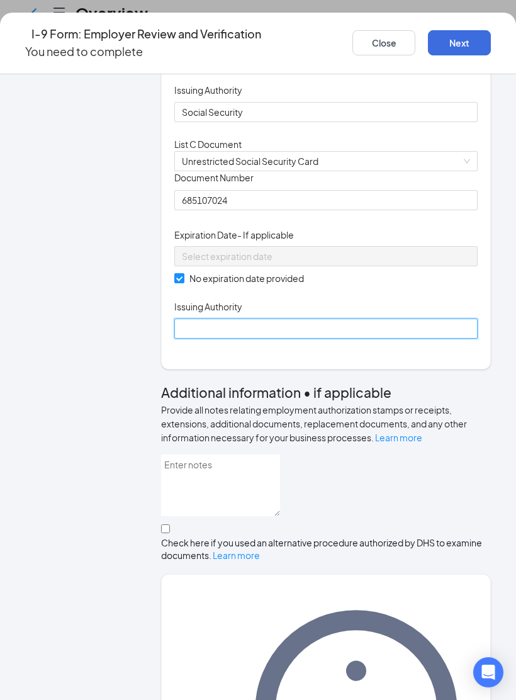
click at [290, 339] on input "Issuing Authority" at bounding box center [325, 329] width 303 height 20
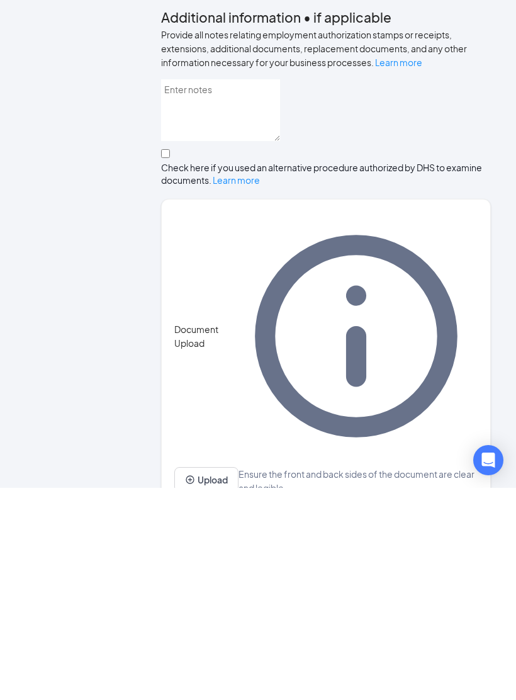
scroll to position [393, 0]
type input "Social security Administration"
click at [232, 679] on button "Upload" at bounding box center [206, 691] width 64 height 25
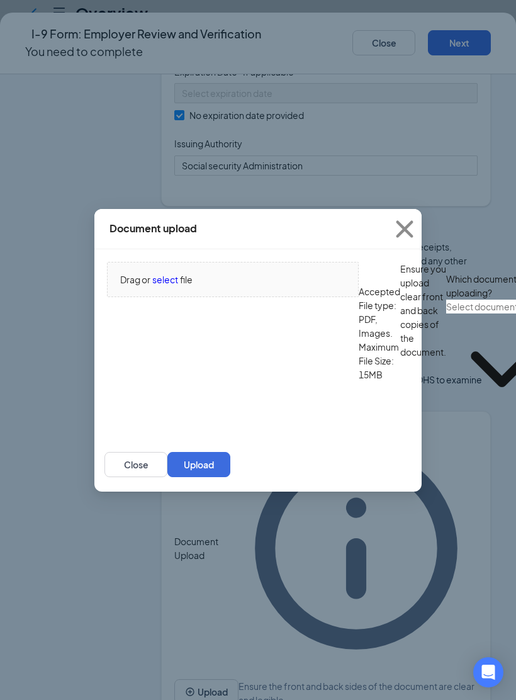
click at [169, 286] on span "select" at bounding box center [165, 280] width 26 height 14
click at [446, 314] on input "text" at bounding box center [501, 307] width 111 height 14
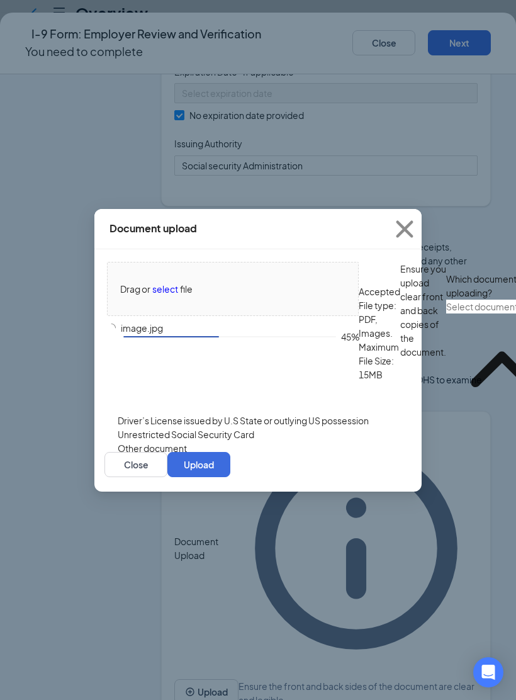
click at [296, 428] on div "Driver’s License issued by U.S State or outlying US possession" at bounding box center [243, 421] width 251 height 14
type input "Driver’s License issued by U.S State or outlying US possession"
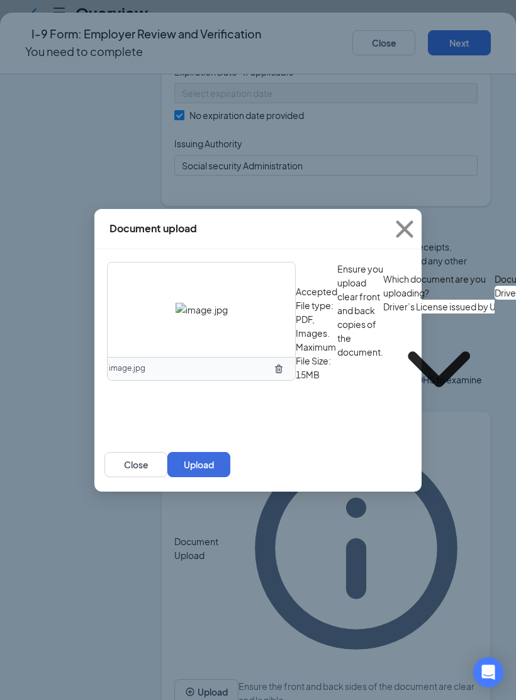
click at [230, 477] on button "Upload" at bounding box center [198, 464] width 63 height 25
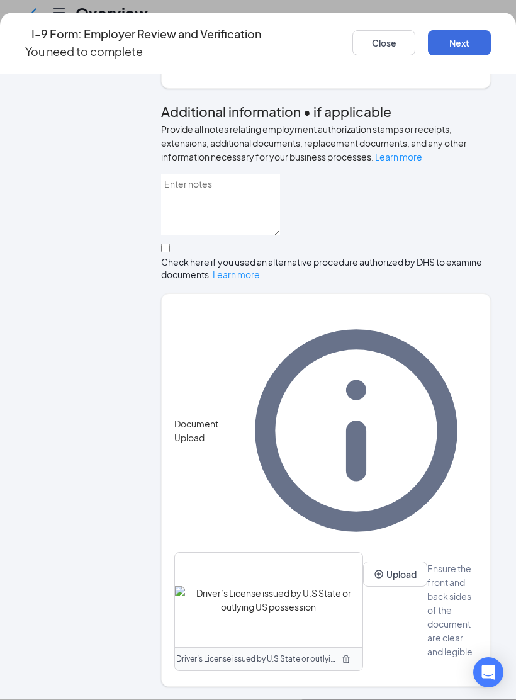
scroll to position [633, 0]
click at [363, 587] on button "Upload" at bounding box center [395, 574] width 64 height 25
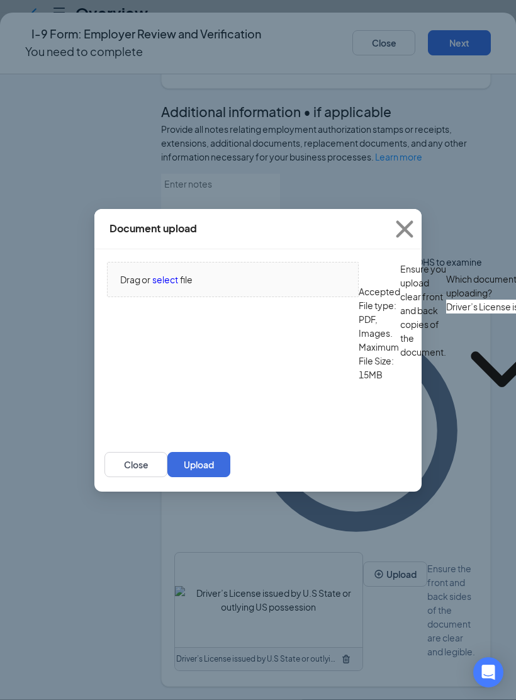
click at [446, 406] on icon "ChevronDown" at bounding box center [501, 369] width 111 height 111
click at [446, 409] on icon "ChevronDown" at bounding box center [501, 369] width 111 height 111
click at [446, 314] on input "Driver’s License issued by U.S State or outlying US possession" at bounding box center [501, 307] width 111 height 14
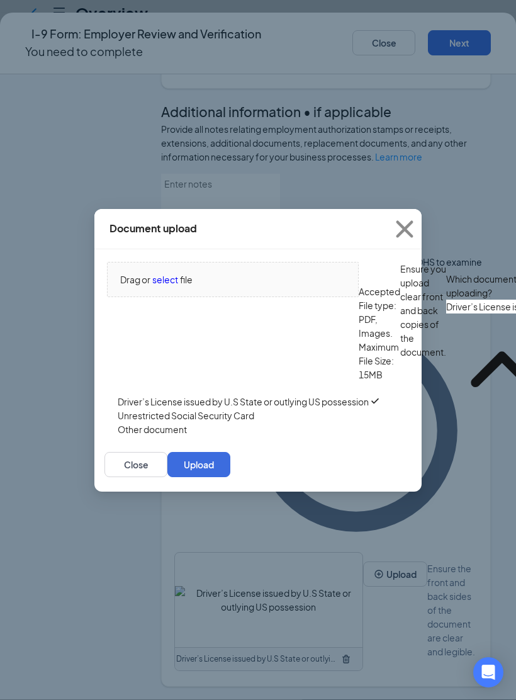
click at [254, 422] on div "Unrestricted Social Security Card" at bounding box center [186, 416] width 137 height 14
type input "Unrestricted Social Security Card"
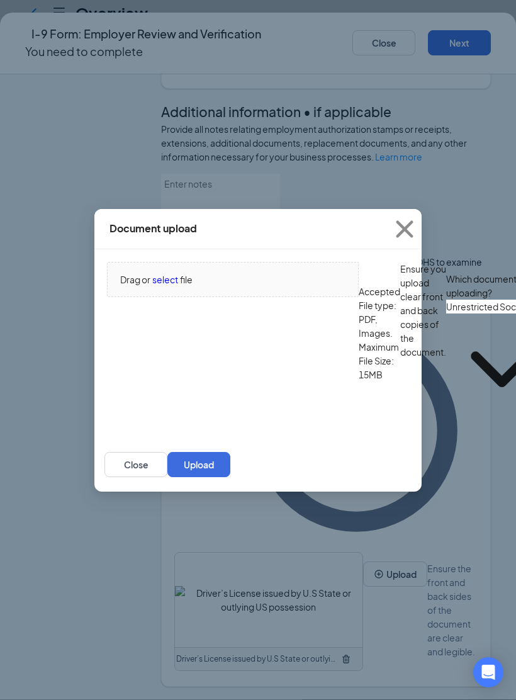
click at [171, 273] on span "select" at bounding box center [165, 280] width 26 height 14
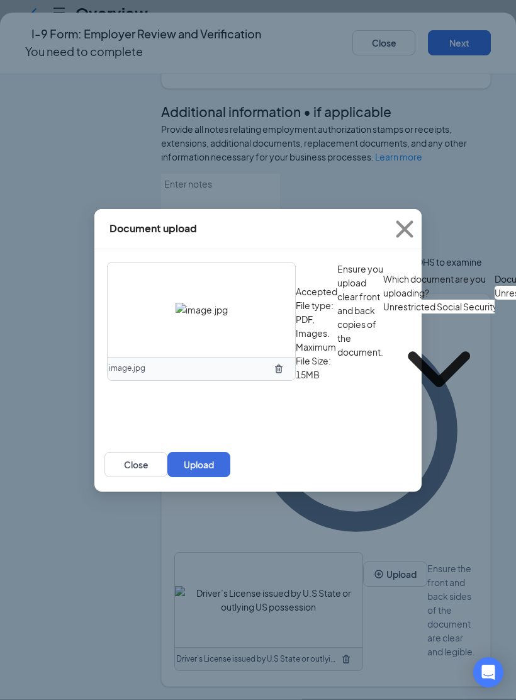
click at [230, 477] on button "Upload" at bounding box center [198, 464] width 63 height 25
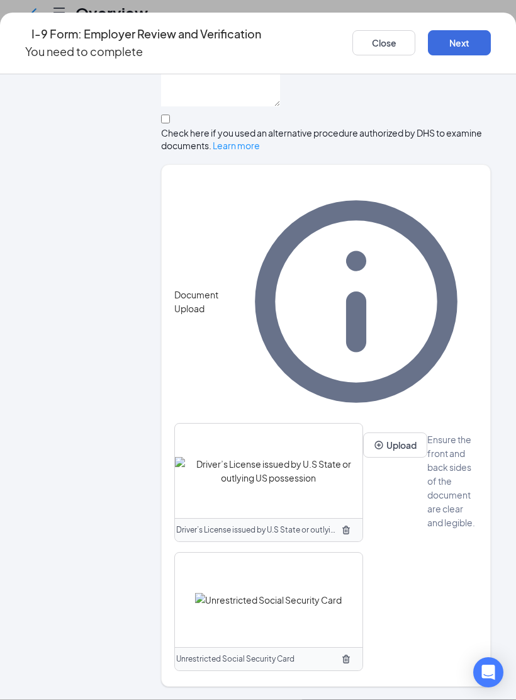
scroll to position [762, 0]
click at [456, 43] on button "Next" at bounding box center [459, 42] width 63 height 25
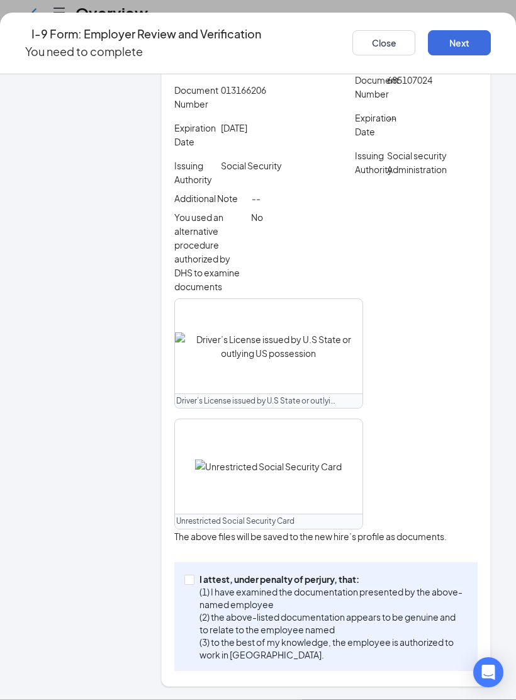
scroll to position [455, 0]
click at [191, 584] on input "I attest, under penalty of [PERSON_NAME], that: (1) I have examined the documen…" at bounding box center [188, 579] width 9 height 9
checkbox input "true"
click at [460, 42] on button "Next" at bounding box center [459, 42] width 63 height 25
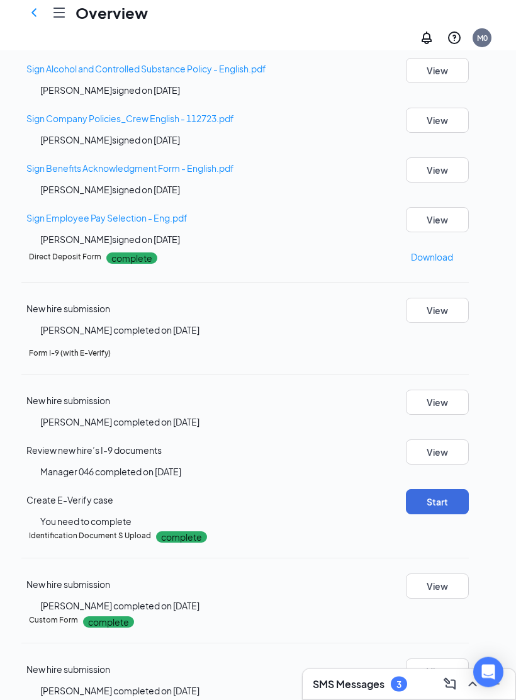
scroll to position [433, 0]
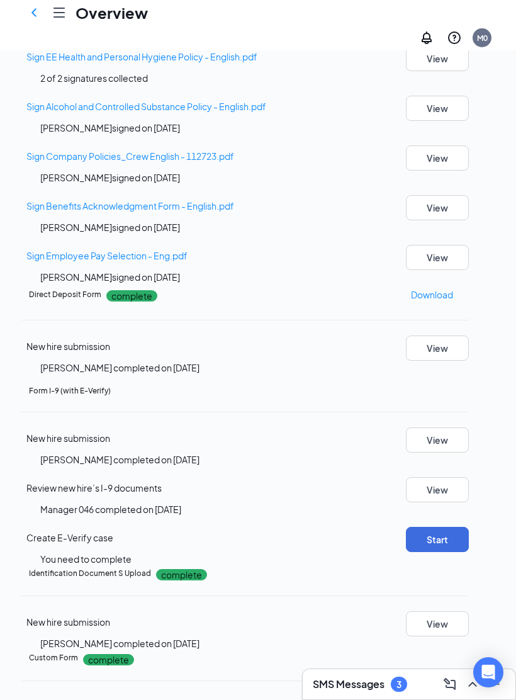
click at [442, 527] on button "Start" at bounding box center [437, 539] width 63 height 25
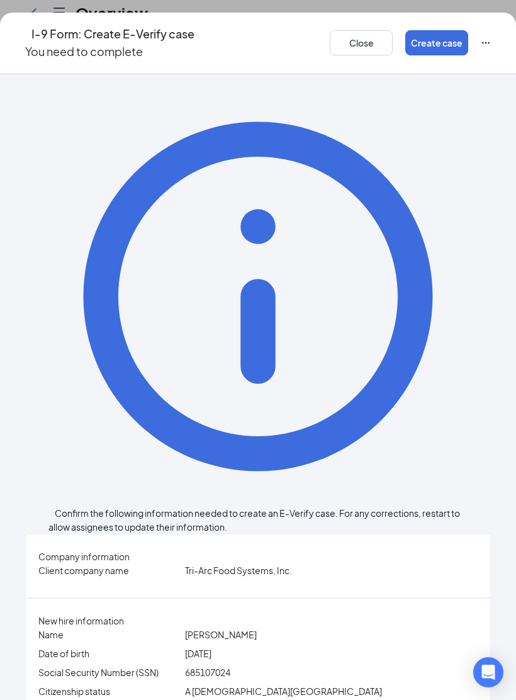
click at [408, 34] on button "Create case" at bounding box center [436, 42] width 63 height 25
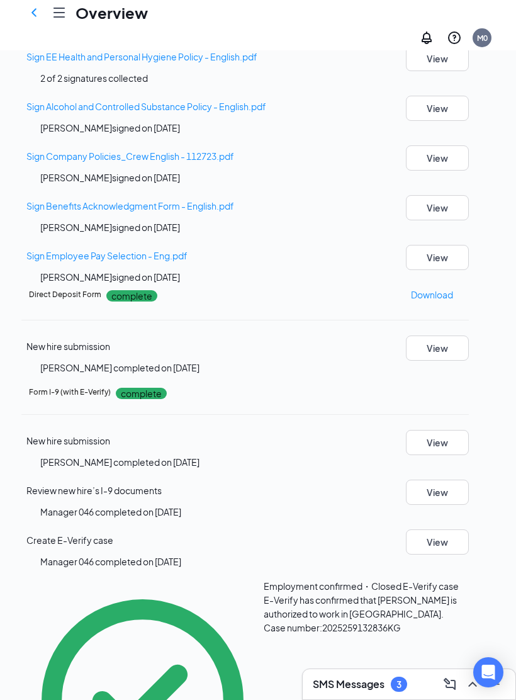
scroll to position [0, 0]
click at [58, 17] on icon "Hamburger" at bounding box center [59, 12] width 10 height 9
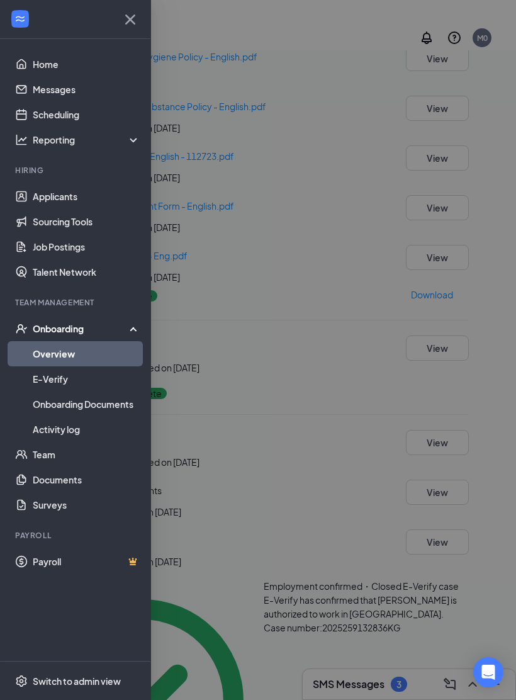
click at [244, 74] on div at bounding box center [258, 350] width 516 height 700
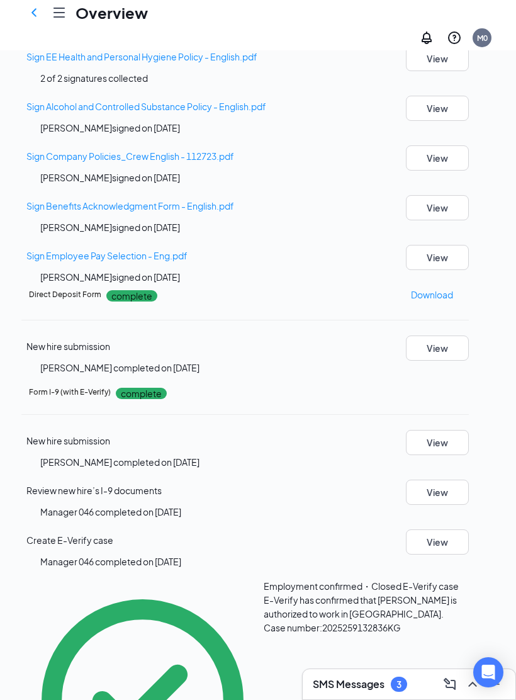
click at [33, 16] on icon "ChevronLeft" at bounding box center [33, 12] width 5 height 8
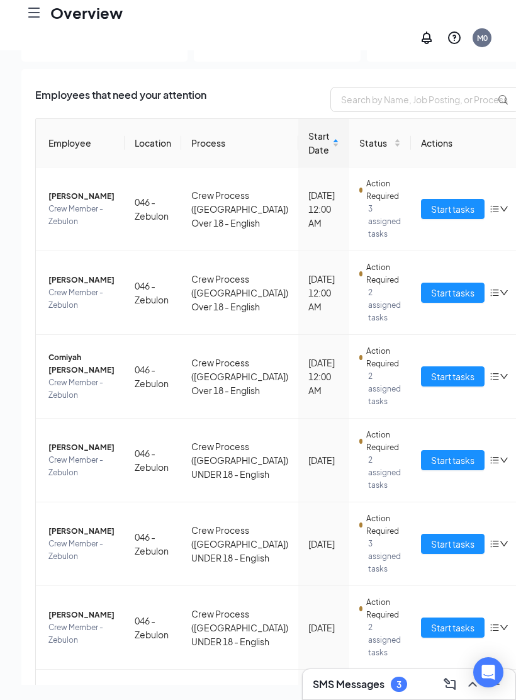
scroll to position [3, 0]
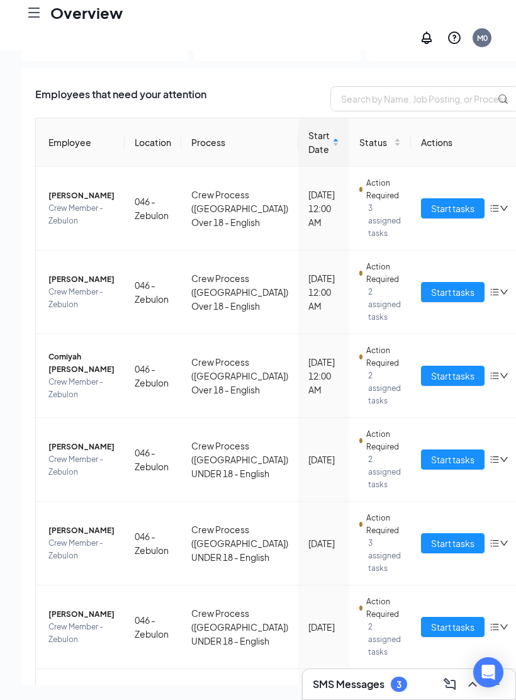
click at [431, 383] on span "Start tasks" at bounding box center [452, 376] width 43 height 14
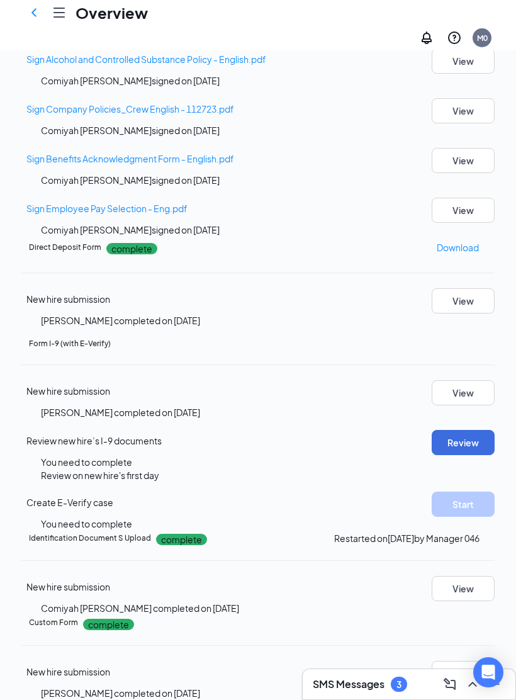
scroll to position [400, 0]
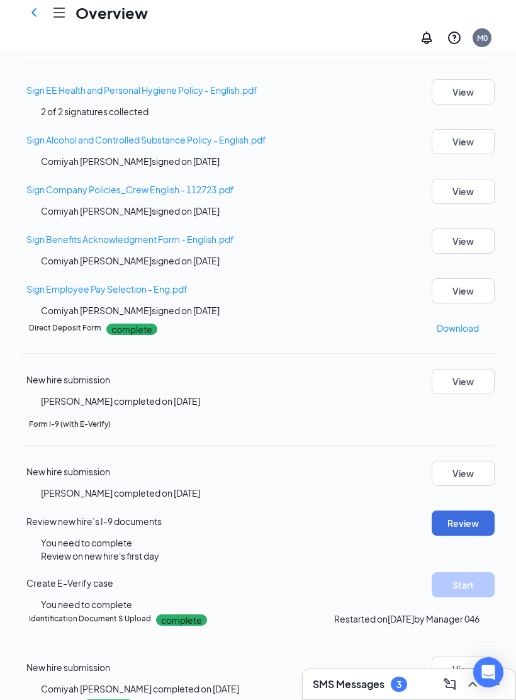
click at [463, 511] on button "Review" at bounding box center [463, 523] width 63 height 25
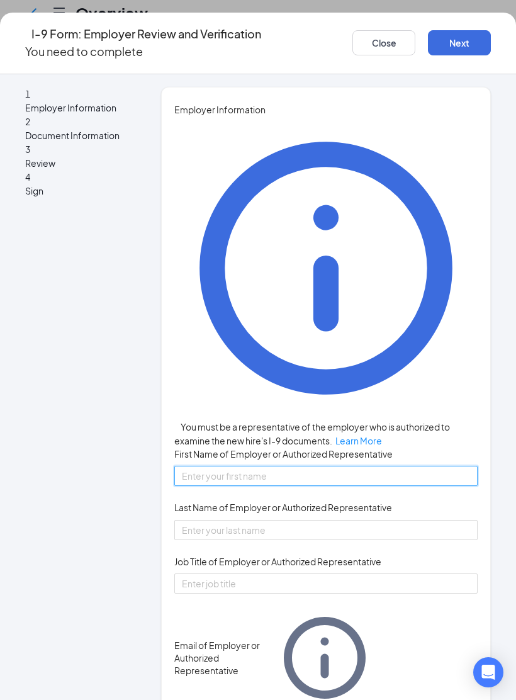
click at [388, 466] on input "First Name of Employer or Authorized Representative" at bounding box center [325, 476] width 303 height 20
type input "Katya"
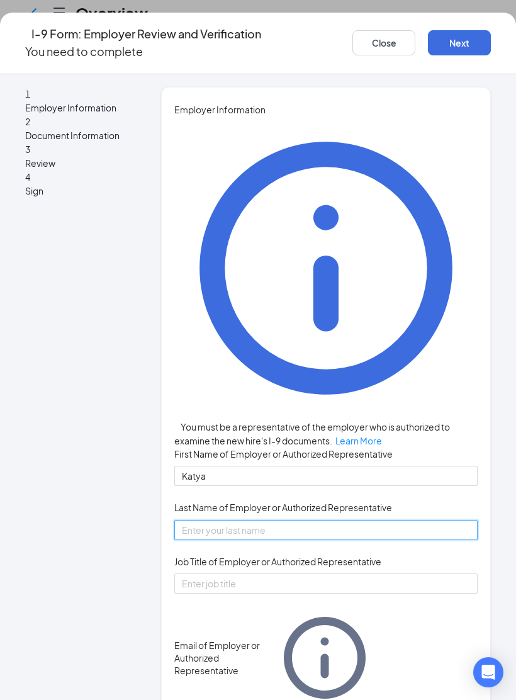
click at [337, 520] on input "Last Name of Employer or Authorized Representative" at bounding box center [325, 530] width 303 height 20
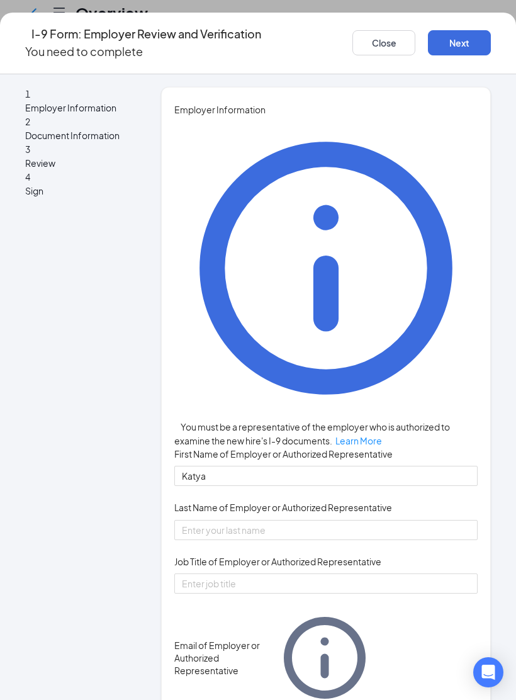
click at [373, 501] on span "Last Name of Employer or Authorized Representative" at bounding box center [283, 507] width 218 height 13
click at [373, 520] on input "Last Name of Employer or Authorized Representative" at bounding box center [325, 530] width 303 height 20
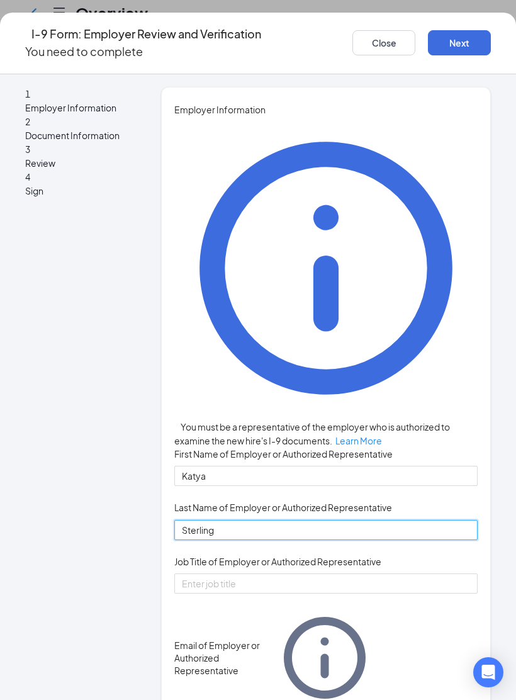
type input "Sterling"
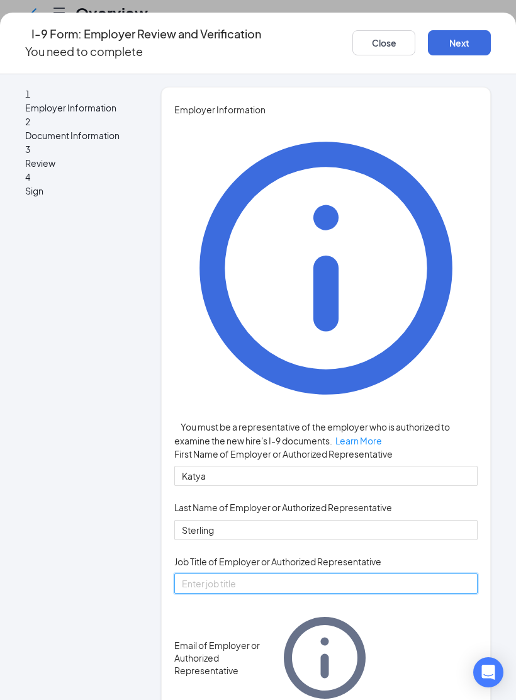
click at [366, 574] on input "Job Title of Employer or Authorized Representative" at bounding box center [325, 584] width 303 height 20
type input "Manager"
type input "D"
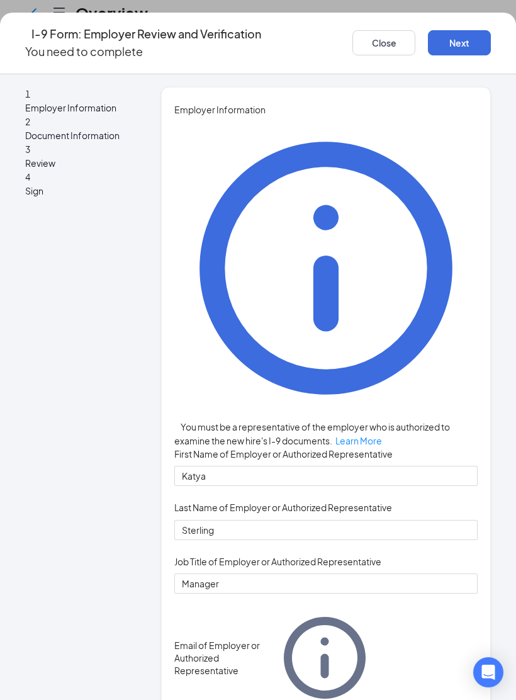
type input "[EMAIL_ADDRESS][DOMAIN_NAME]"
click at [103, 344] on div "1 Employer Information 2 Document Information 3 Review 4 Sign" at bounding box center [83, 543] width 116 height 912
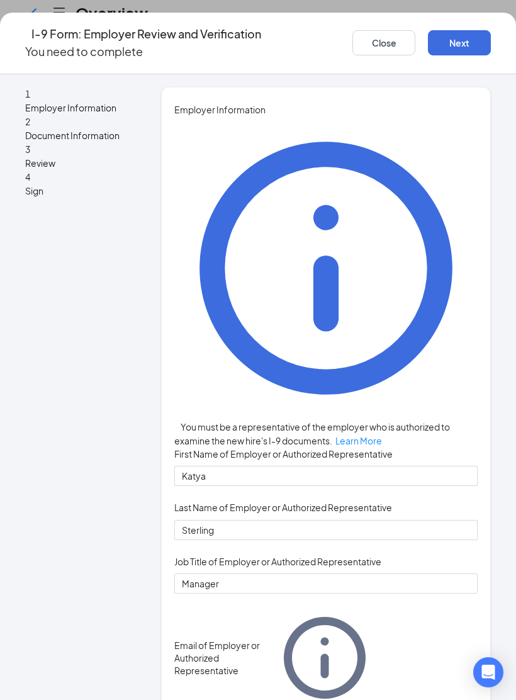
type input "9198501151"
click at [455, 30] on button "Next" at bounding box center [459, 42] width 63 height 25
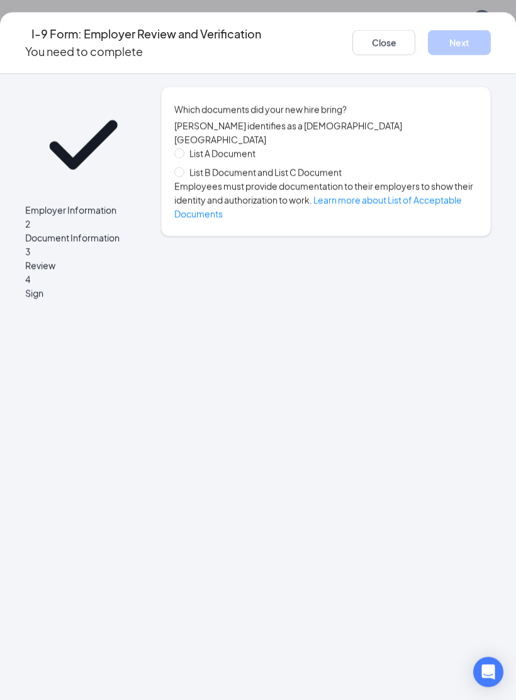
click at [201, 171] on span "List B Document and List C Document" at bounding box center [265, 173] width 162 height 14
click at [183, 171] on input "List B Document and List C Document" at bounding box center [178, 171] width 9 height 9
radio input "true"
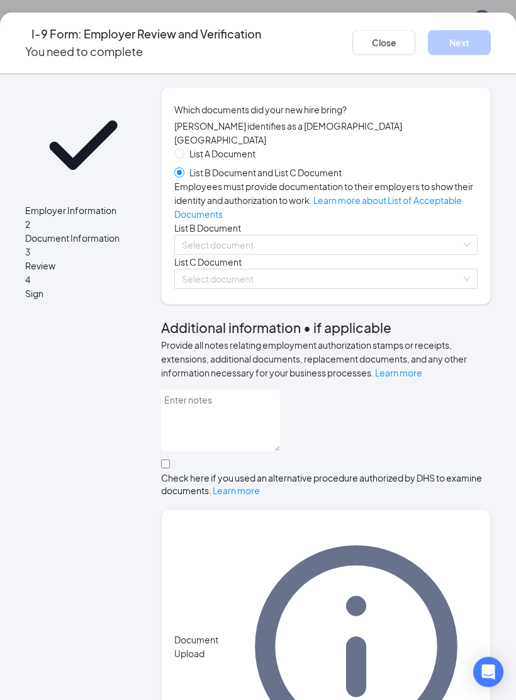
scroll to position [25, 0]
click at [195, 254] on input "search" at bounding box center [322, 244] width 280 height 19
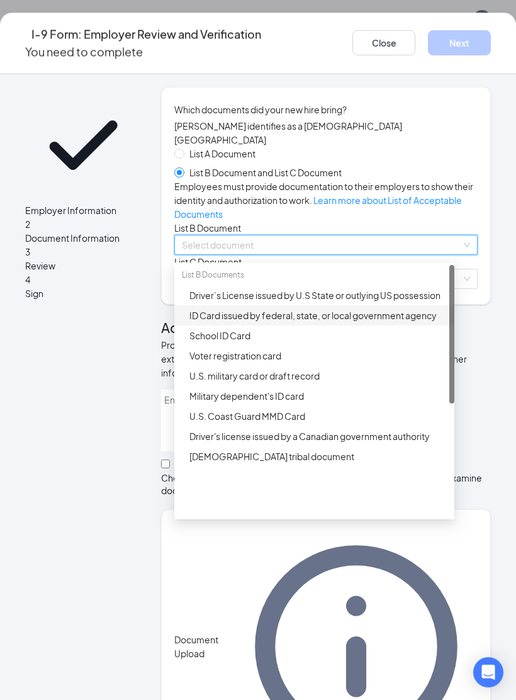
click at [202, 322] on div "ID Card issued by federal, state, or local government agency" at bounding box center [319, 316] width 258 height 14
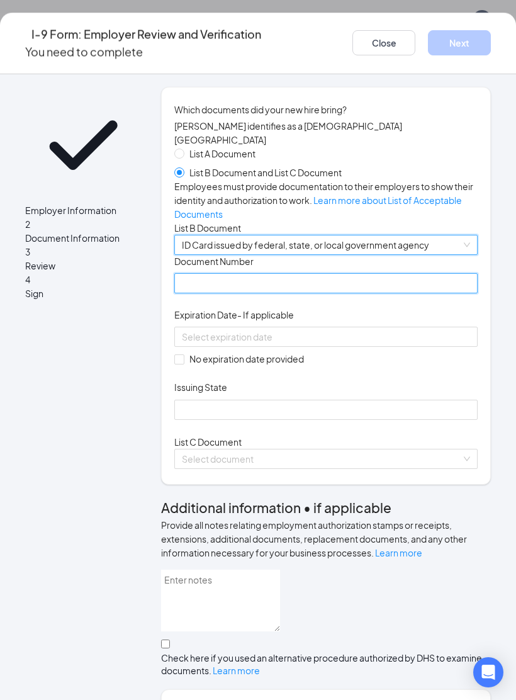
click at [208, 293] on input "Document Number" at bounding box center [325, 283] width 303 height 20
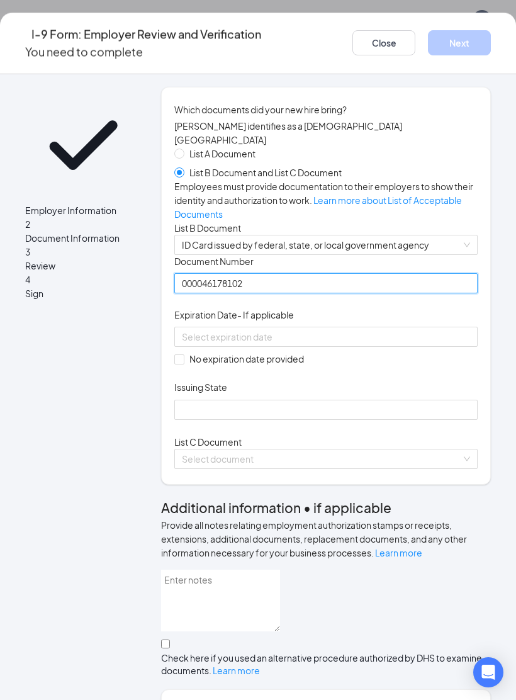
type input "000046178102"
click at [353, 347] on div at bounding box center [325, 337] width 303 height 20
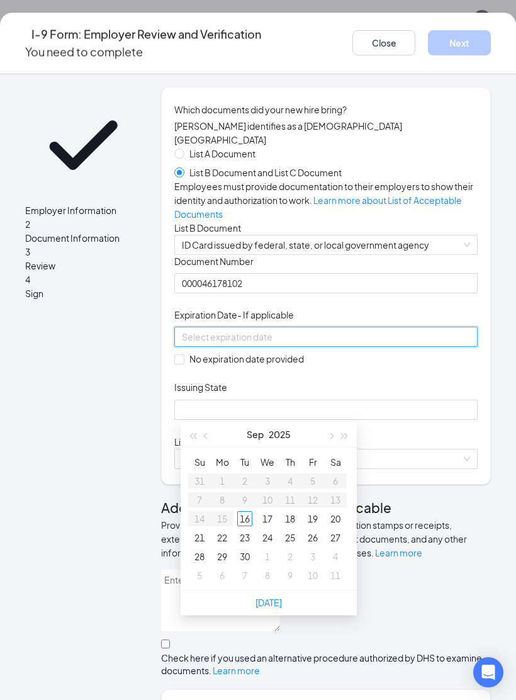
click at [344, 433] on span "button" at bounding box center [345, 436] width 6 height 6
click at [343, 432] on button "button" at bounding box center [345, 434] width 14 height 25
click at [340, 438] on button "button" at bounding box center [345, 434] width 14 height 25
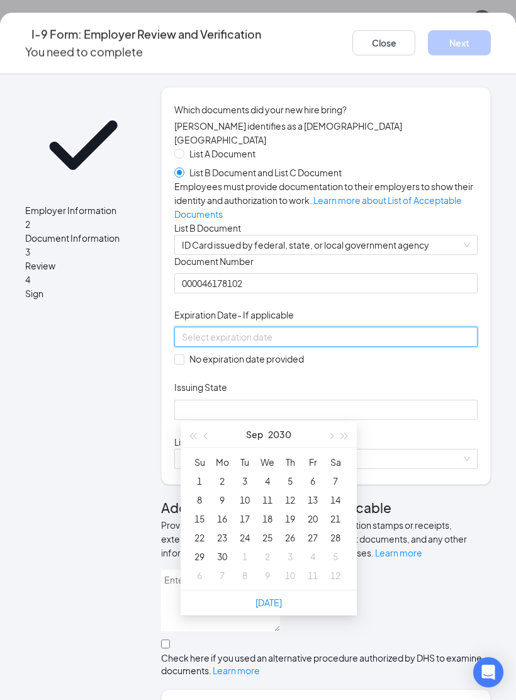
click at [344, 436] on span "button" at bounding box center [345, 436] width 6 height 6
click at [344, 438] on button "button" at bounding box center [345, 434] width 14 height 25
click at [326, 438] on button "button" at bounding box center [331, 434] width 14 height 25
click at [210, 436] on button "button" at bounding box center [207, 434] width 14 height 25
click at [210, 435] on span "button" at bounding box center [207, 436] width 6 height 6
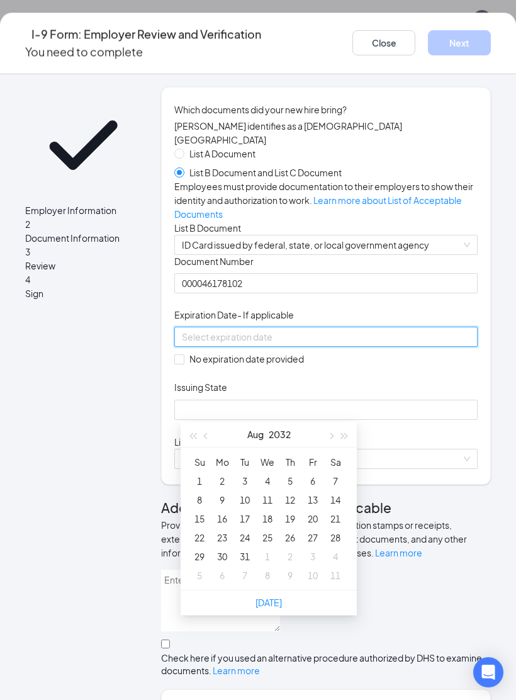
click at [213, 434] on button "button" at bounding box center [207, 434] width 14 height 25
click at [213, 429] on button "button" at bounding box center [207, 434] width 14 height 25
click at [219, 426] on div "[DATE]" at bounding box center [269, 434] width 110 height 25
click at [208, 432] on button "button" at bounding box center [207, 434] width 14 height 25
click at [210, 434] on button "button" at bounding box center [207, 434] width 14 height 25
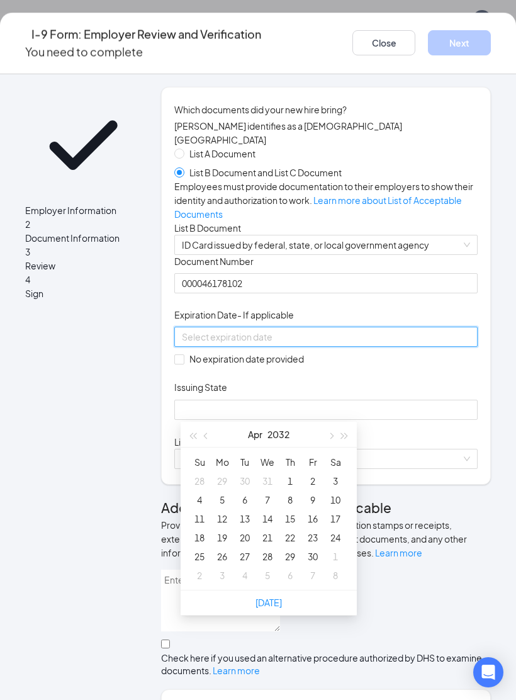
type input "[DATE]"
click at [334, 484] on div "3" at bounding box center [335, 480] width 15 height 15
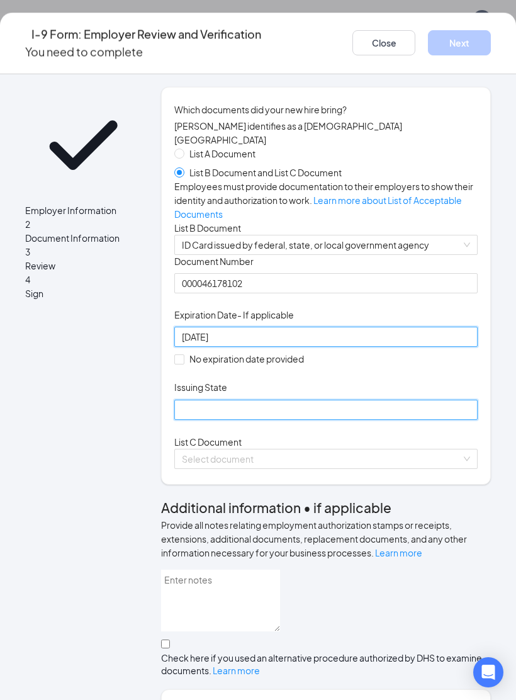
click at [322, 420] on input "Issuing State" at bounding box center [325, 410] width 303 height 20
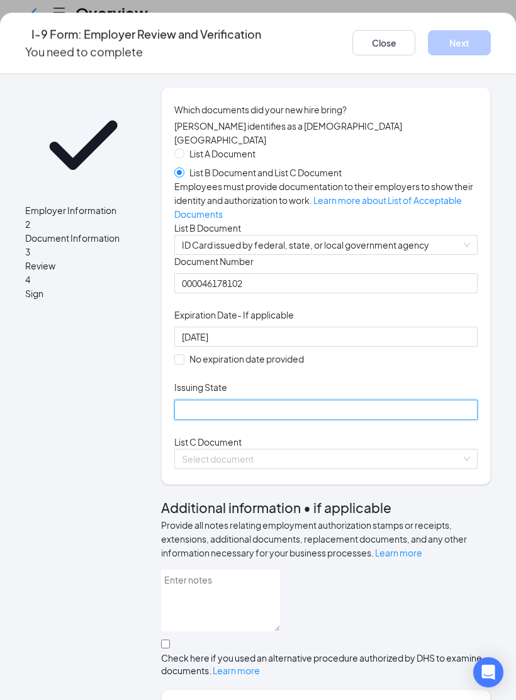
scroll to position [52, 0]
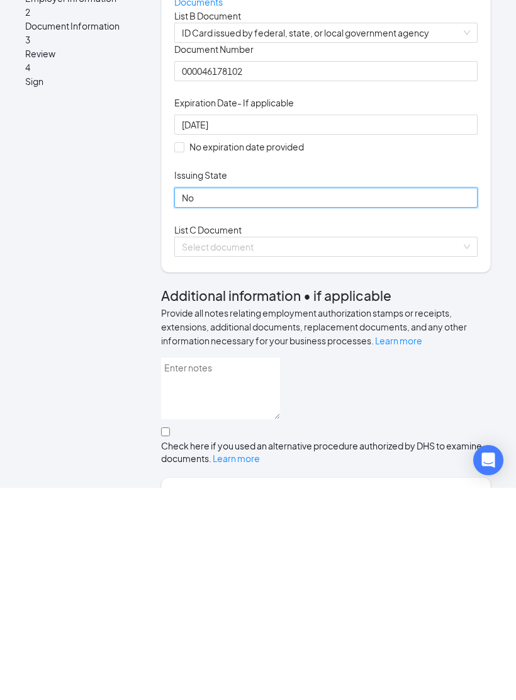
type input "N"
type input "NC DMV"
click at [407, 450] on input "search" at bounding box center [322, 459] width 280 height 19
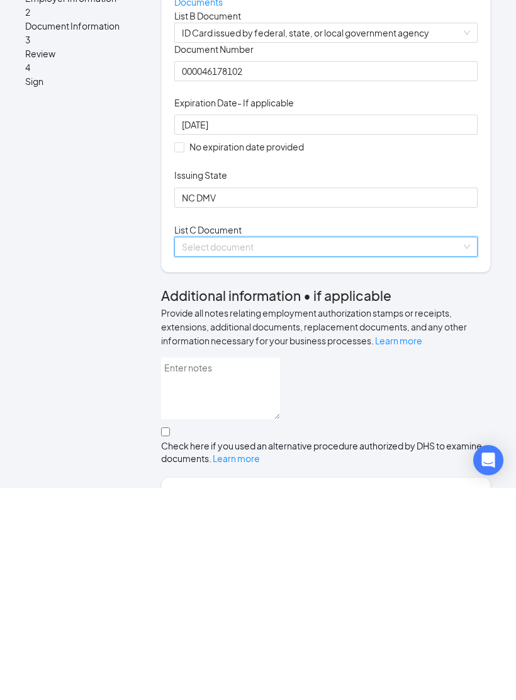
scroll to position [265, 0]
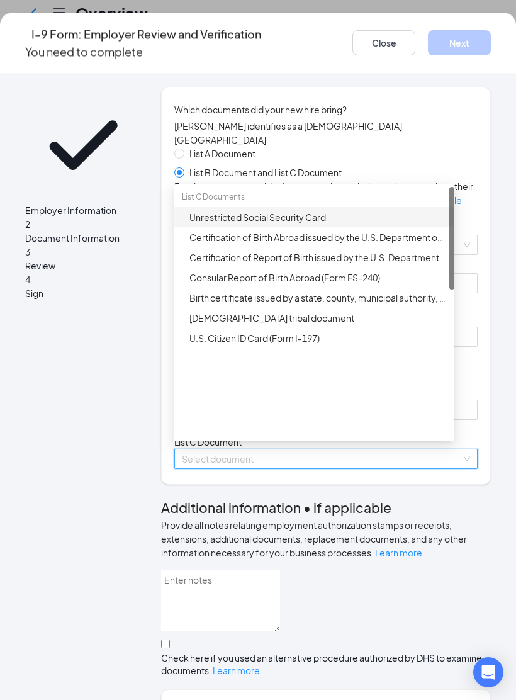
click at [368, 224] on div "Unrestricted Social Security Card" at bounding box center [319, 217] width 258 height 14
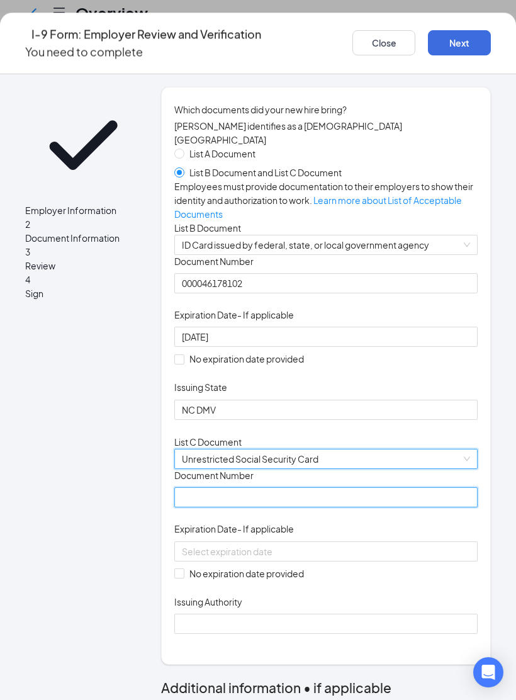
click at [331, 507] on input "Document Number" at bounding box center [325, 497] width 303 height 20
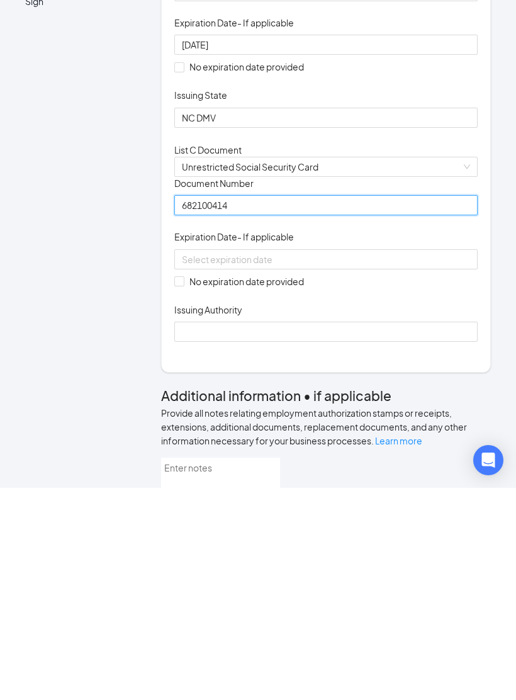
scroll to position [79, 0]
type input "682100414"
click at [183, 489] on input "No expiration date provided" at bounding box center [178, 493] width 9 height 9
checkbox input "true"
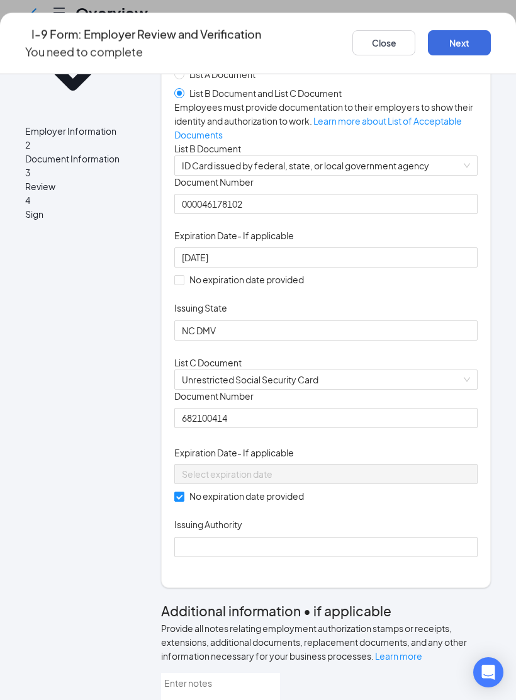
scroll to position [178, 0]
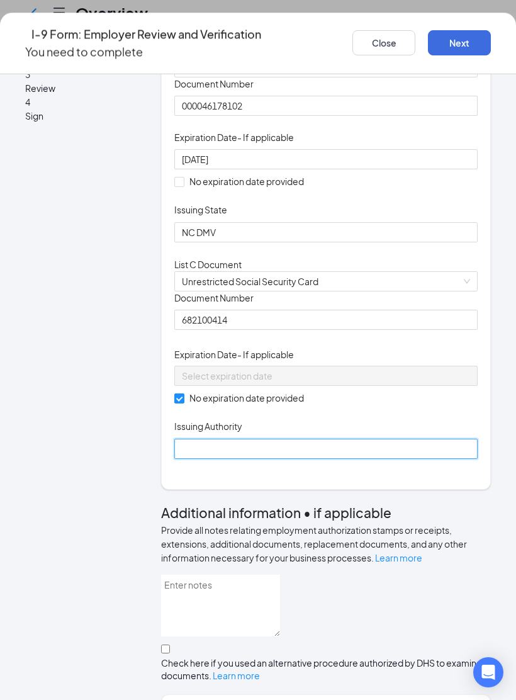
click at [317, 459] on input "Issuing Authority" at bounding box center [325, 449] width 303 height 20
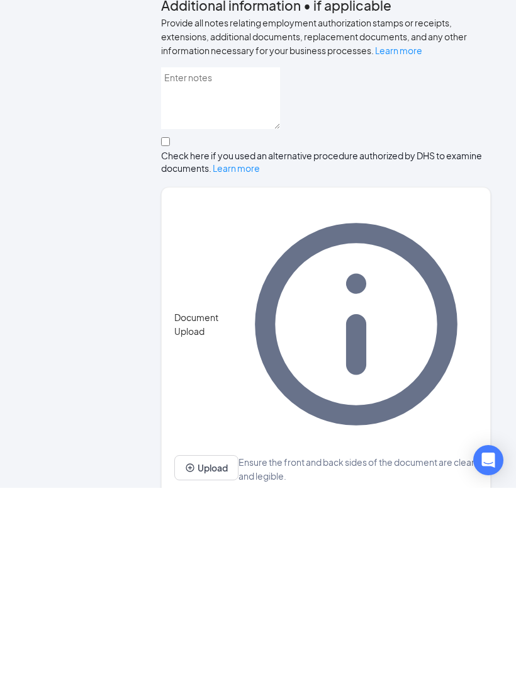
scroll to position [472, 0]
type input "Social Security Administration"
click at [233, 668] on button "Upload" at bounding box center [206, 680] width 64 height 25
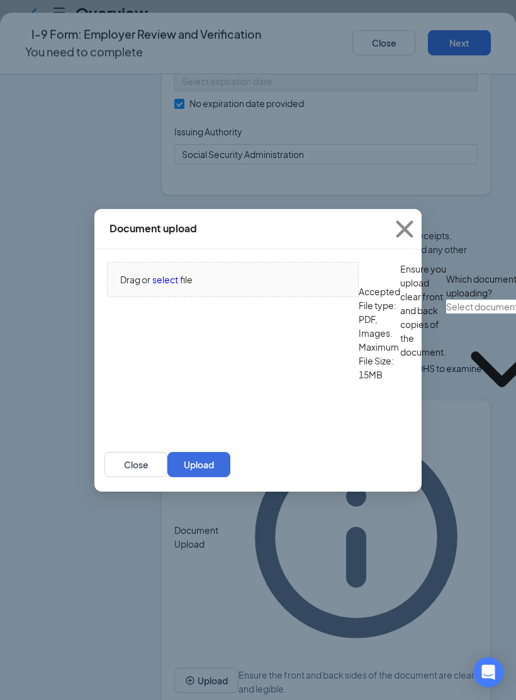
click at [170, 286] on span "select" at bounding box center [165, 280] width 26 height 14
click at [446, 314] on input "text" at bounding box center [501, 307] width 111 height 14
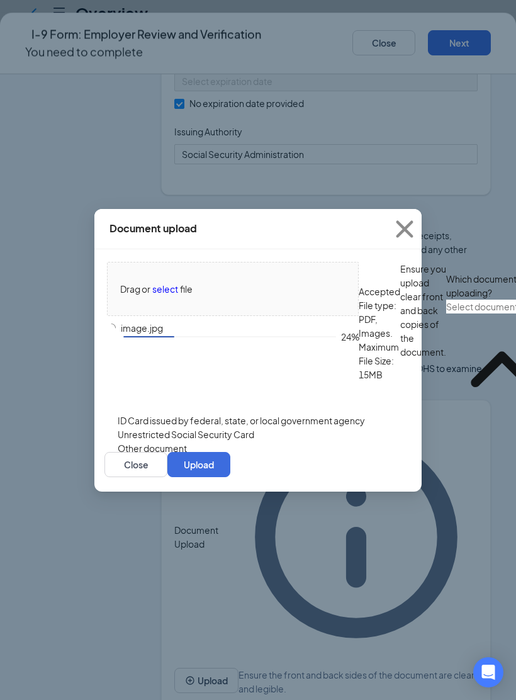
click at [319, 428] on div "ID Card issued by federal, state, or local government agency" at bounding box center [241, 421] width 247 height 14
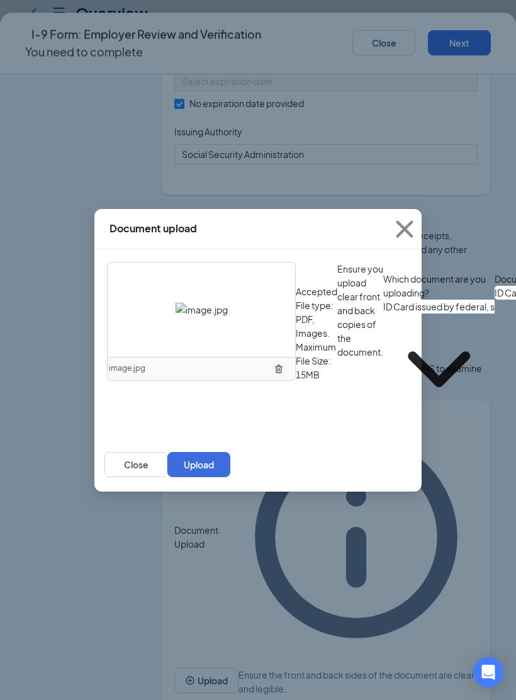
click at [230, 477] on button "Upload" at bounding box center [198, 464] width 63 height 25
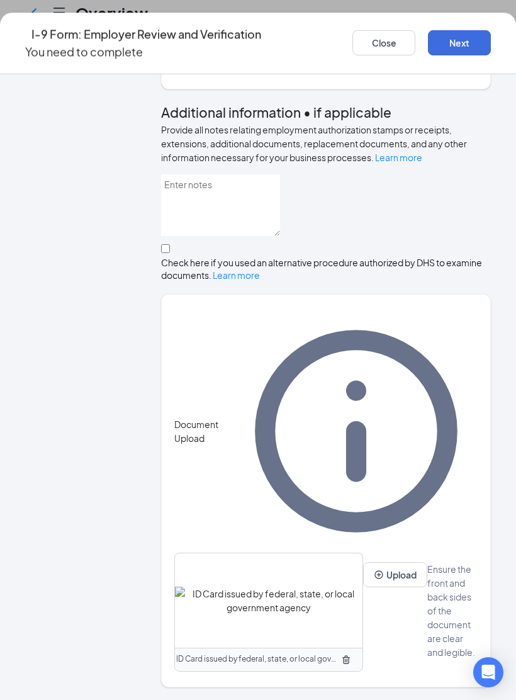
scroll to position [591, 0]
click at [363, 587] on button "Upload" at bounding box center [395, 574] width 64 height 25
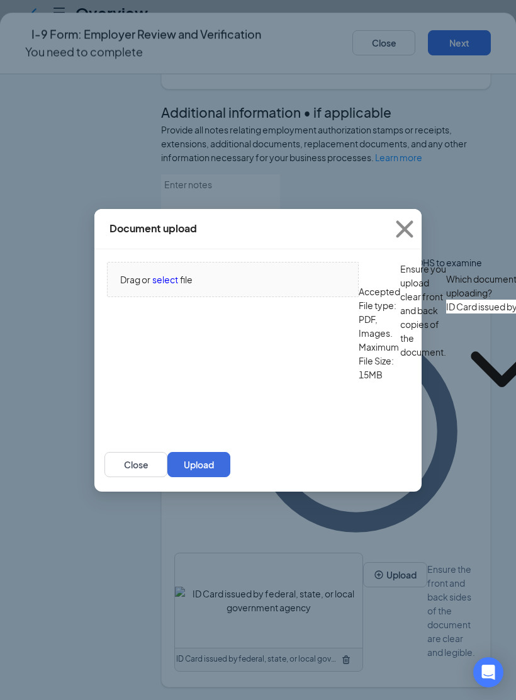
click at [171, 286] on span "select" at bounding box center [165, 280] width 26 height 14
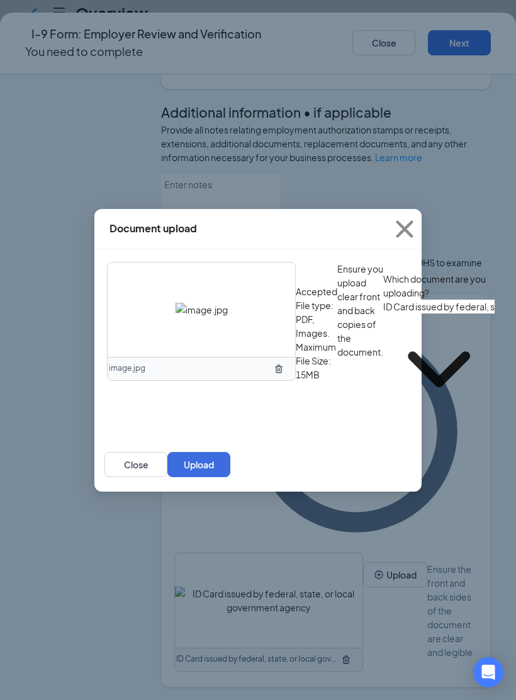
click at [230, 477] on button "Upload" at bounding box center [198, 464] width 63 height 25
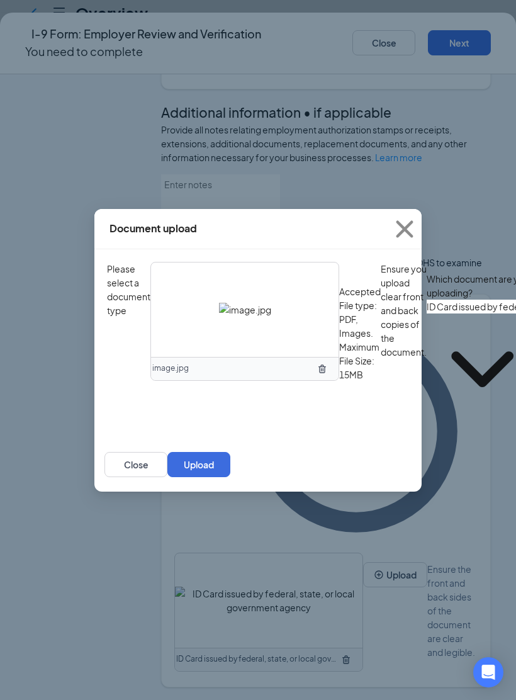
click at [230, 477] on button "Upload" at bounding box center [198, 464] width 63 height 25
click at [427, 314] on input "ID Card issued by federal, state, or local government agency" at bounding box center [482, 307] width 111 height 14
click at [108, 375] on div "Please select a document type image.jpg Accepted File type: PDF, Images. Maximu…" at bounding box center [258, 343] width 302 height 163
click at [427, 314] on input "ID Card issued by federal, state, or local government agency" at bounding box center [482, 307] width 111 height 14
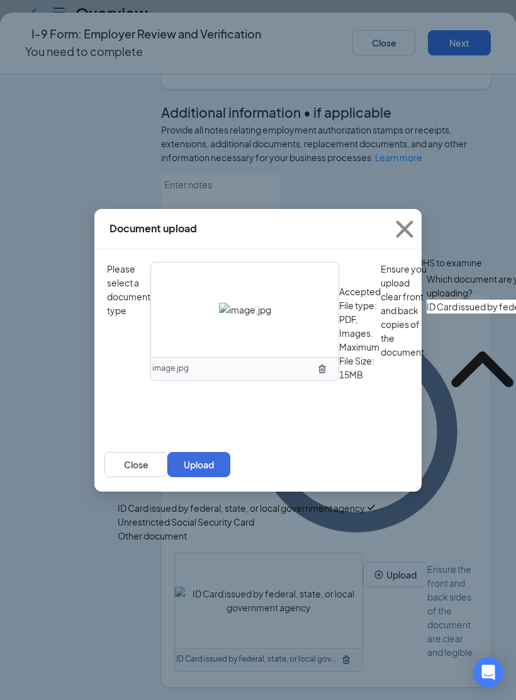
click at [146, 516] on div "Unrestricted Social Security Card" at bounding box center [186, 522] width 137 height 14
type input "Unrestricted Social Security Card"
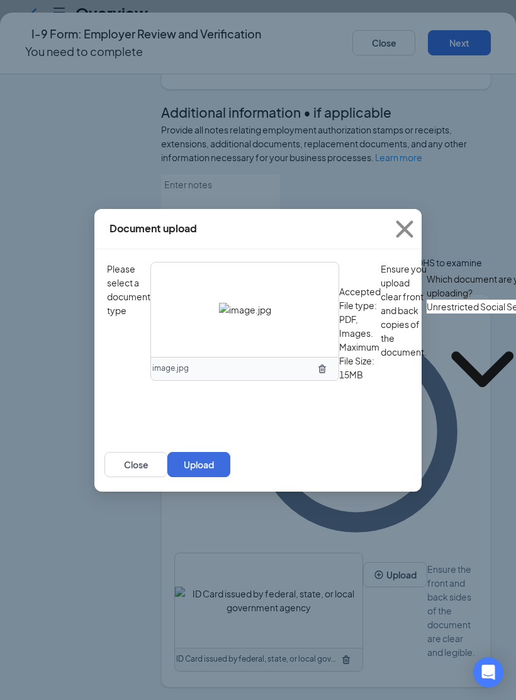
click at [230, 477] on button "Upload" at bounding box center [198, 464] width 63 height 25
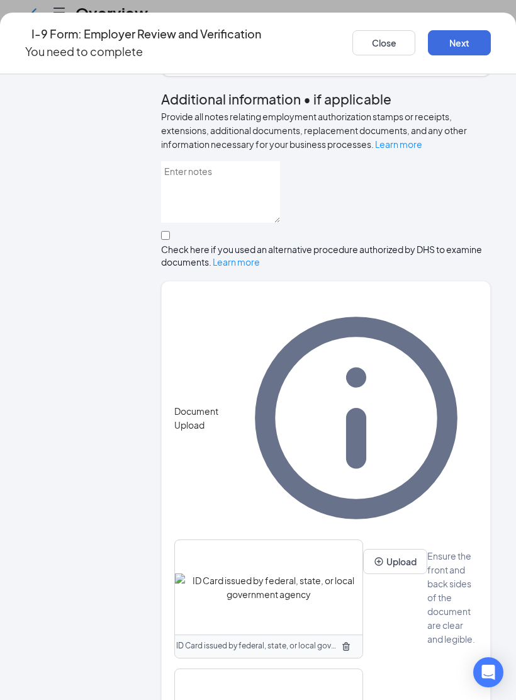
click at [454, 32] on button "Next" at bounding box center [459, 42] width 63 height 25
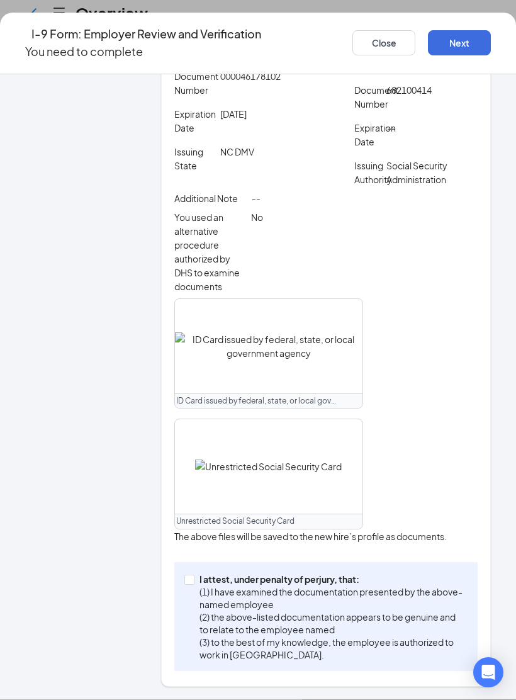
scroll to position [449, 0]
click at [184, 584] on div "I attest, under penalty of [PERSON_NAME], that: (1) I have examined the documen…" at bounding box center [325, 616] width 303 height 109
click at [193, 583] on input "I attest, under penalty of [PERSON_NAME], that: (1) I have examined the documen…" at bounding box center [188, 579] width 9 height 9
checkbox input "true"
click at [465, 43] on button "Next" at bounding box center [459, 42] width 63 height 25
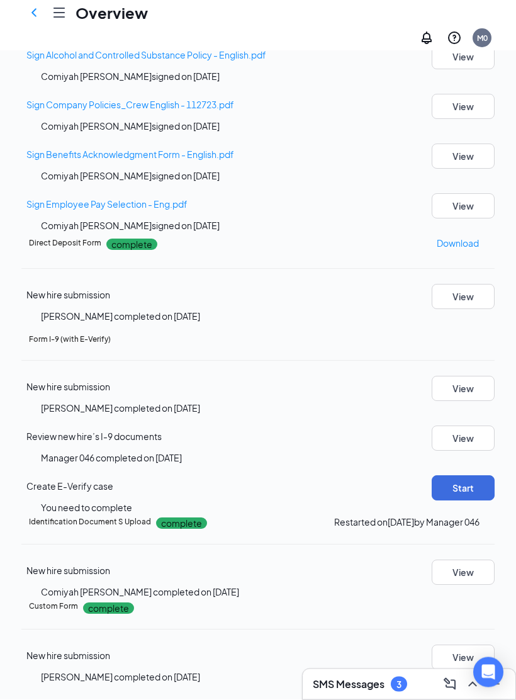
scroll to position [621, 0]
click at [446, 476] on button "Start" at bounding box center [463, 488] width 63 height 25
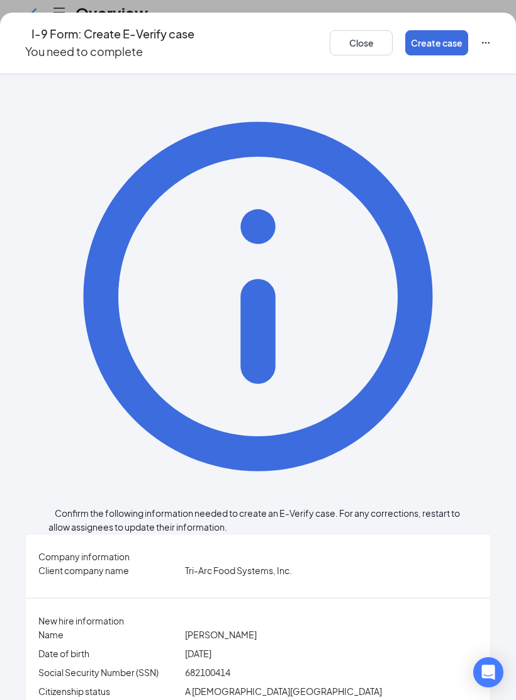
click at [411, 38] on button "Create case" at bounding box center [436, 42] width 63 height 25
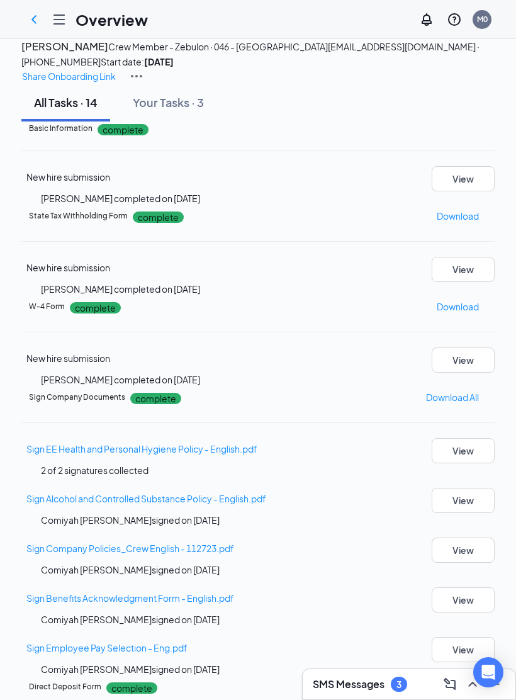
scroll to position [0, 0]
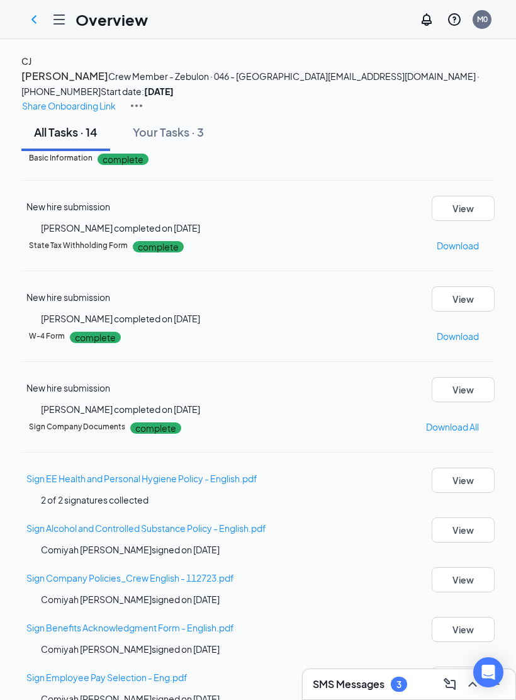
click at [70, 20] on div at bounding box center [59, 19] width 25 height 25
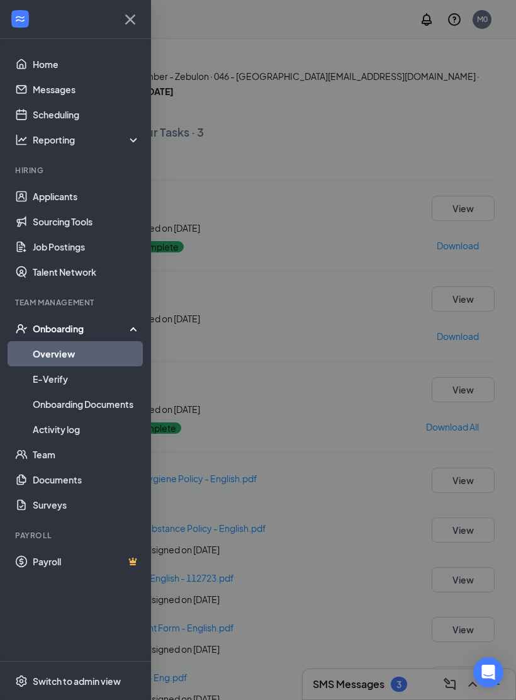
click at [52, 358] on link "Overview" at bounding box center [87, 353] width 108 height 25
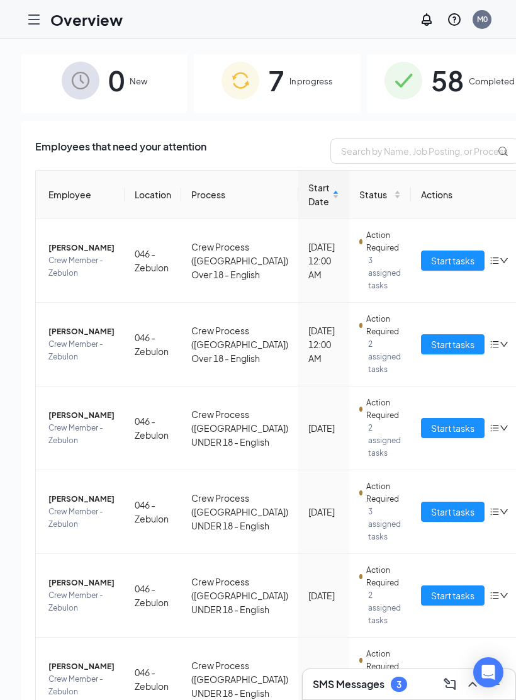
scroll to position [8, 0]
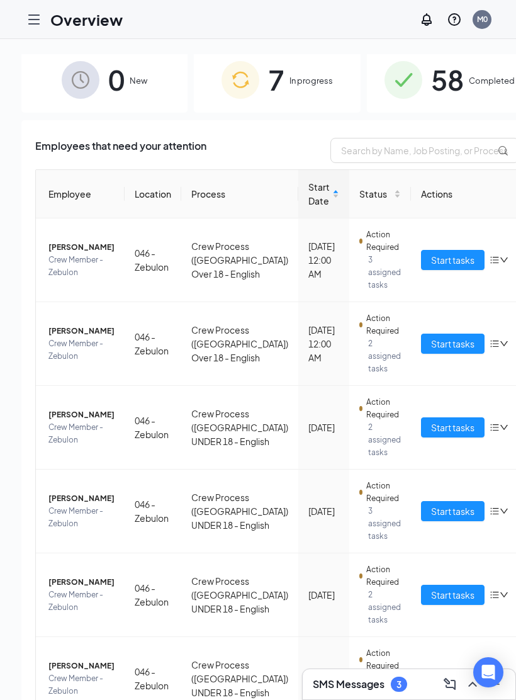
click at [490, 265] on div at bounding box center [499, 260] width 19 height 10
click at [334, 337] on div "Remove from onboarding" at bounding box center [377, 331] width 107 height 14
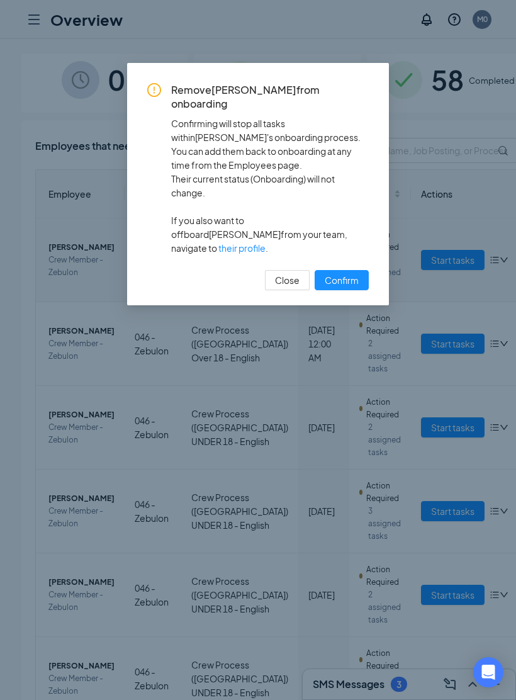
click at [333, 270] on button "Confirm" at bounding box center [342, 280] width 54 height 20
